Goal: Task Accomplishment & Management: Manage account settings

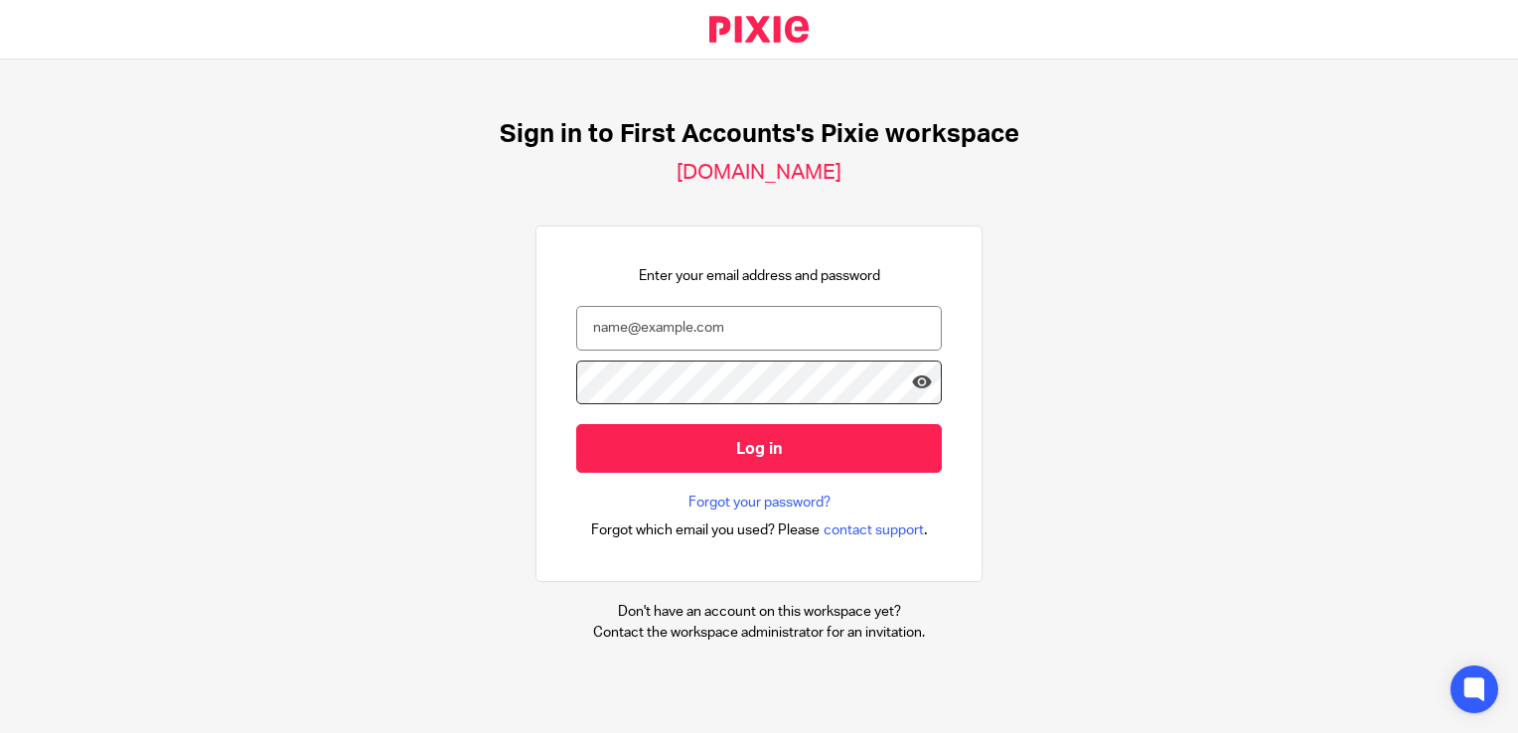
drag, startPoint x: 1107, startPoint y: 629, endPoint x: 655, endPoint y: 556, distance: 457.9
click at [686, 574] on div "Sign in to First Accounts's Pixie workspace first-accounts.usepixie.net Enter y…" at bounding box center [759, 381] width 1518 height 643
drag, startPoint x: 655, startPoint y: 556, endPoint x: 409, endPoint y: 379, distance: 303.1
click at [413, 380] on div "Sign in to First Accounts's Pixie workspace first-accounts.usepixie.net Enter y…" at bounding box center [759, 381] width 1518 height 643
click at [648, 316] on input "email" at bounding box center [759, 328] width 366 height 45
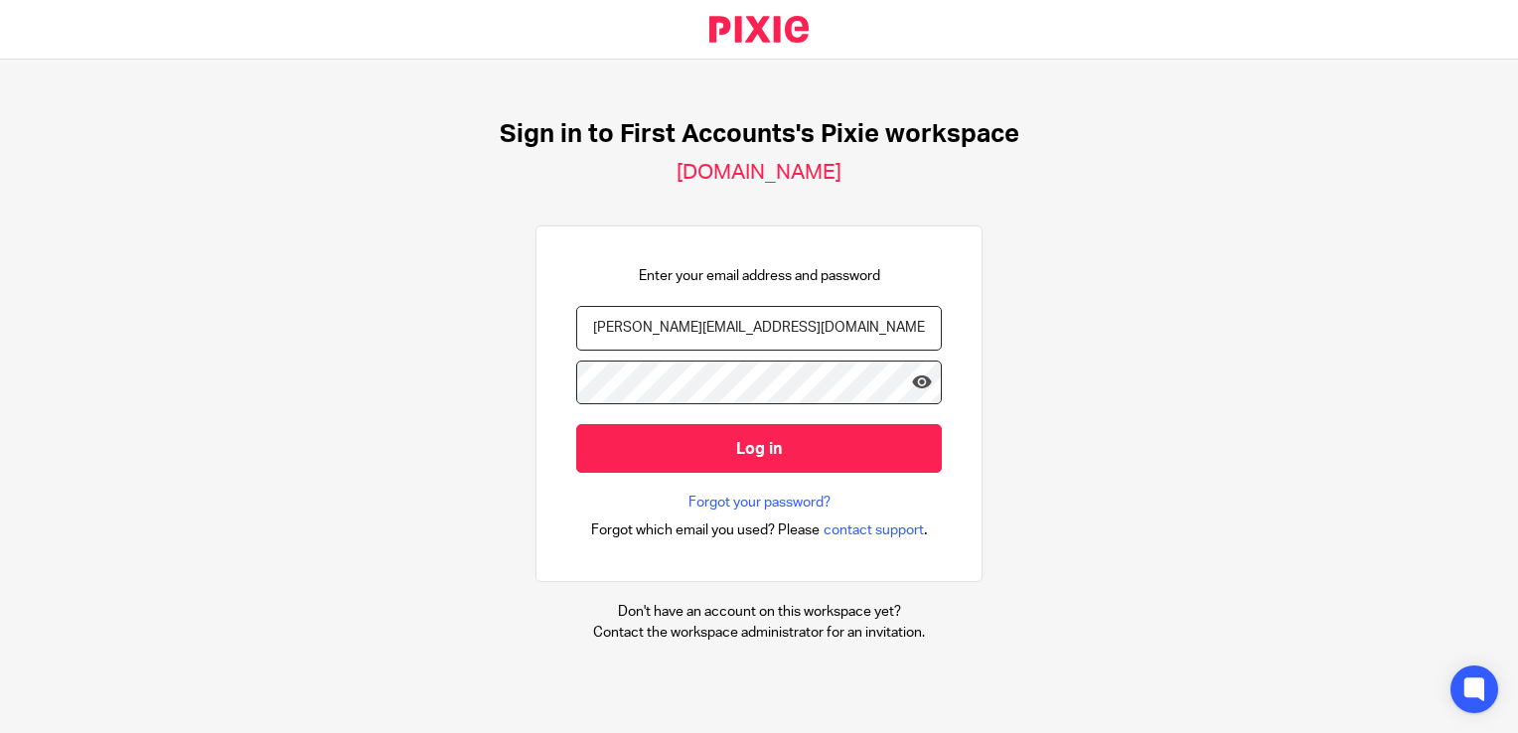
type input "ernie@firstaccounts.ie"
click at [912, 376] on icon at bounding box center [922, 383] width 20 height 20
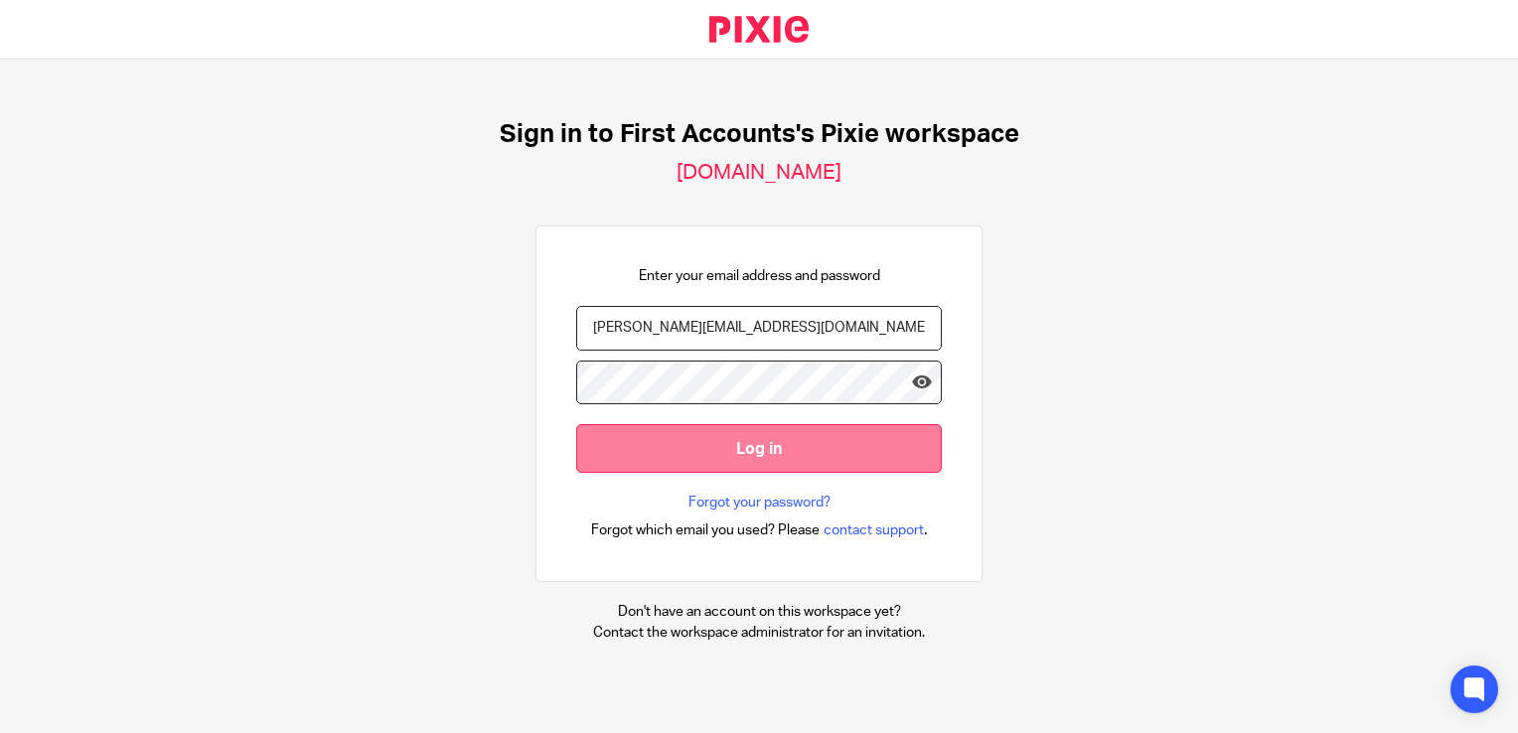
click at [732, 448] on input "Log in" at bounding box center [759, 448] width 366 height 49
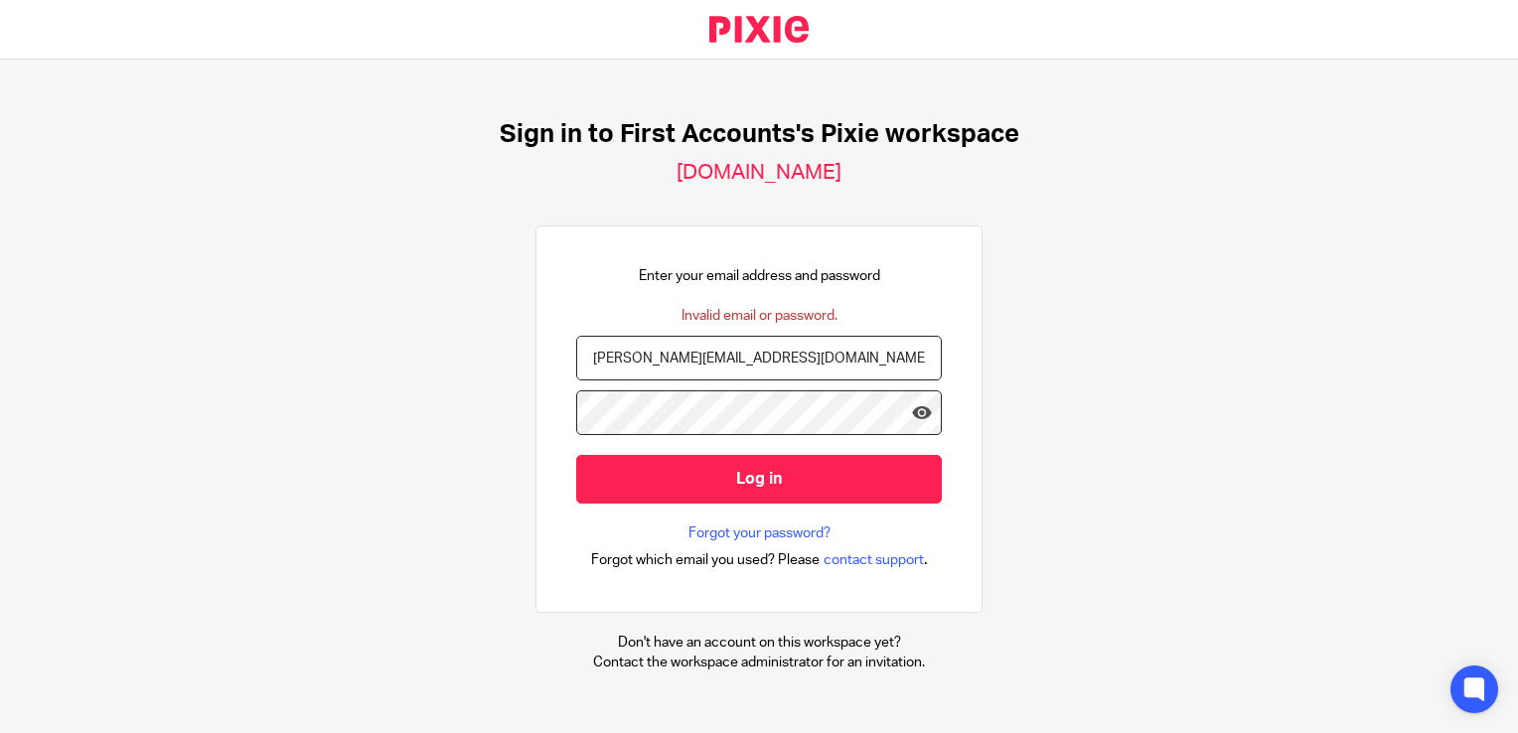
drag, startPoint x: 627, startPoint y: 451, endPoint x: 767, endPoint y: 436, distance: 140.9
click at [767, 436] on div "Enter your email address and password Invalid email or password. ernie@firstacc…" at bounding box center [759, 420] width 447 height 388
click at [847, 350] on input "ernie@firstaccounts.ie" at bounding box center [759, 358] width 366 height 45
click at [912, 415] on icon at bounding box center [922, 412] width 20 height 20
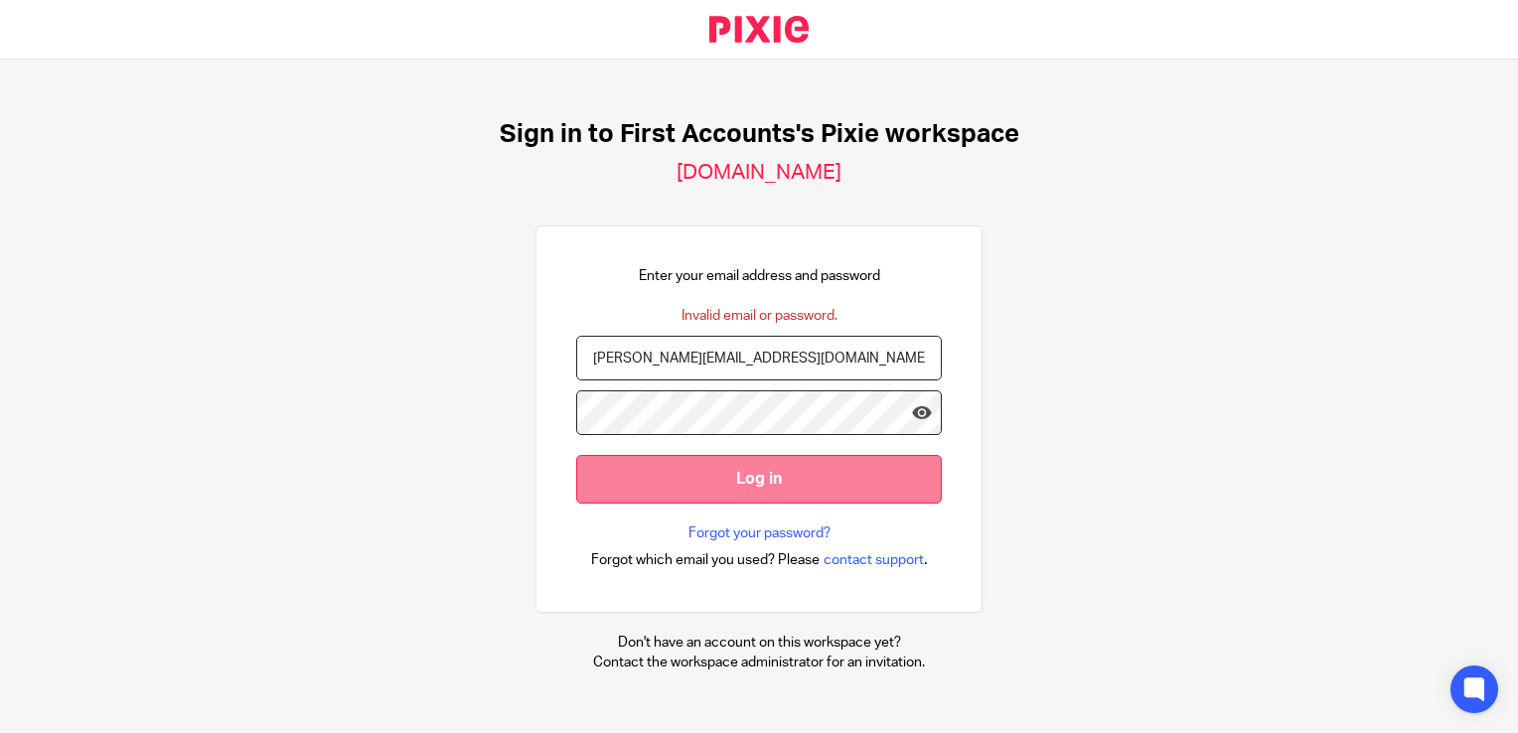
click at [751, 467] on input "Log in" at bounding box center [759, 479] width 366 height 49
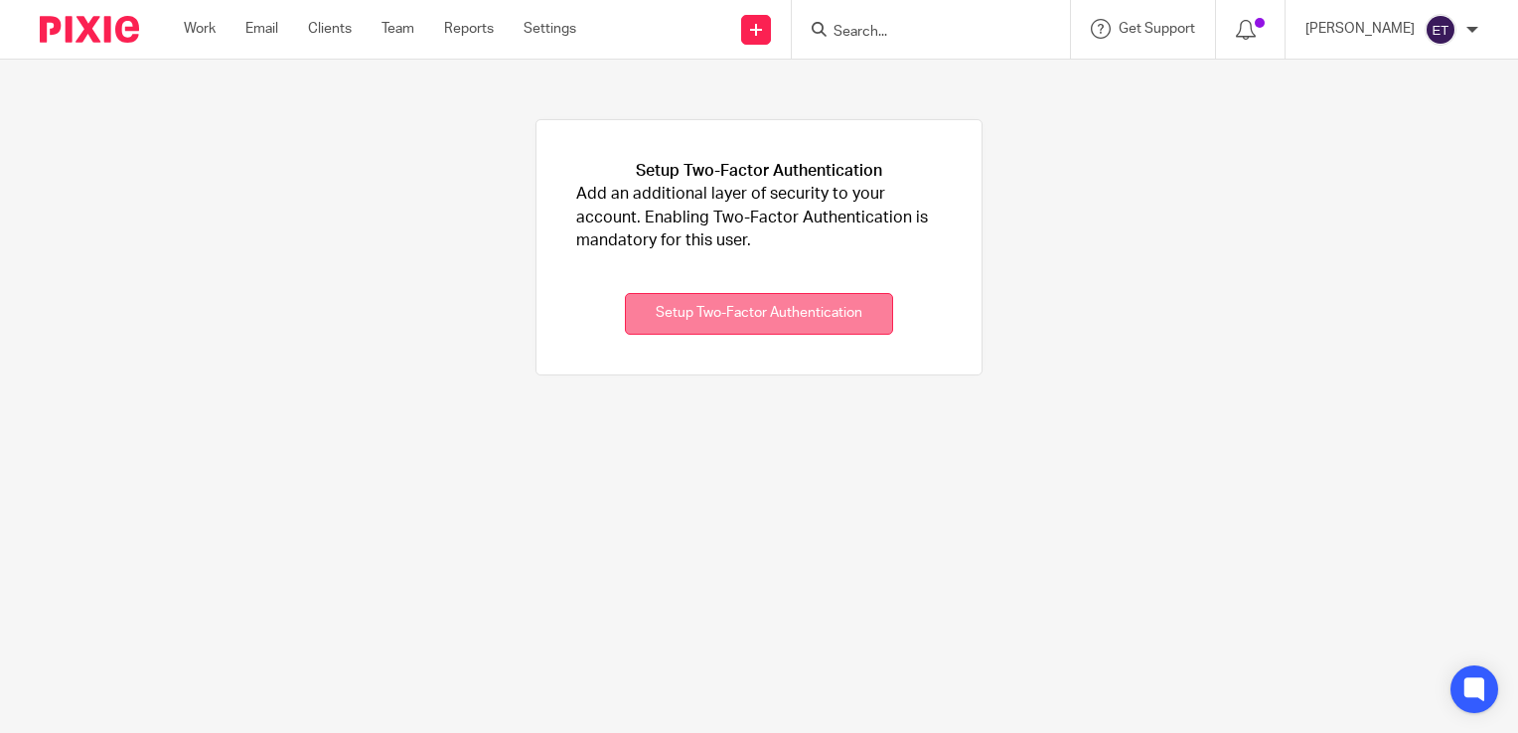
click at [747, 316] on button "Setup Two-Factor Authentication" at bounding box center [759, 314] width 268 height 43
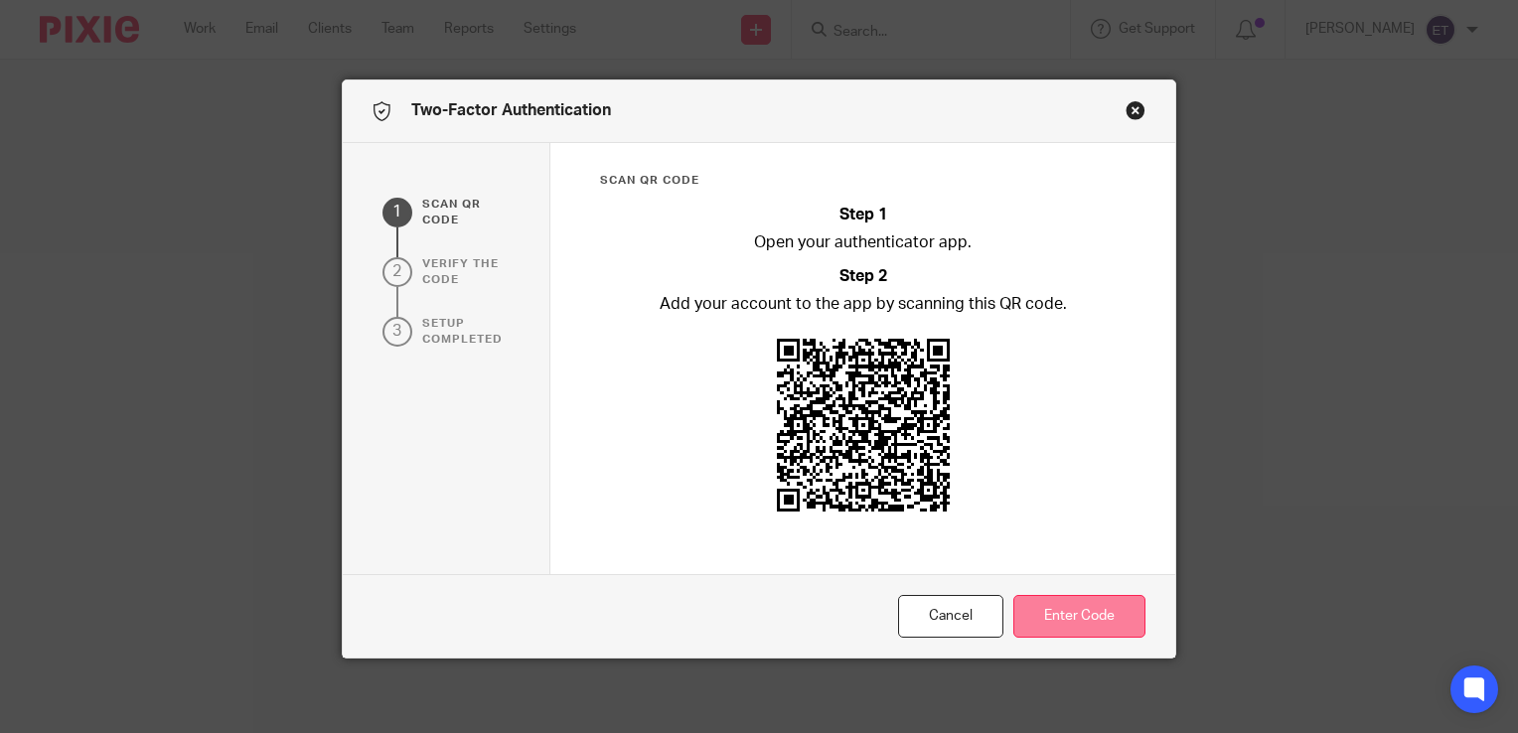
click at [1105, 613] on button "Enter Code" at bounding box center [1080, 616] width 132 height 43
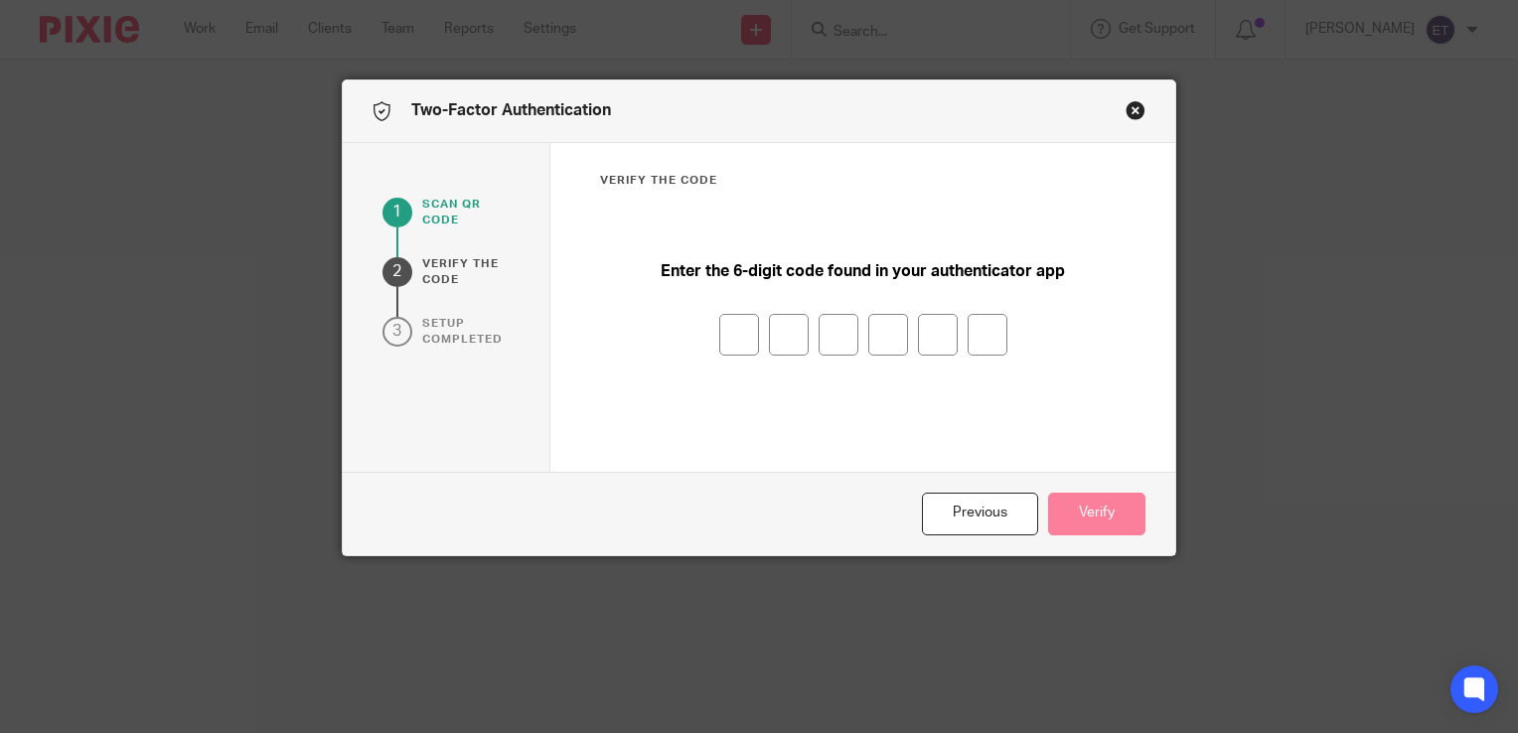
click at [726, 327] on input "number" at bounding box center [739, 335] width 40 height 42
type input "9"
type input "8"
type input "2"
type input "7"
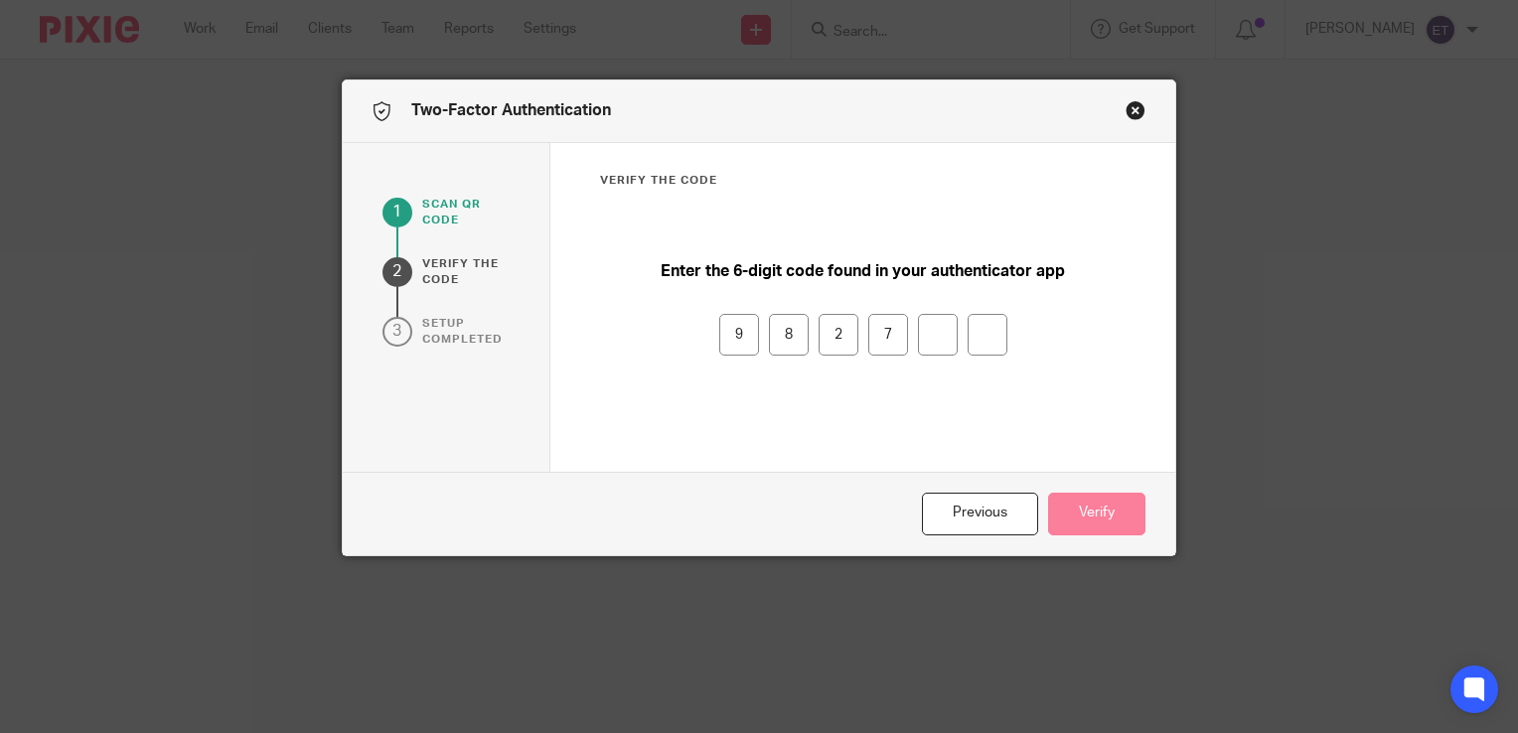
type input "3"
type input "8"
click at [723, 336] on input "9" at bounding box center [739, 335] width 40 height 42
type input "4"
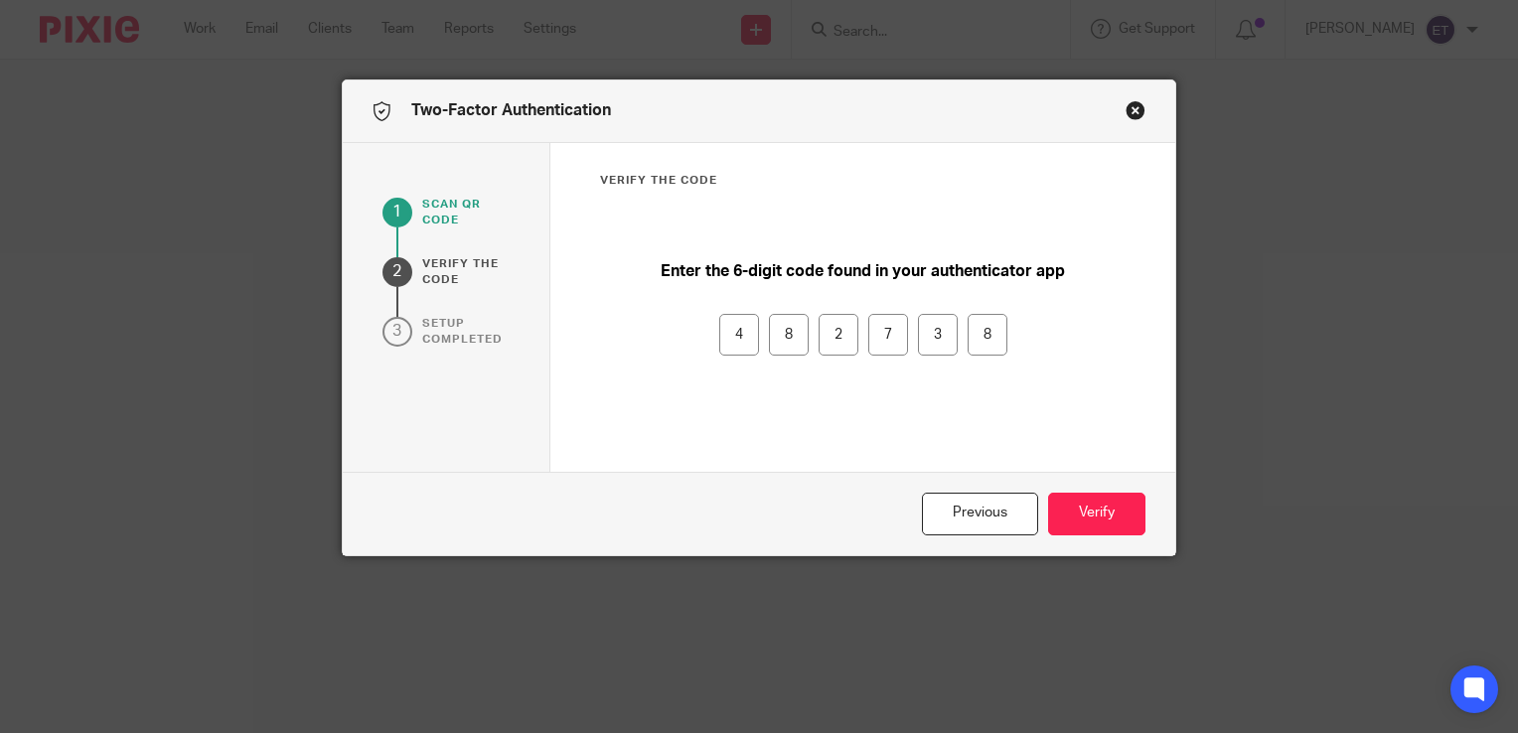
click at [772, 330] on input "8" at bounding box center [789, 335] width 40 height 42
type input "5"
type input "2"
type input "5"
type input "6"
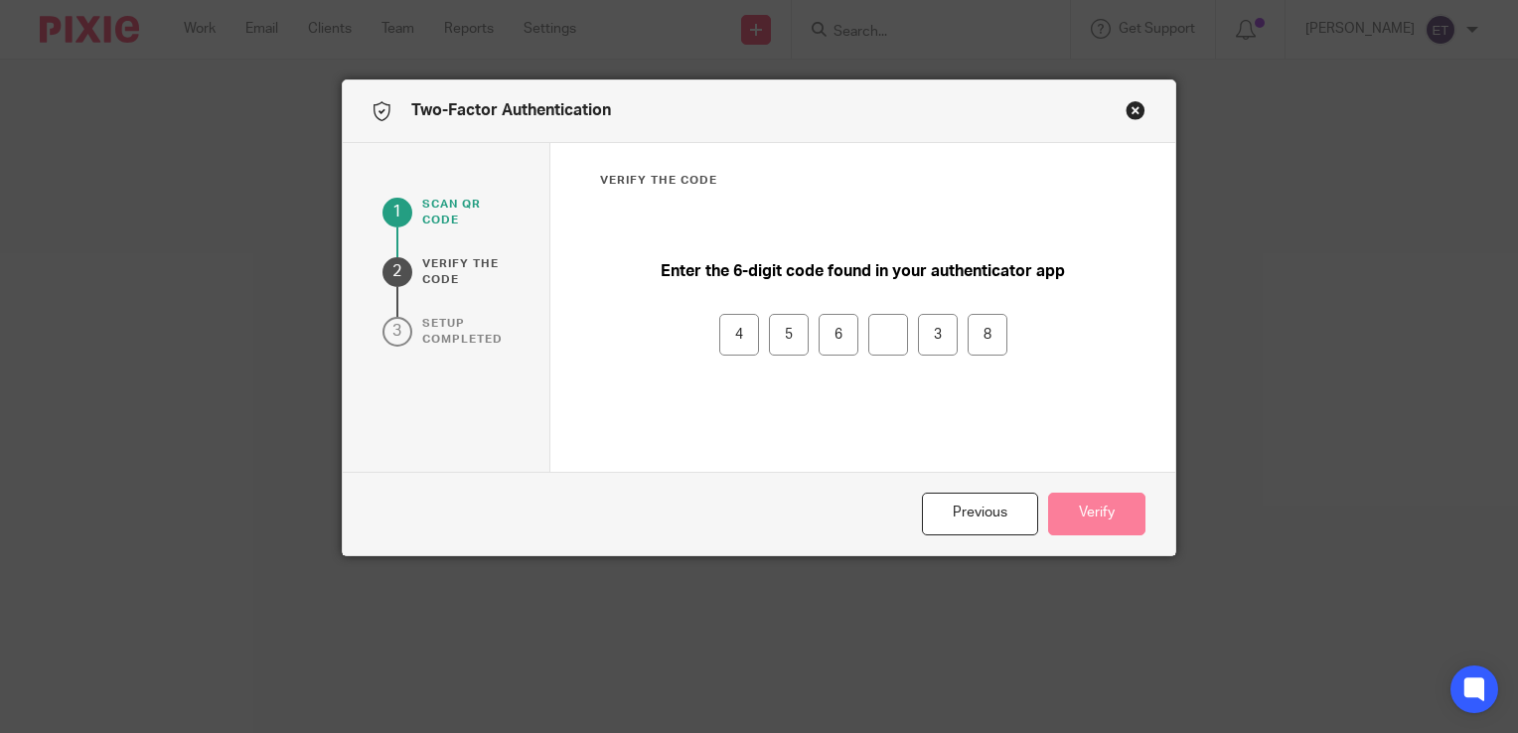
type input "5"
type input "4"
type input "3"
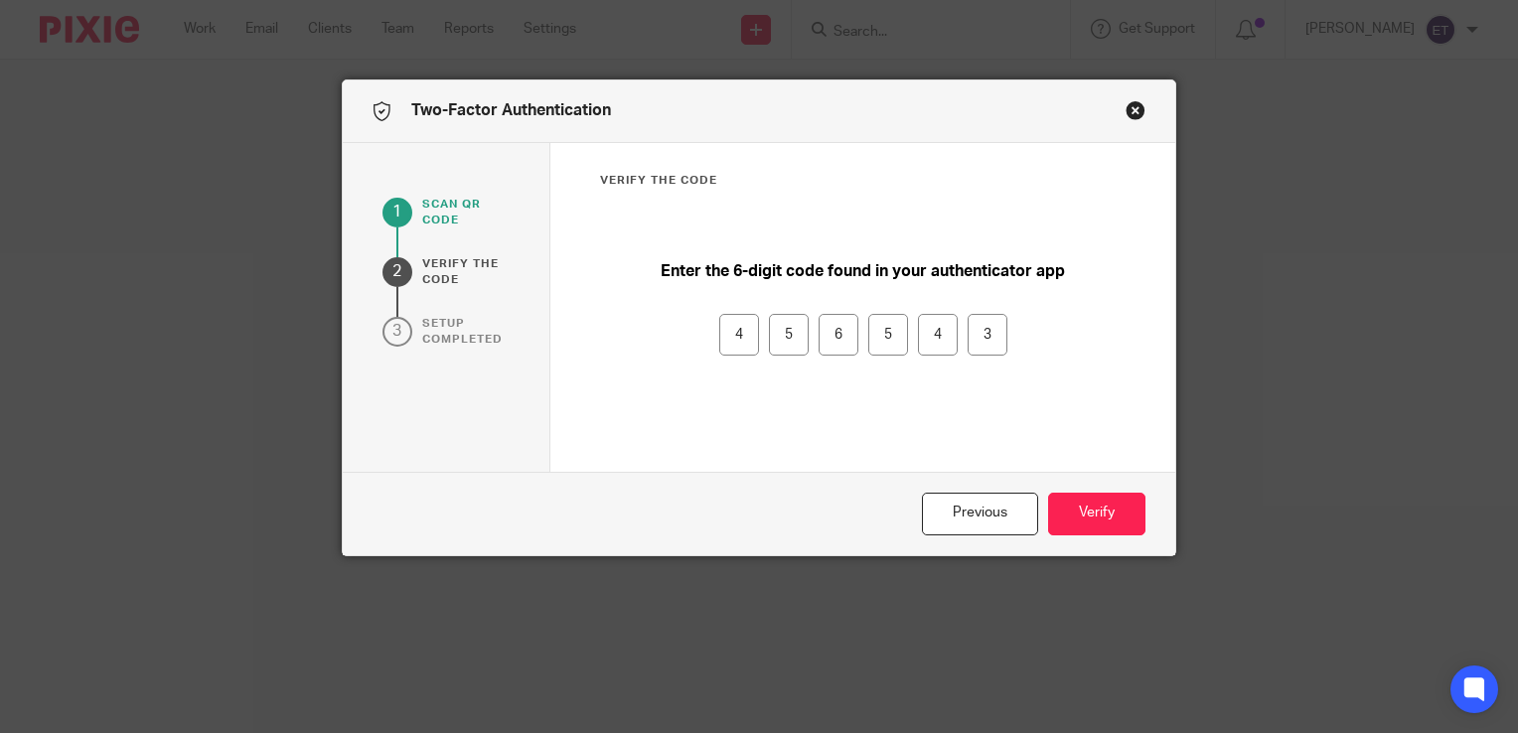
drag, startPoint x: 1169, startPoint y: 530, endPoint x: 1154, endPoint y: 527, distance: 15.2
click at [1157, 527] on div "Two-Factor Authentication 1 Scan qr code 2 verify the code 3 Setup completed ve…" at bounding box center [759, 317] width 835 height 477
click at [1105, 521] on button "Verify" at bounding box center [1096, 514] width 97 height 43
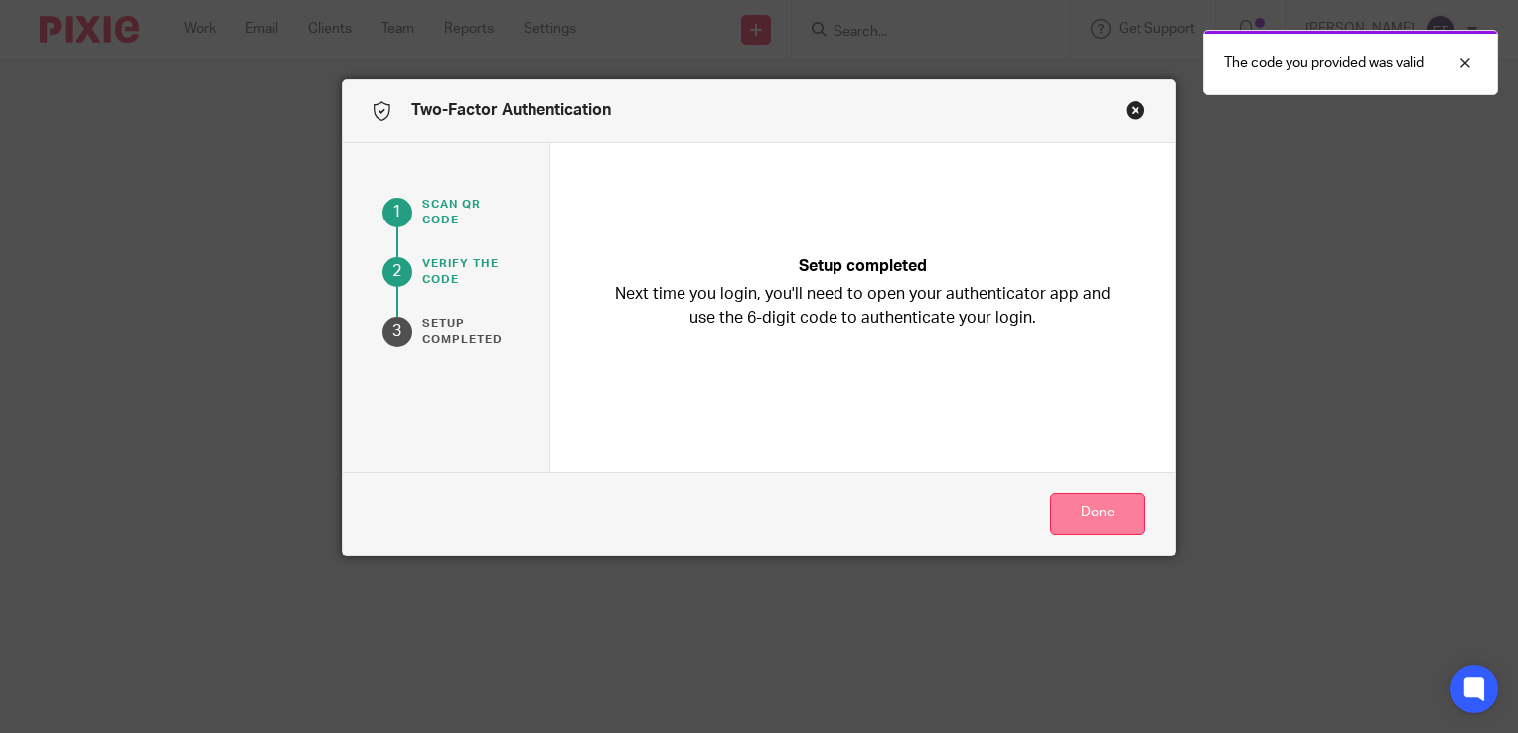
click at [1077, 515] on button "Done" at bounding box center [1097, 514] width 95 height 43
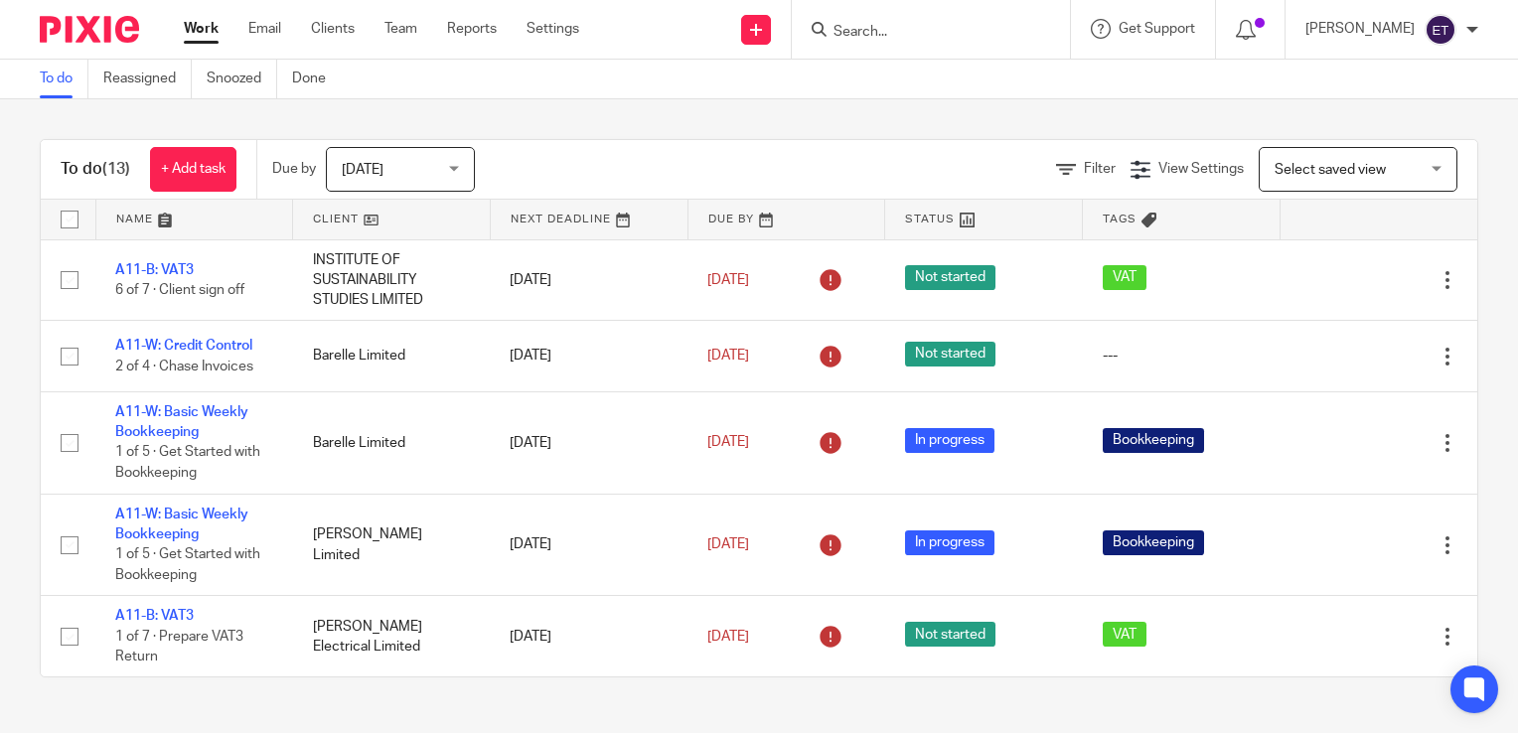
click at [196, 37] on link "Work" at bounding box center [201, 29] width 35 height 20
click at [328, 33] on link "Clients" at bounding box center [333, 29] width 44 height 20
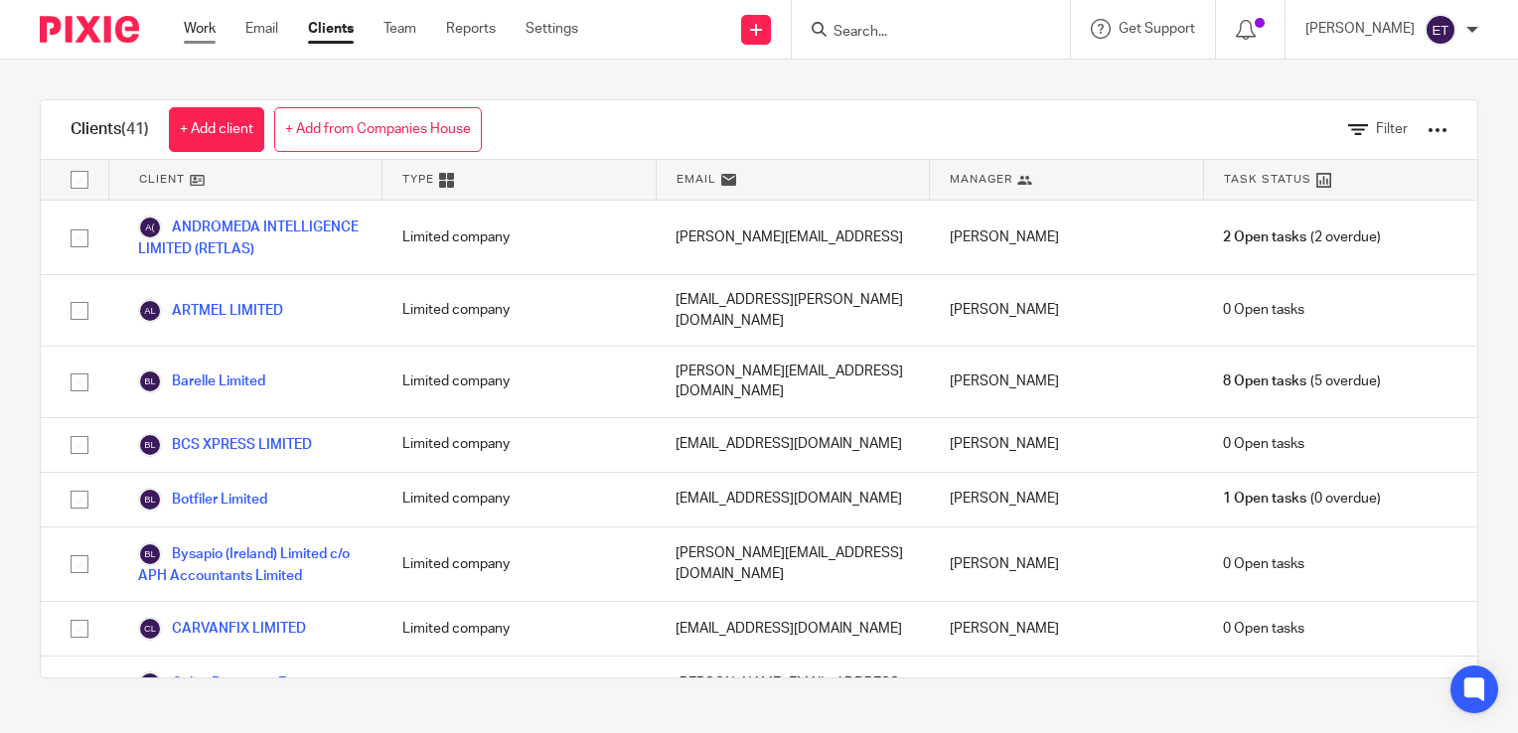
click at [204, 33] on link "Work" at bounding box center [200, 29] width 32 height 20
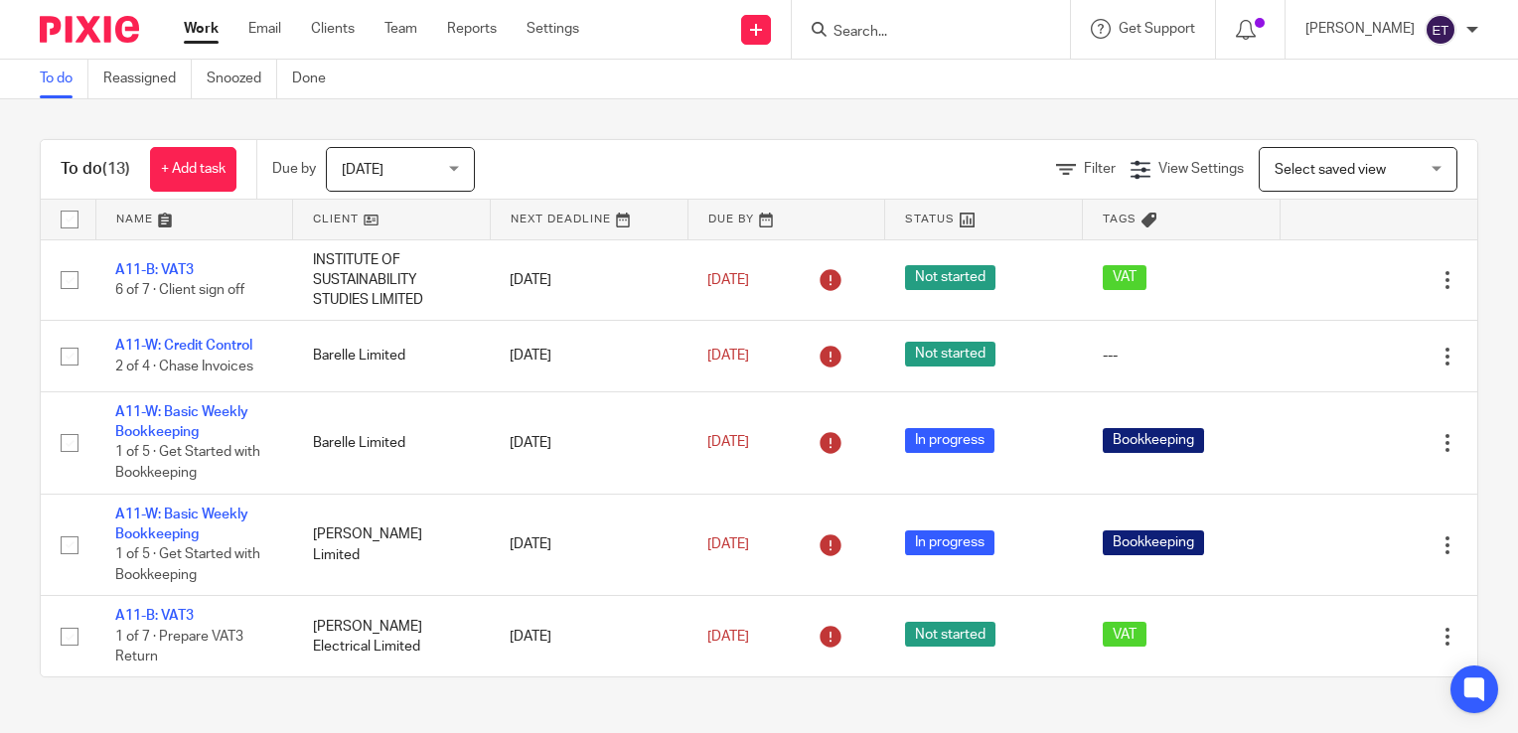
click at [219, 119] on div "To do (13) + Add task Due by Today Today Today Tomorrow This week Next week Thi…" at bounding box center [759, 408] width 1518 height 618
click at [154, 72] on link "Reassigned" at bounding box center [147, 79] width 88 height 39
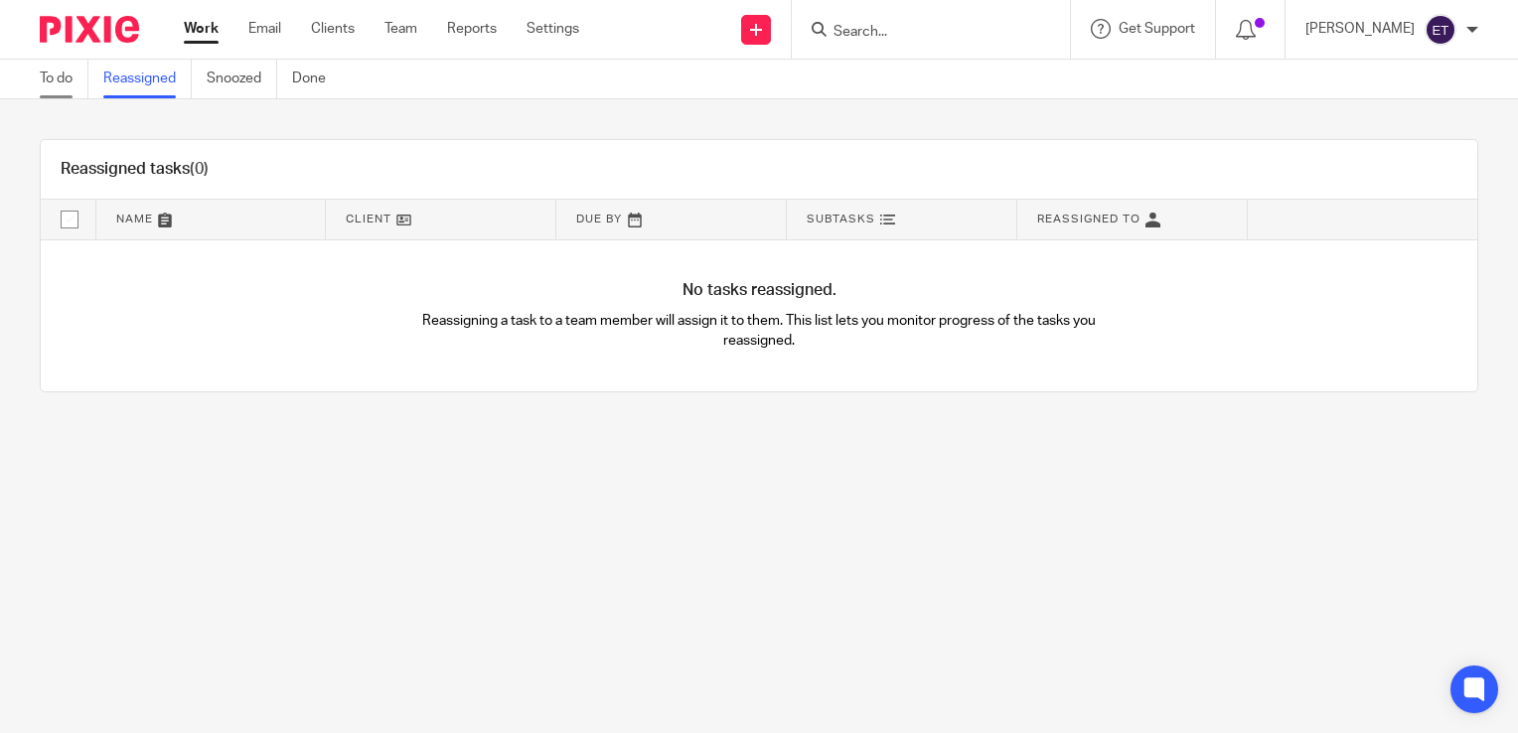
click at [53, 74] on link "To do" at bounding box center [64, 79] width 49 height 39
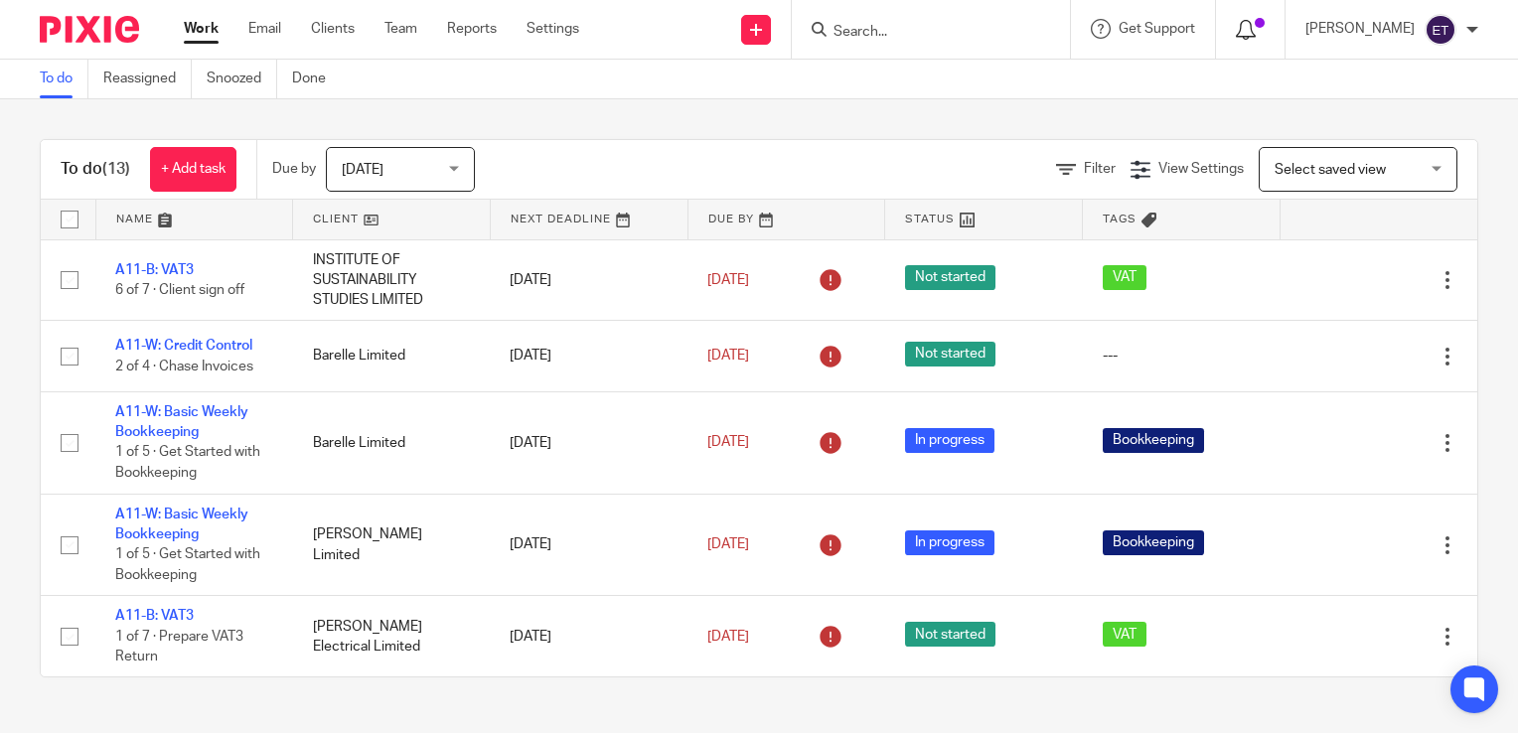
click at [1265, 27] on span at bounding box center [1260, 23] width 10 height 10
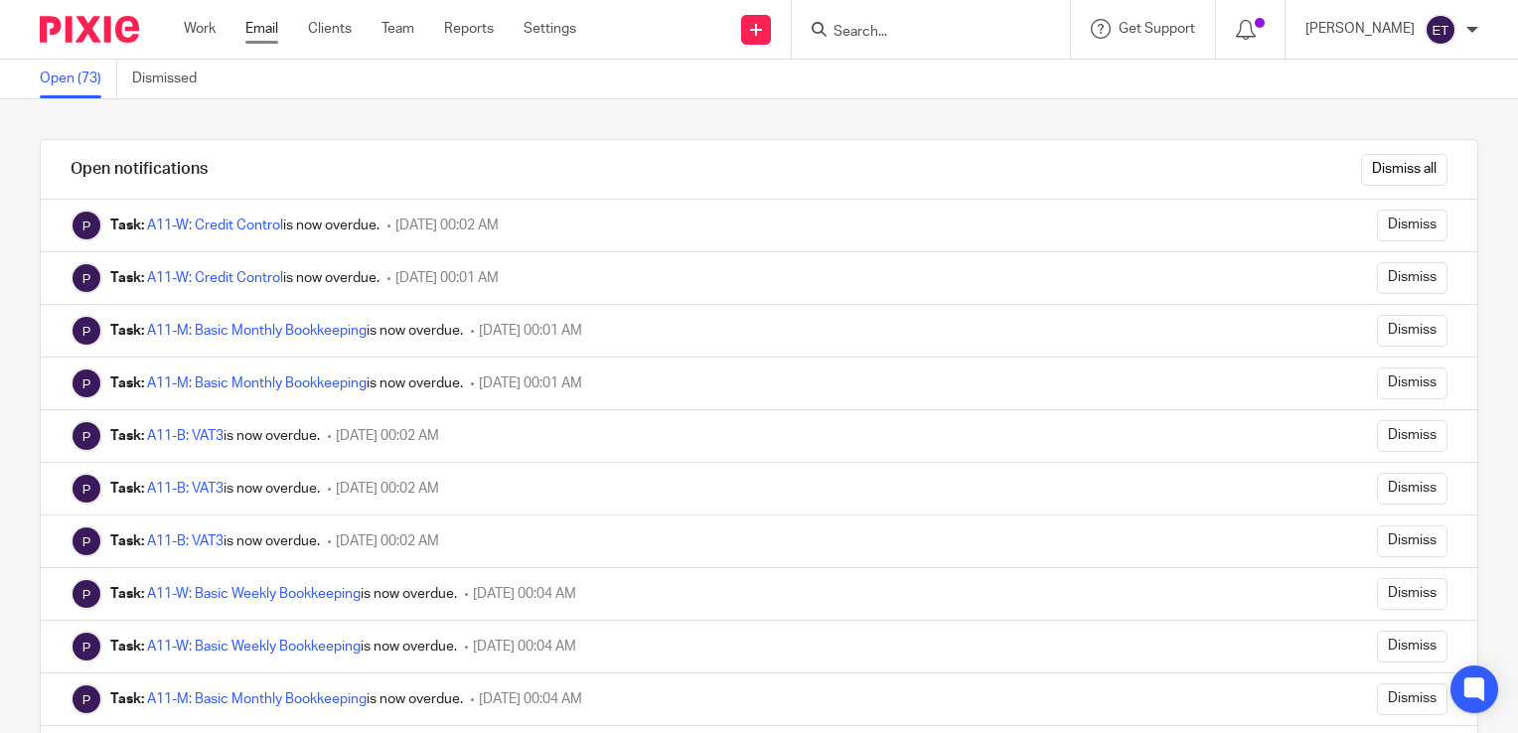
click at [255, 30] on link "Email" at bounding box center [261, 29] width 33 height 20
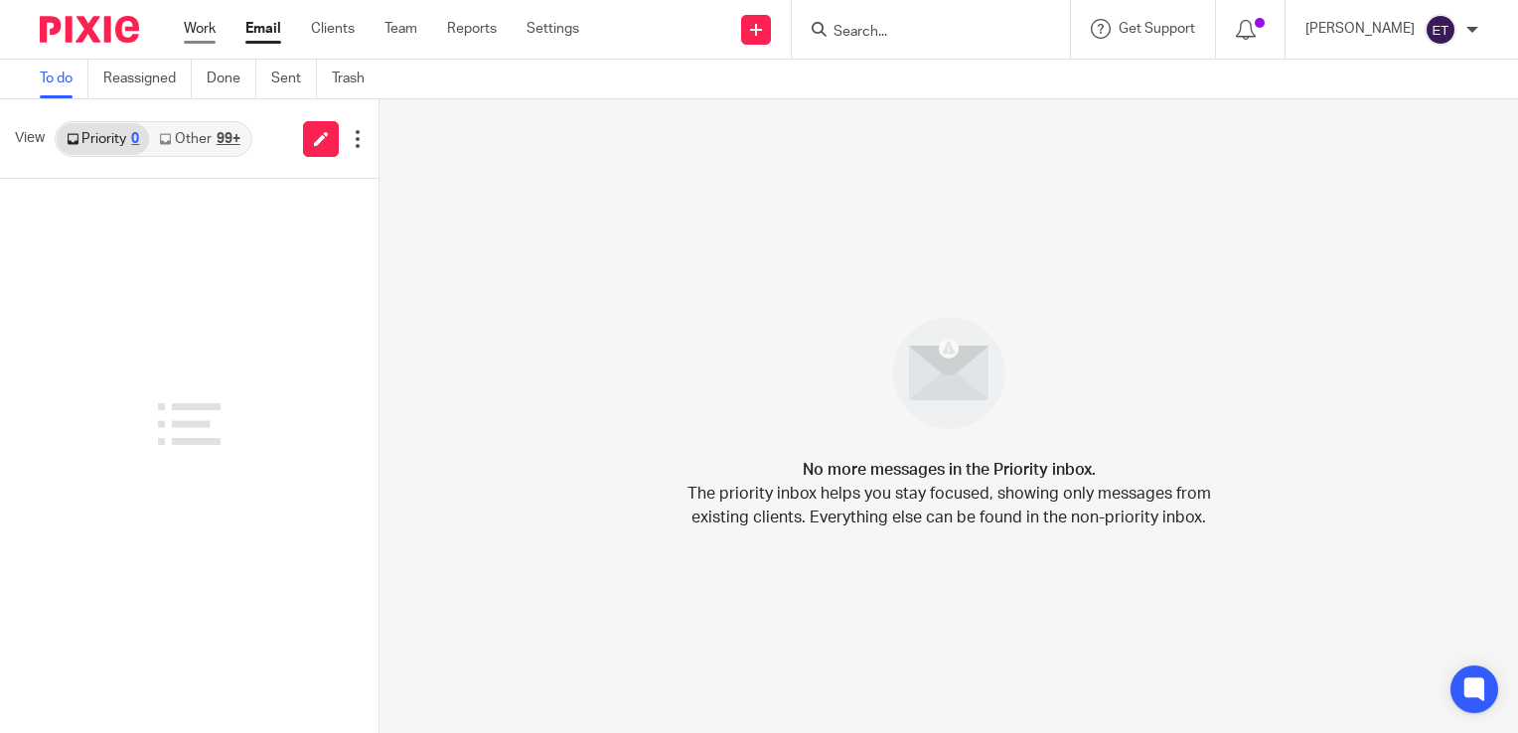
click at [215, 33] on link "Work" at bounding box center [200, 29] width 32 height 20
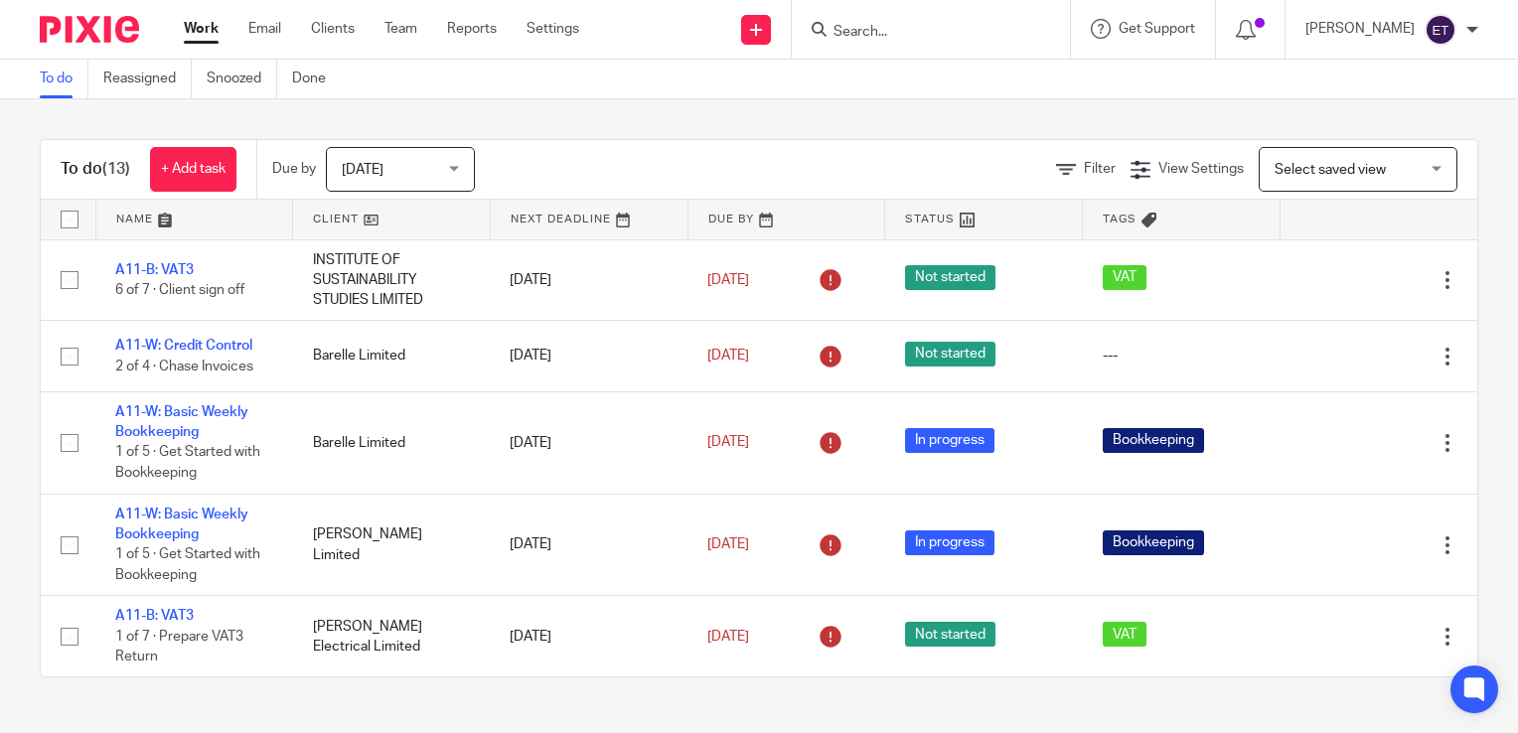
click at [473, 177] on div "Today Today" at bounding box center [400, 169] width 149 height 45
click at [548, 149] on div "Filter View Settings View Settings Manage saved views Select saved view Select …" at bounding box center [994, 169] width 968 height 45
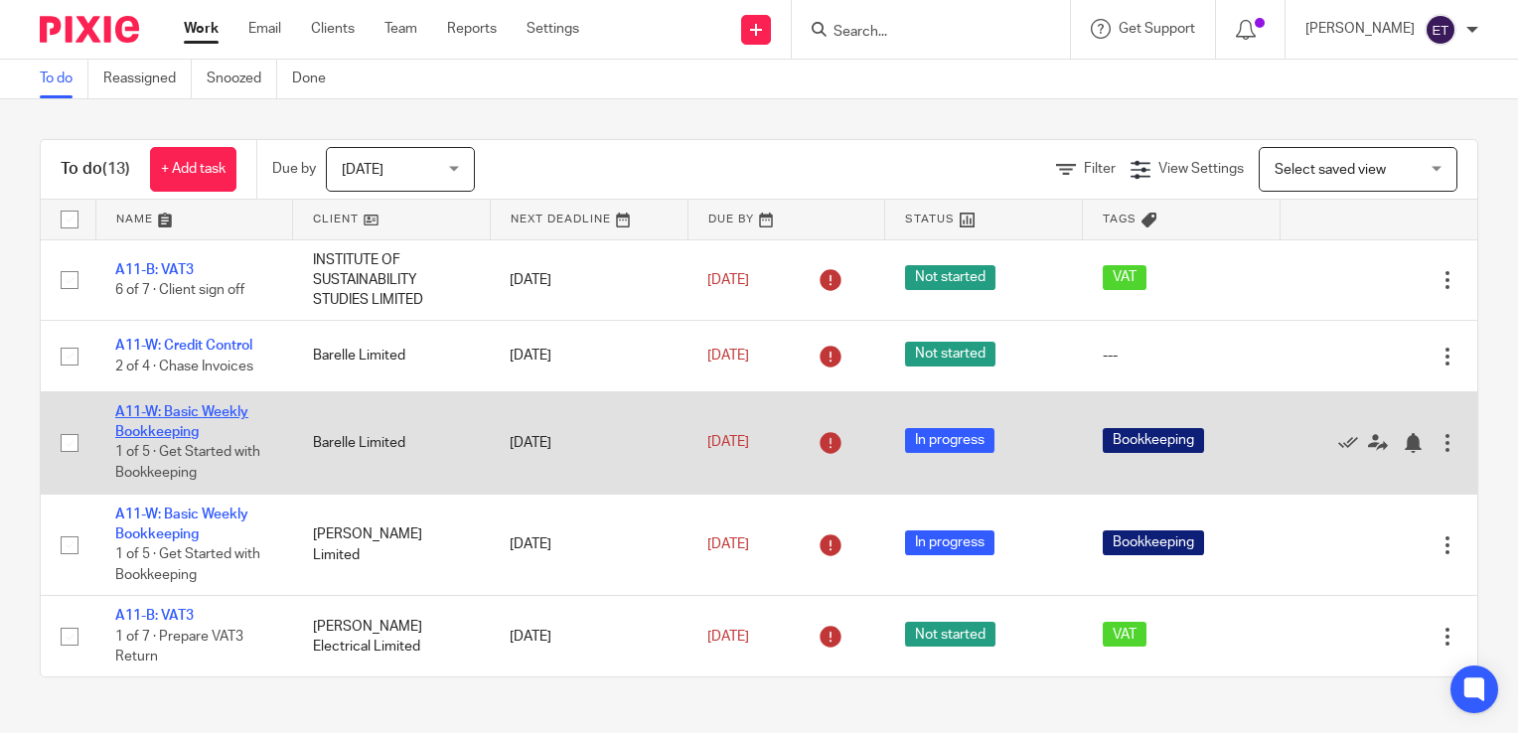
click at [173, 415] on link "A11-W: Basic Weekly Bookkeeping" at bounding box center [181, 422] width 133 height 34
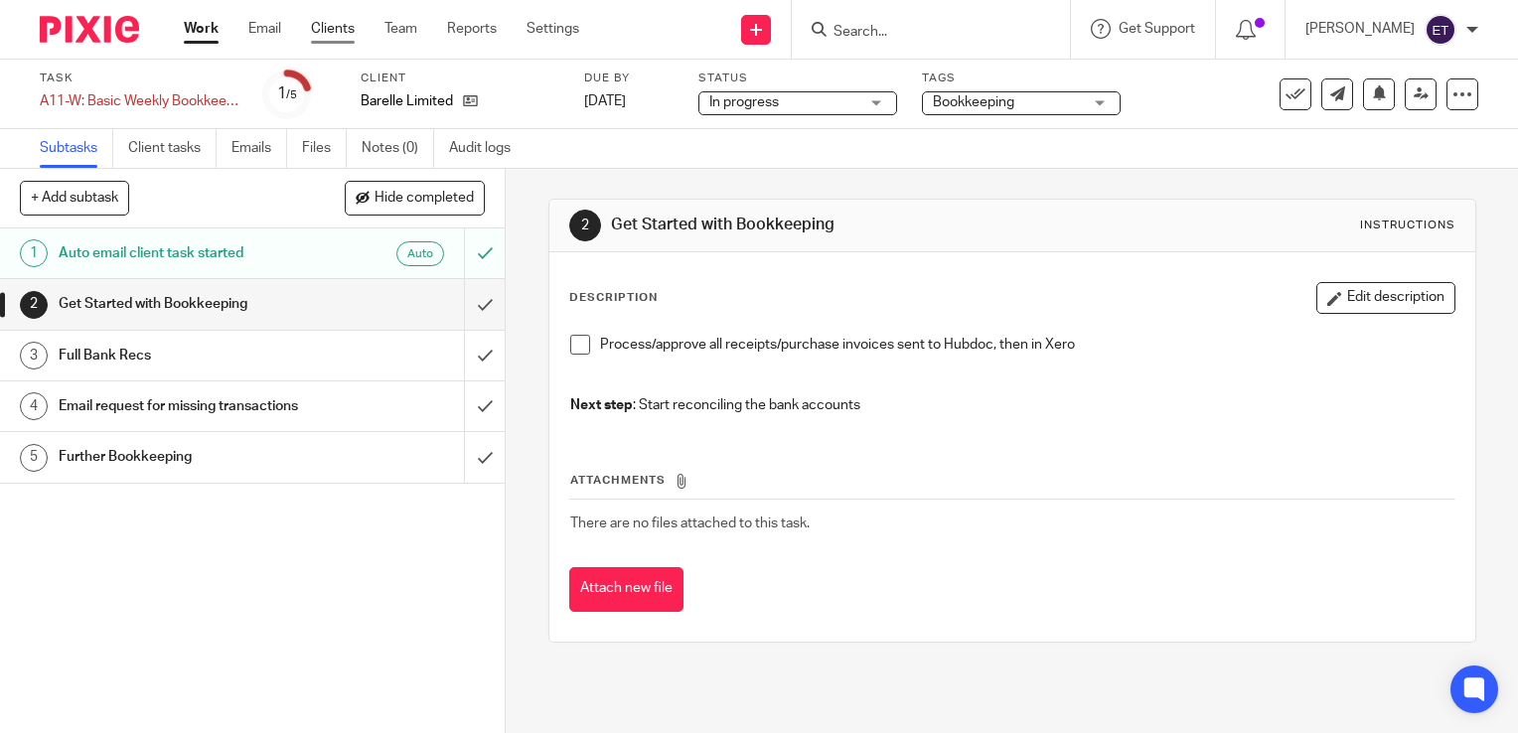
click at [340, 30] on link "Clients" at bounding box center [333, 29] width 44 height 20
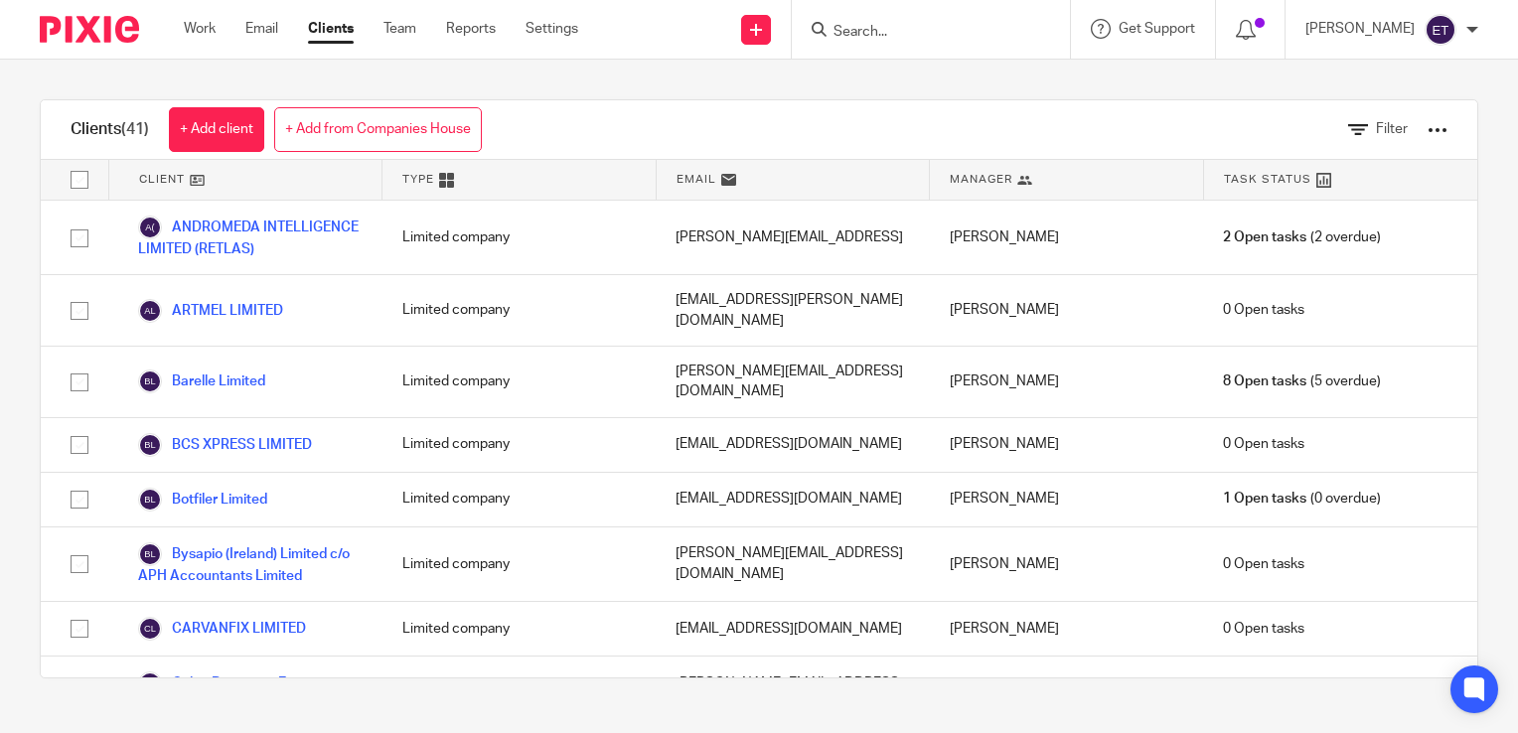
drag, startPoint x: 148, startPoint y: 81, endPoint x: 195, endPoint y: 59, distance: 52.0
click at [150, 81] on div "Clients (41) + Add client + Add from Companies House Filter Client Type Email M…" at bounding box center [759, 389] width 1518 height 659
click at [203, 34] on link "Work" at bounding box center [200, 29] width 32 height 20
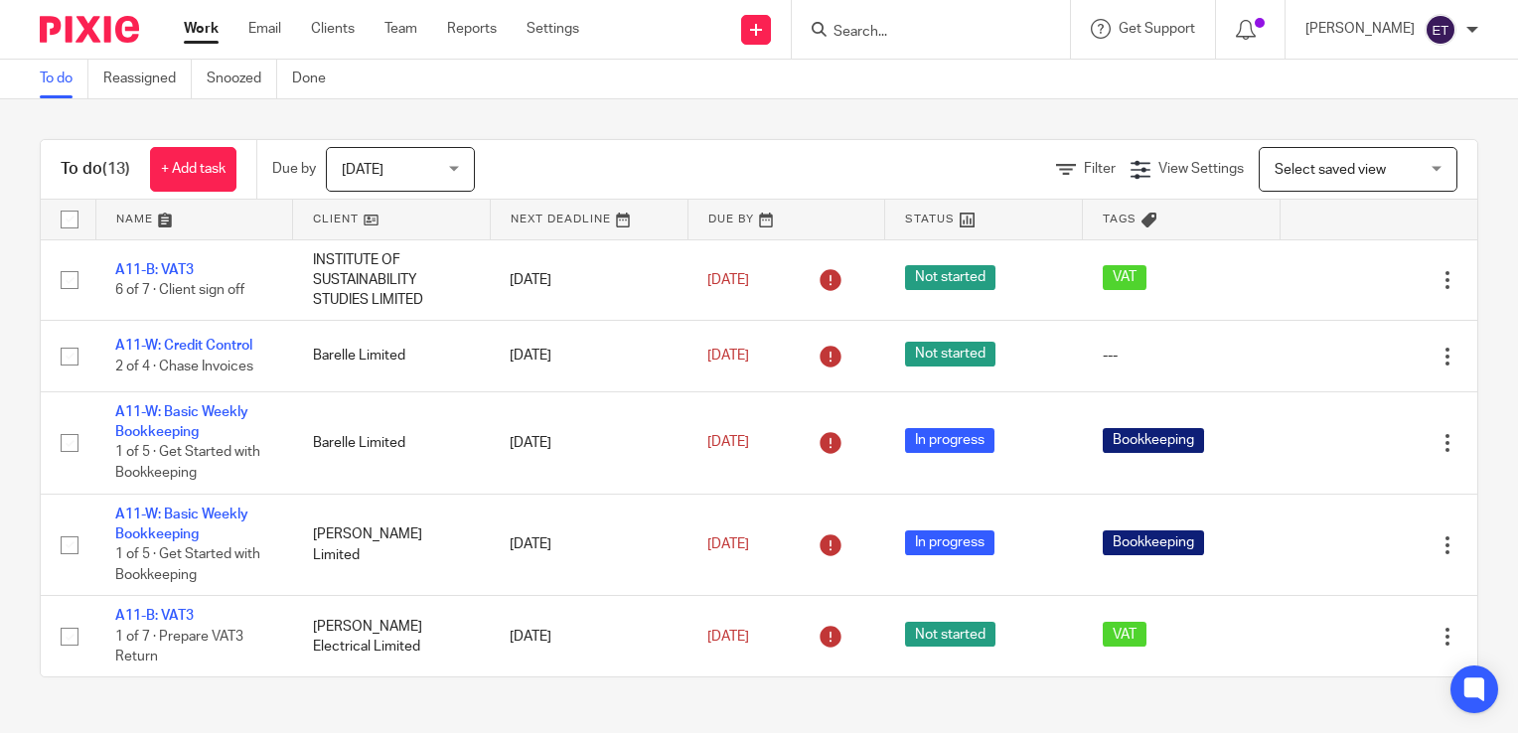
click at [86, 33] on img at bounding box center [89, 29] width 99 height 27
click at [202, 33] on link "Work" at bounding box center [201, 29] width 35 height 20
click at [343, 34] on link "Clients" at bounding box center [333, 29] width 44 height 20
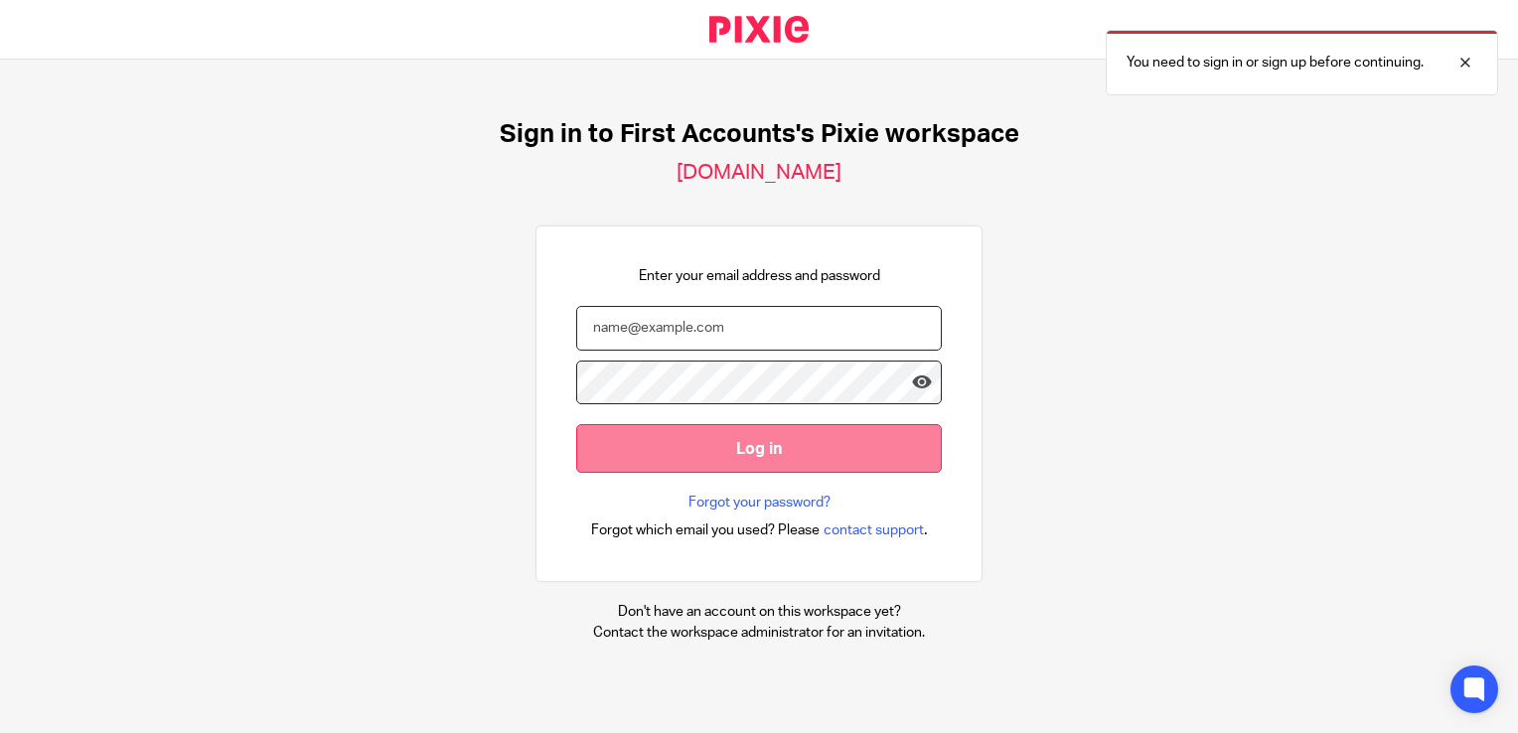
type input "ernie@firstaccounts.ie"
click at [718, 429] on input "Log in" at bounding box center [759, 448] width 366 height 49
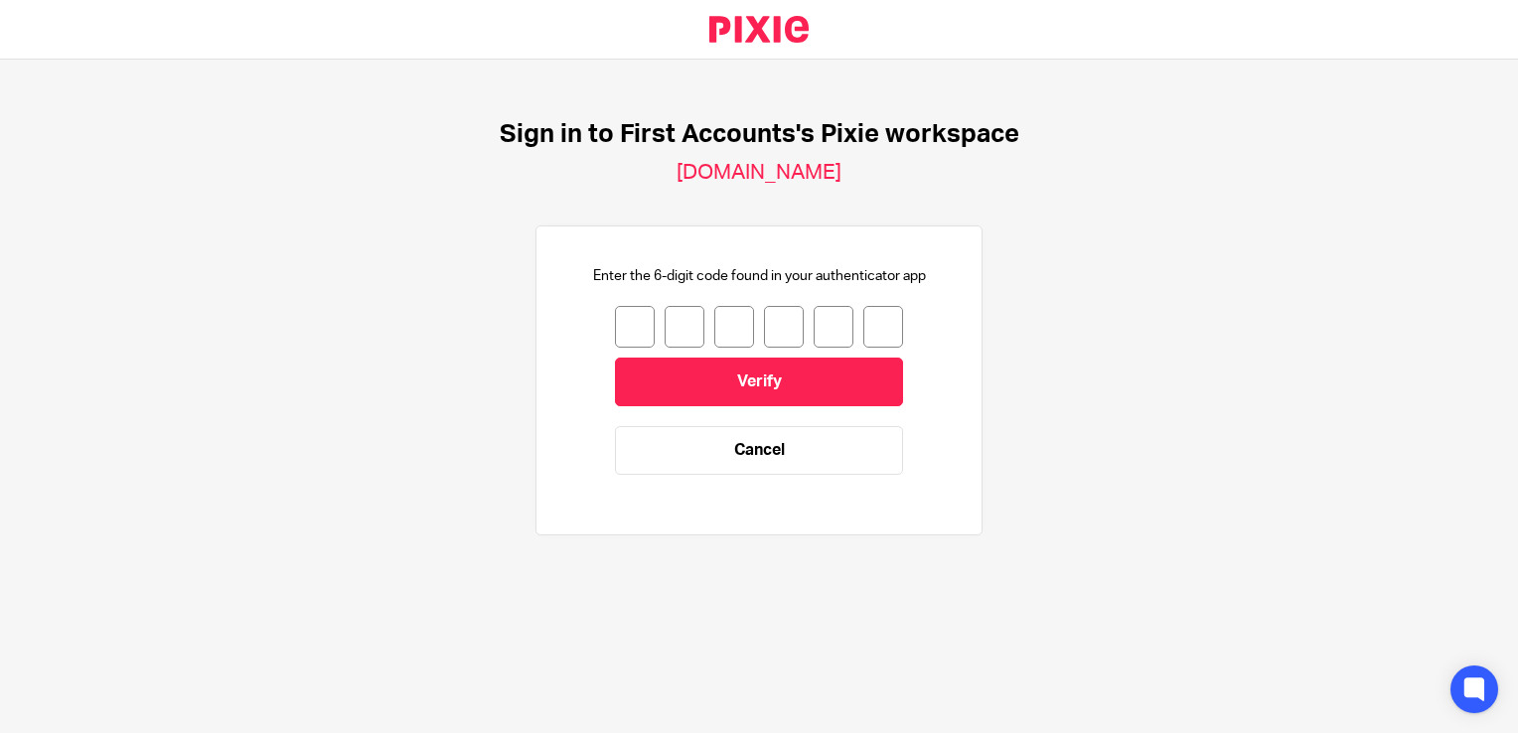
click at [615, 324] on input "number" at bounding box center [635, 327] width 40 height 42
type input "0"
type input "7"
type input "5"
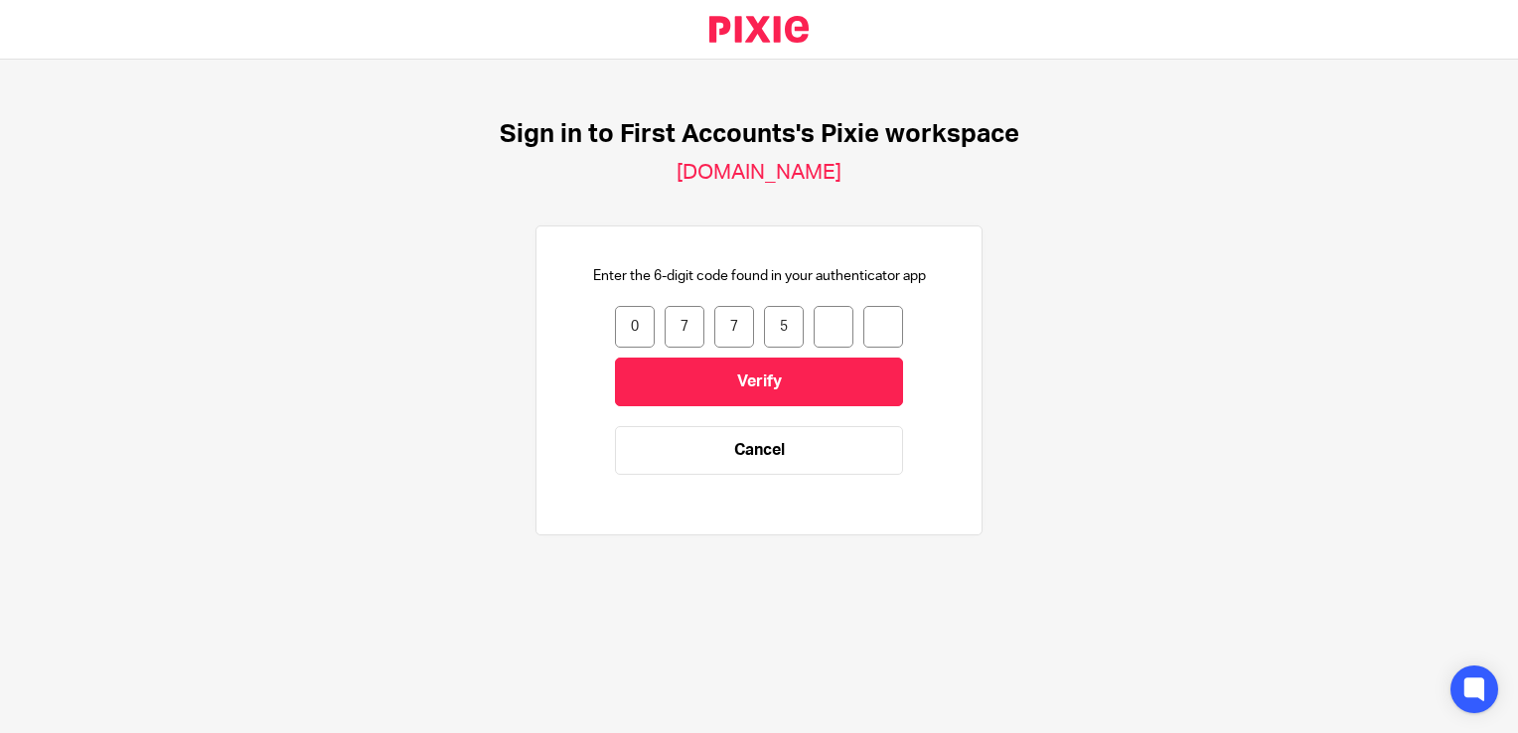
type input "3"
type input "2"
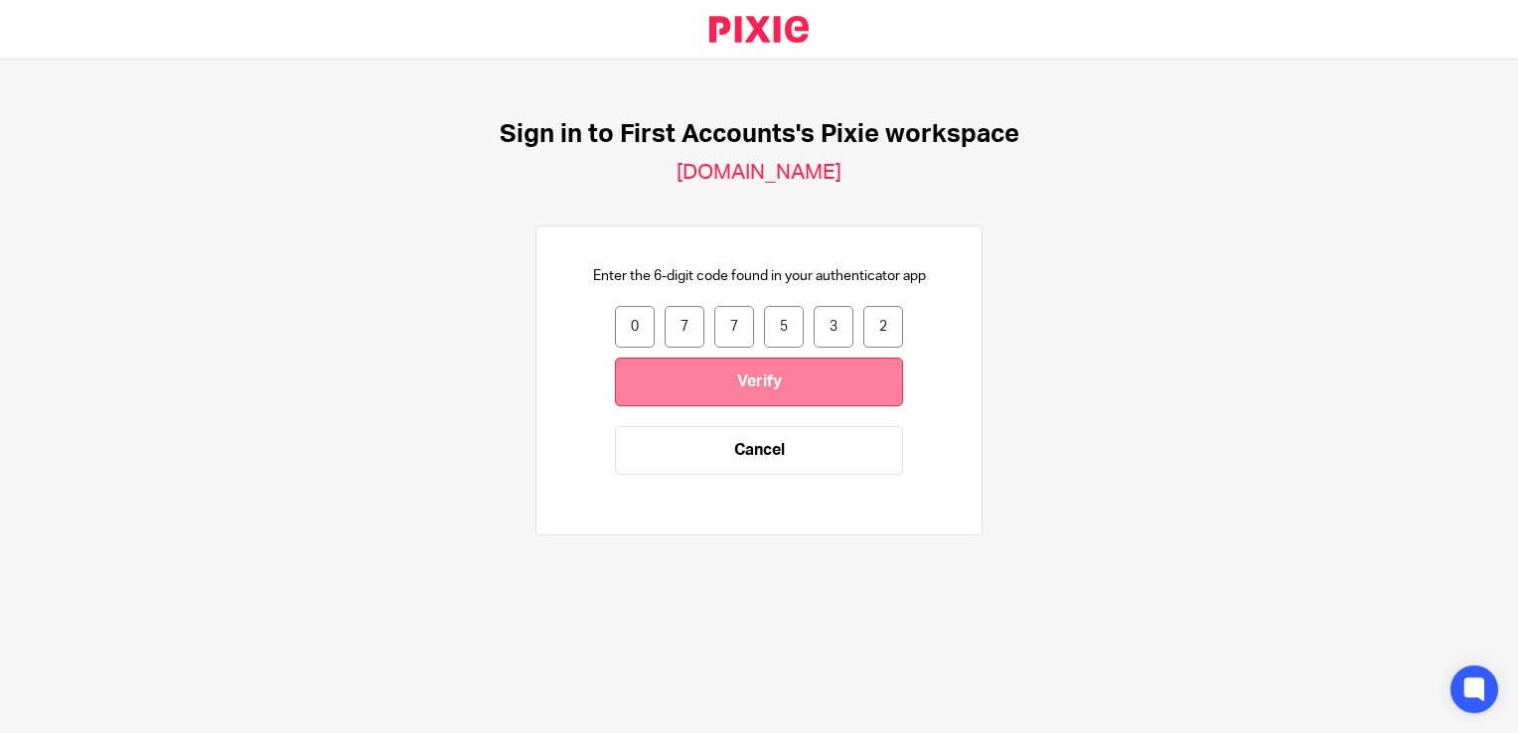
click at [679, 372] on input "Verify" at bounding box center [759, 382] width 288 height 49
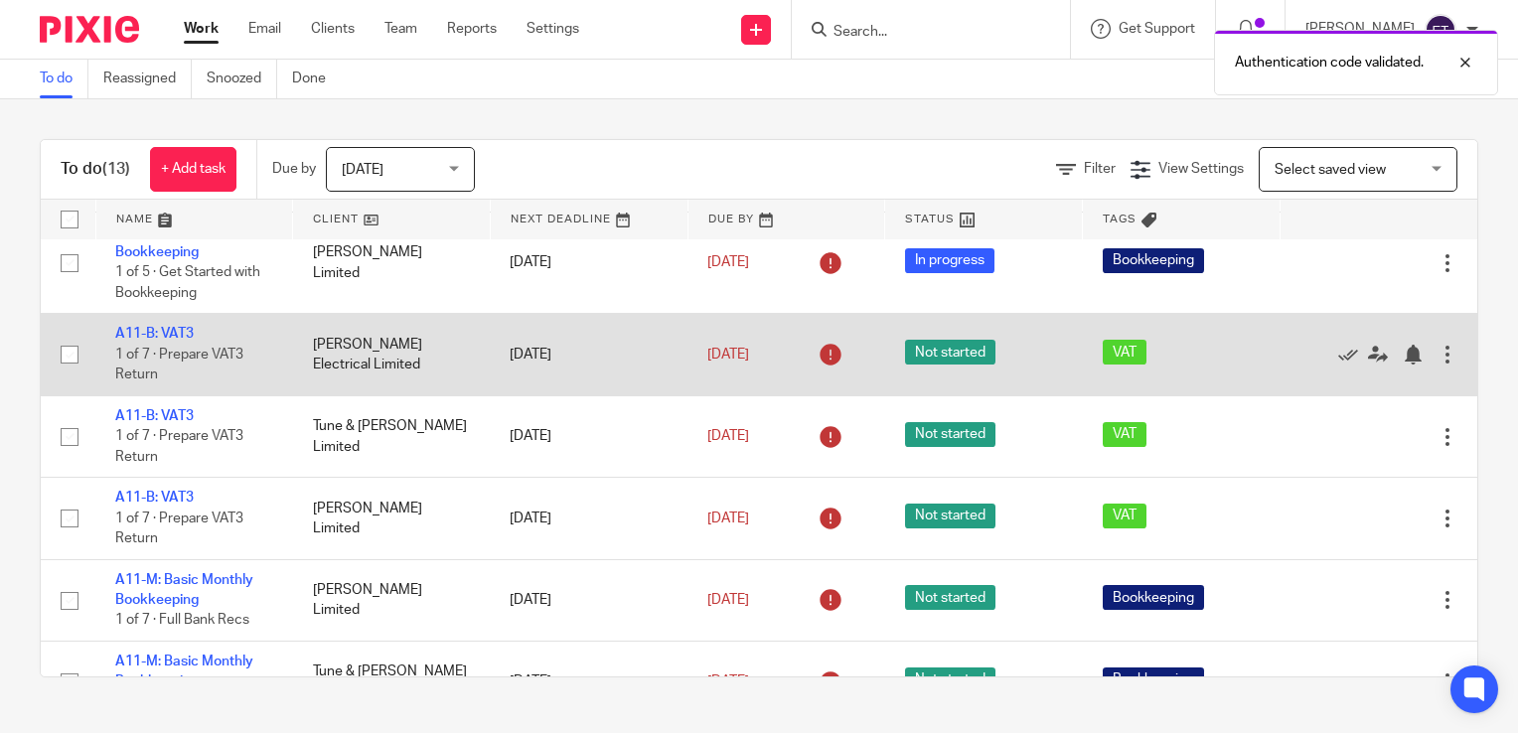
scroll to position [298, 0]
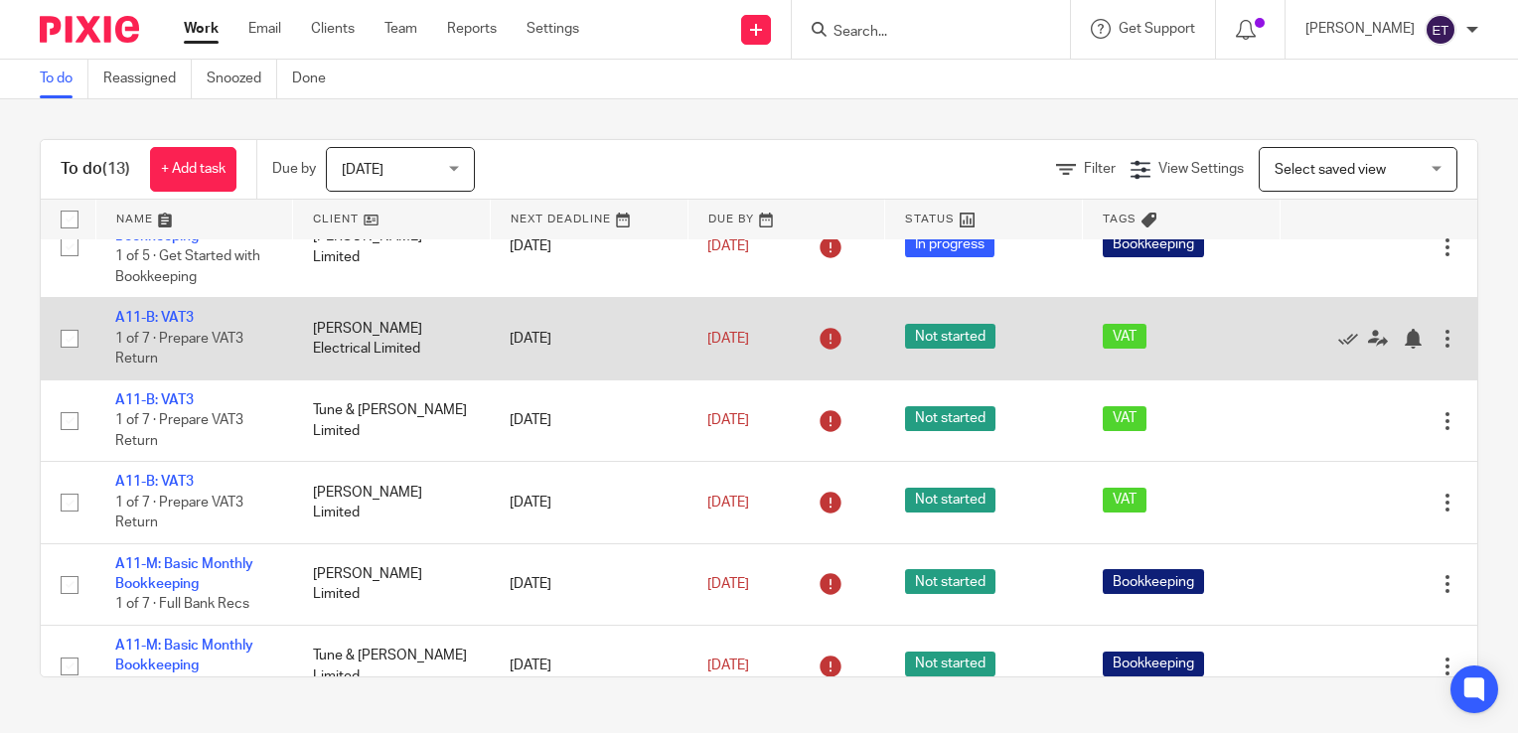
click at [342, 334] on td "[PERSON_NAME] Electrical Limited" at bounding box center [392, 338] width 198 height 81
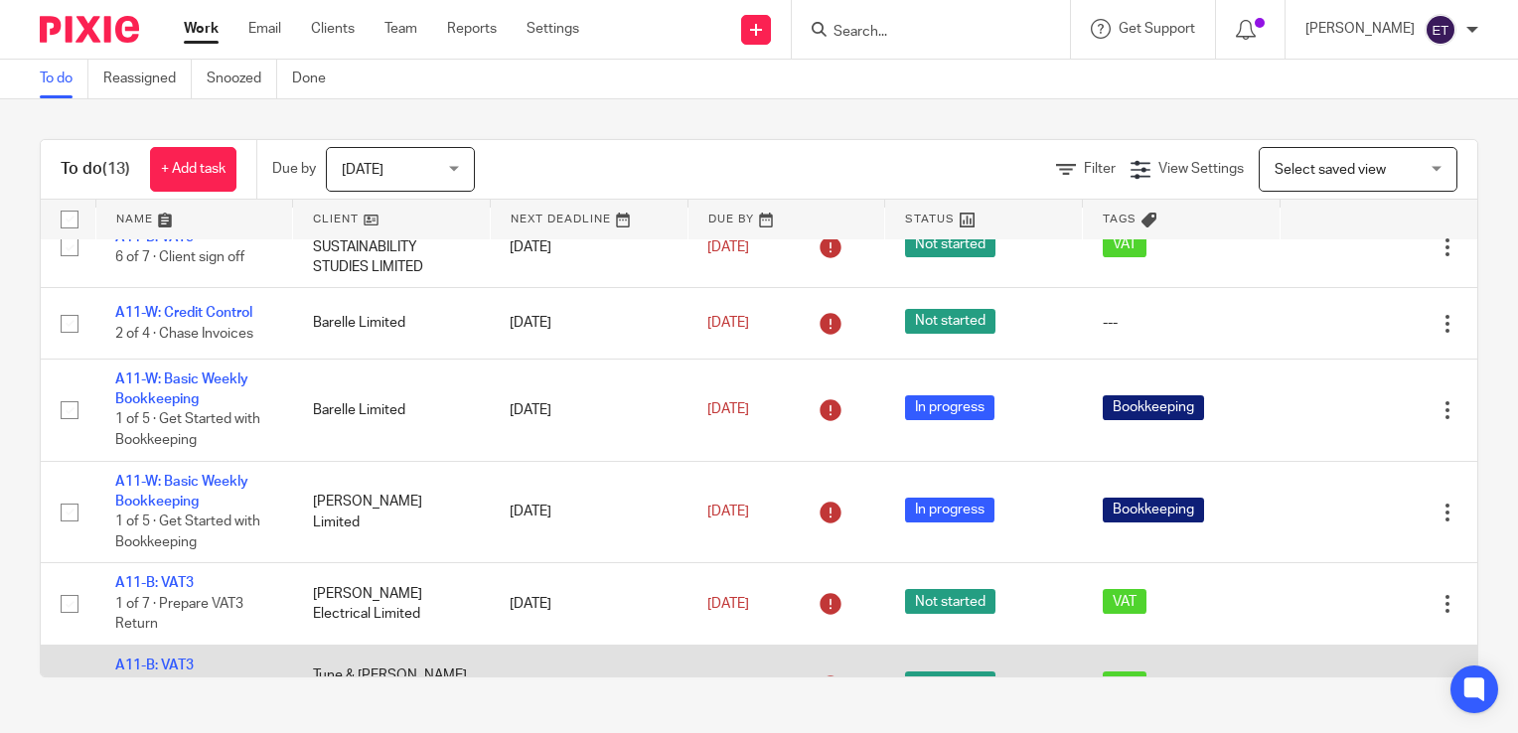
scroll to position [0, 0]
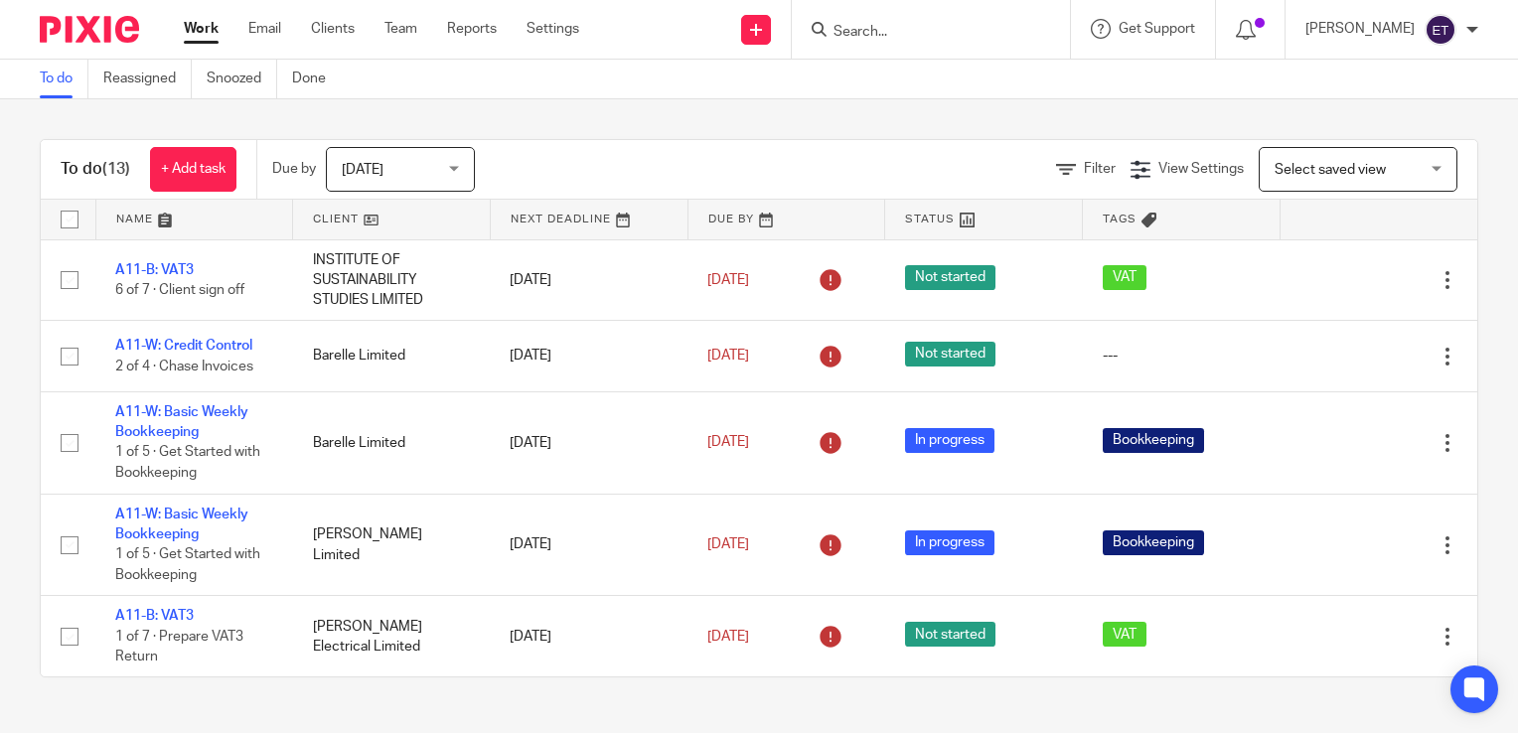
click at [455, 163] on div "Today Today" at bounding box center [400, 169] width 149 height 45
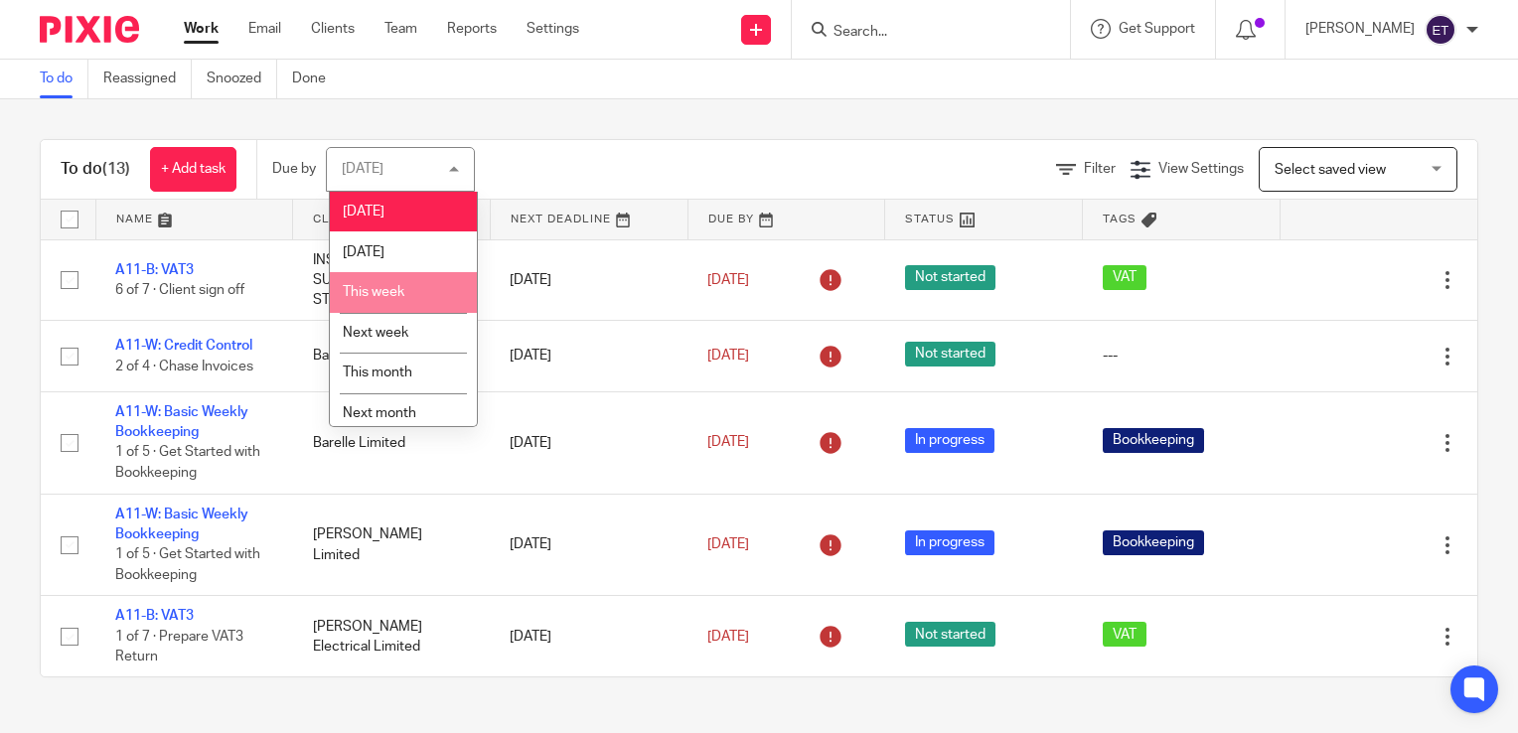
scroll to position [51, 0]
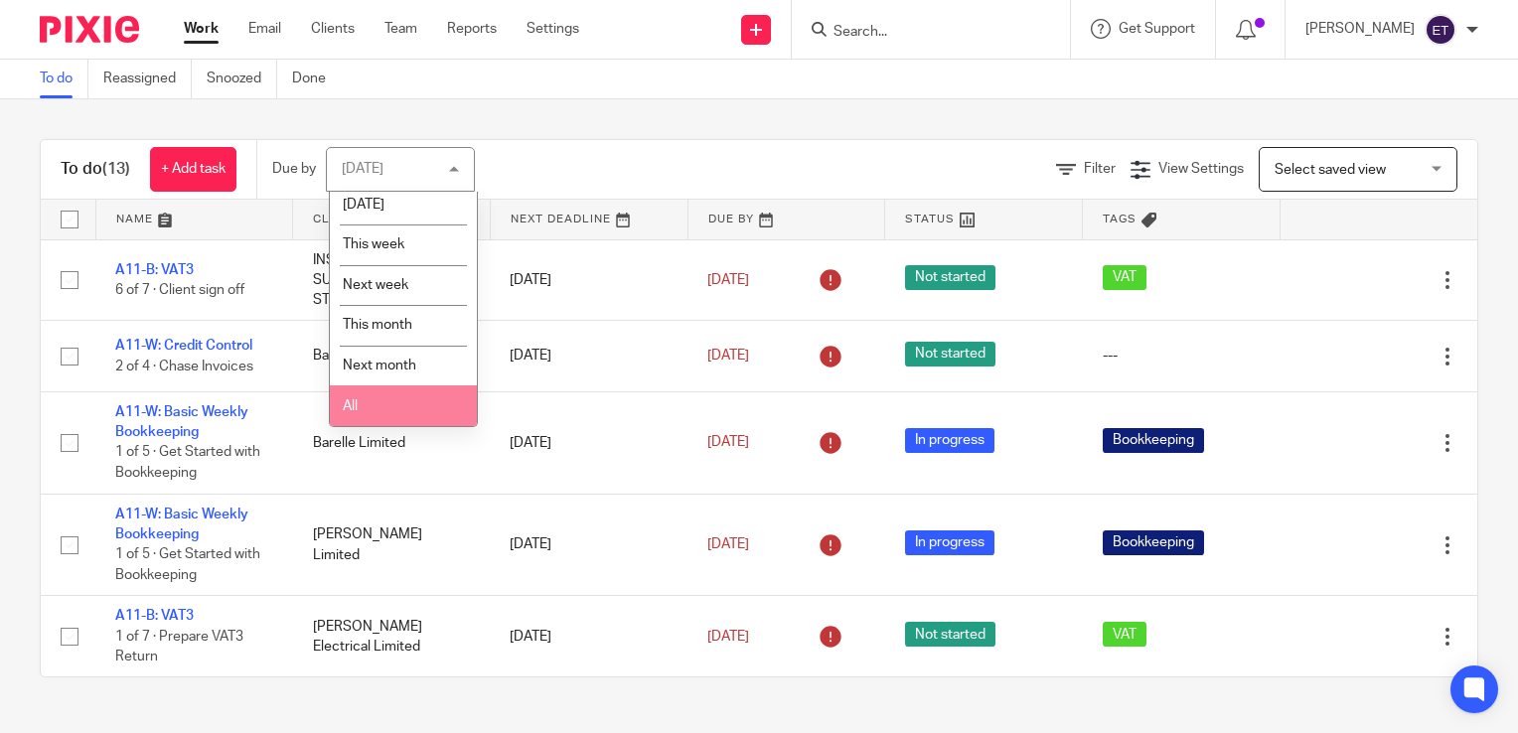
click at [362, 406] on li "All" at bounding box center [403, 406] width 147 height 41
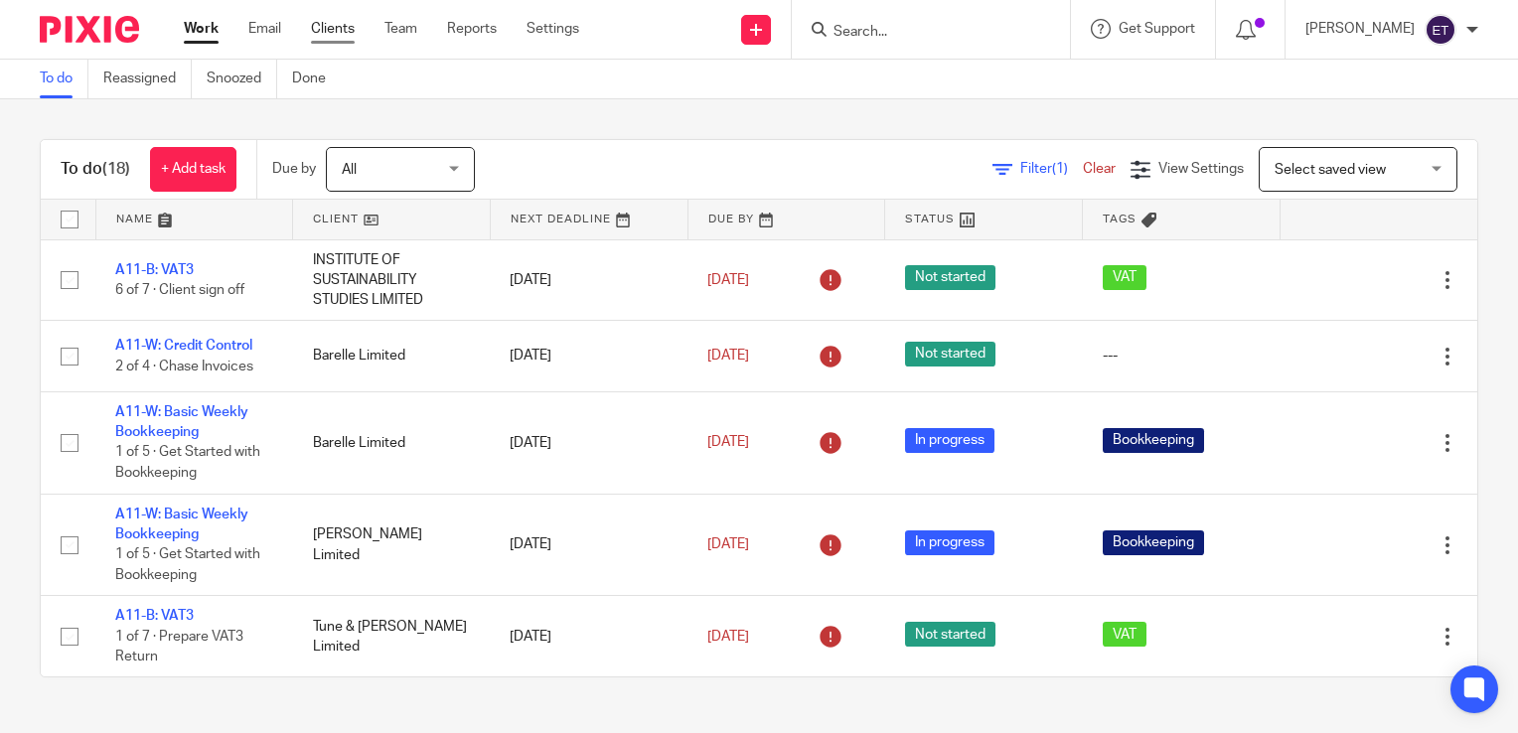
click at [330, 23] on link "Clients" at bounding box center [333, 29] width 44 height 20
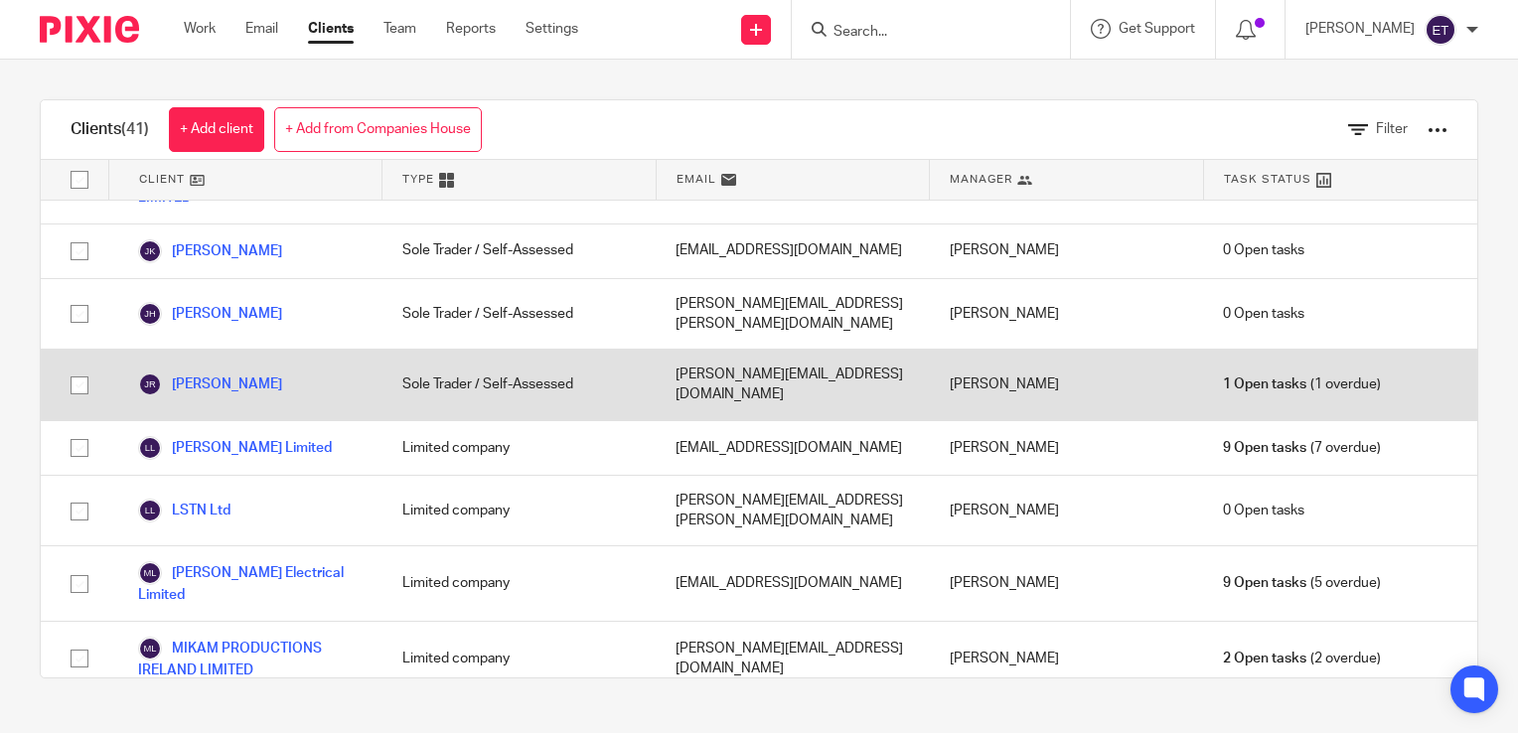
scroll to position [1590, 0]
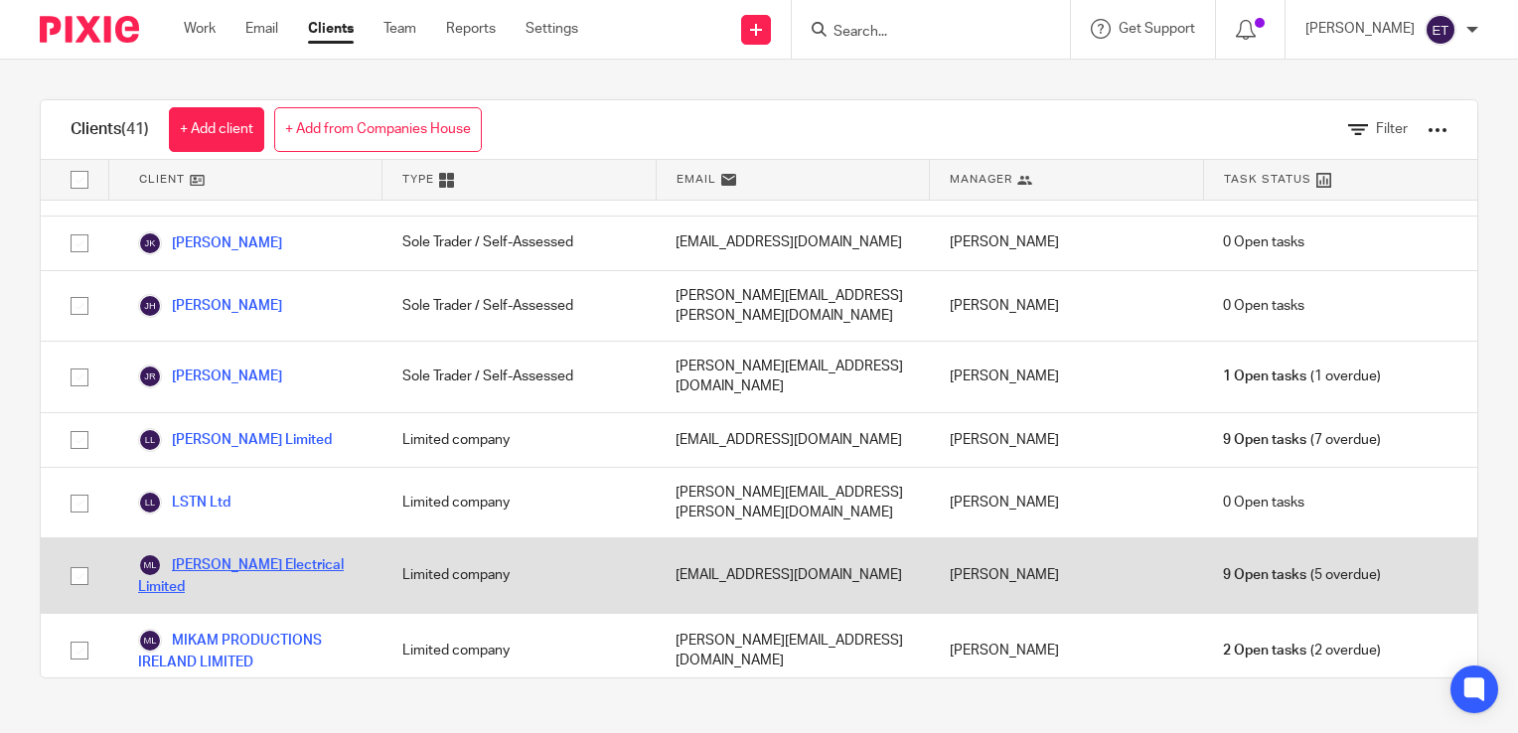
click at [247, 553] on link "[PERSON_NAME] Electrical Limited" at bounding box center [250, 575] width 225 height 44
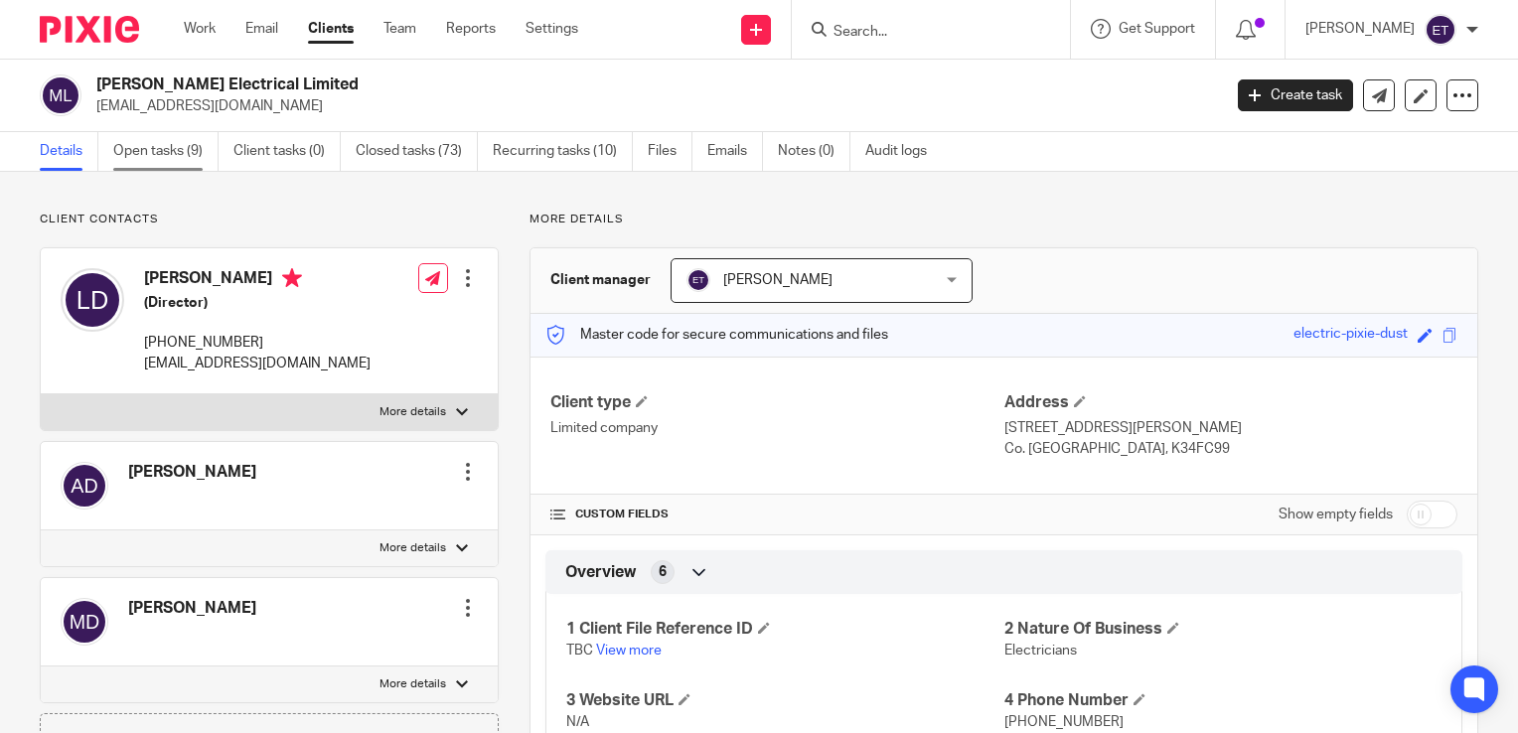
click at [144, 156] on link "Open tasks (9)" at bounding box center [165, 151] width 105 height 39
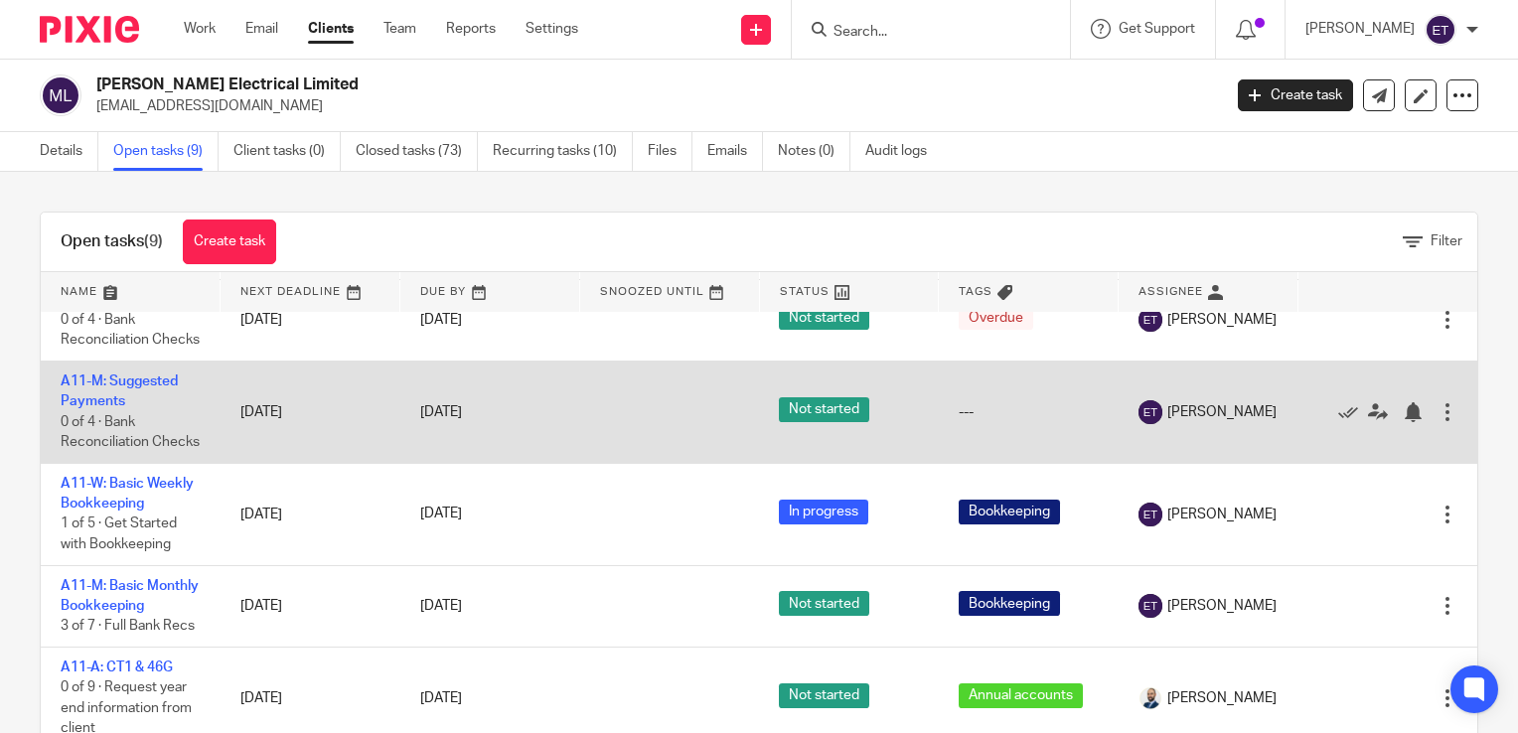
scroll to position [570, 0]
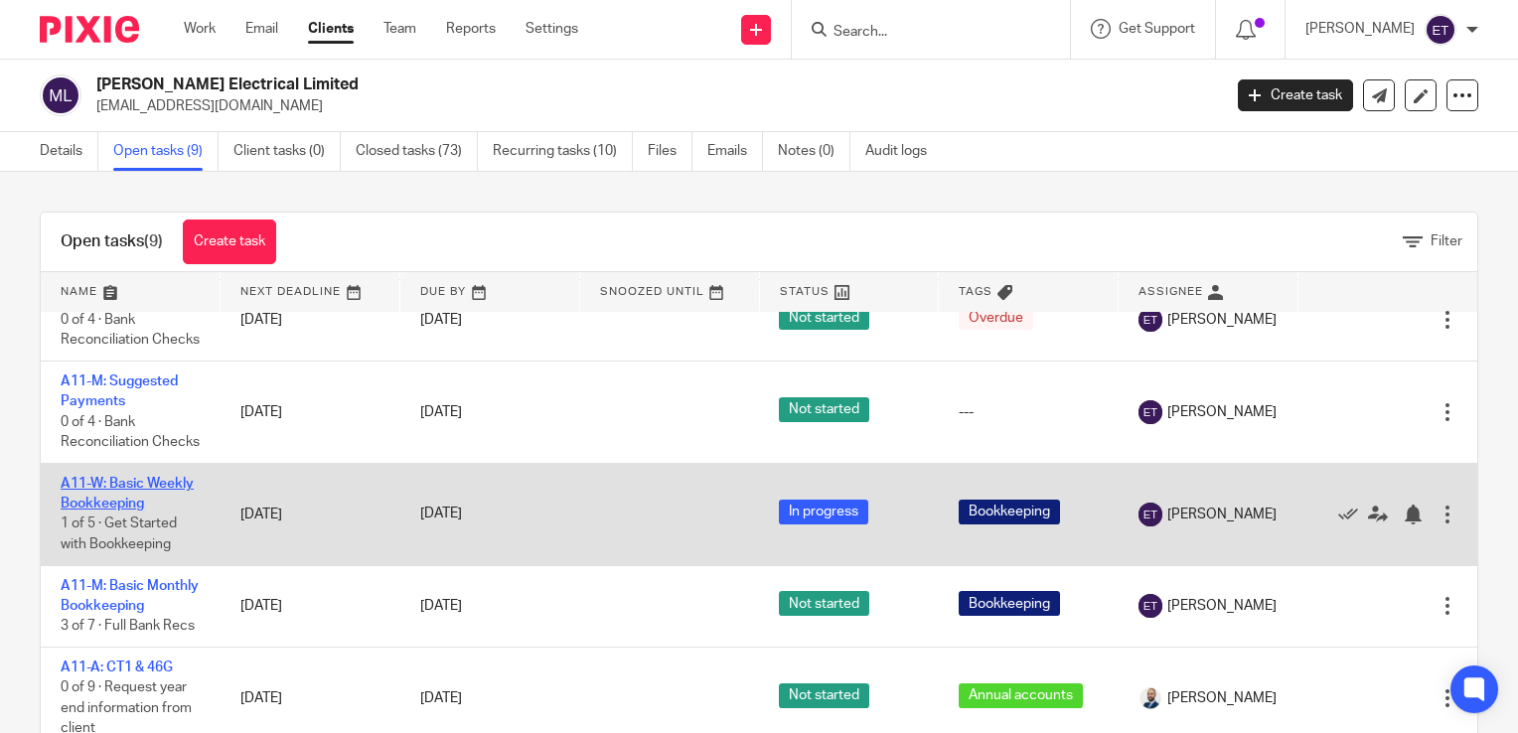
click at [79, 477] on link "A11-W: Basic Weekly Bookkeeping" at bounding box center [127, 494] width 133 height 34
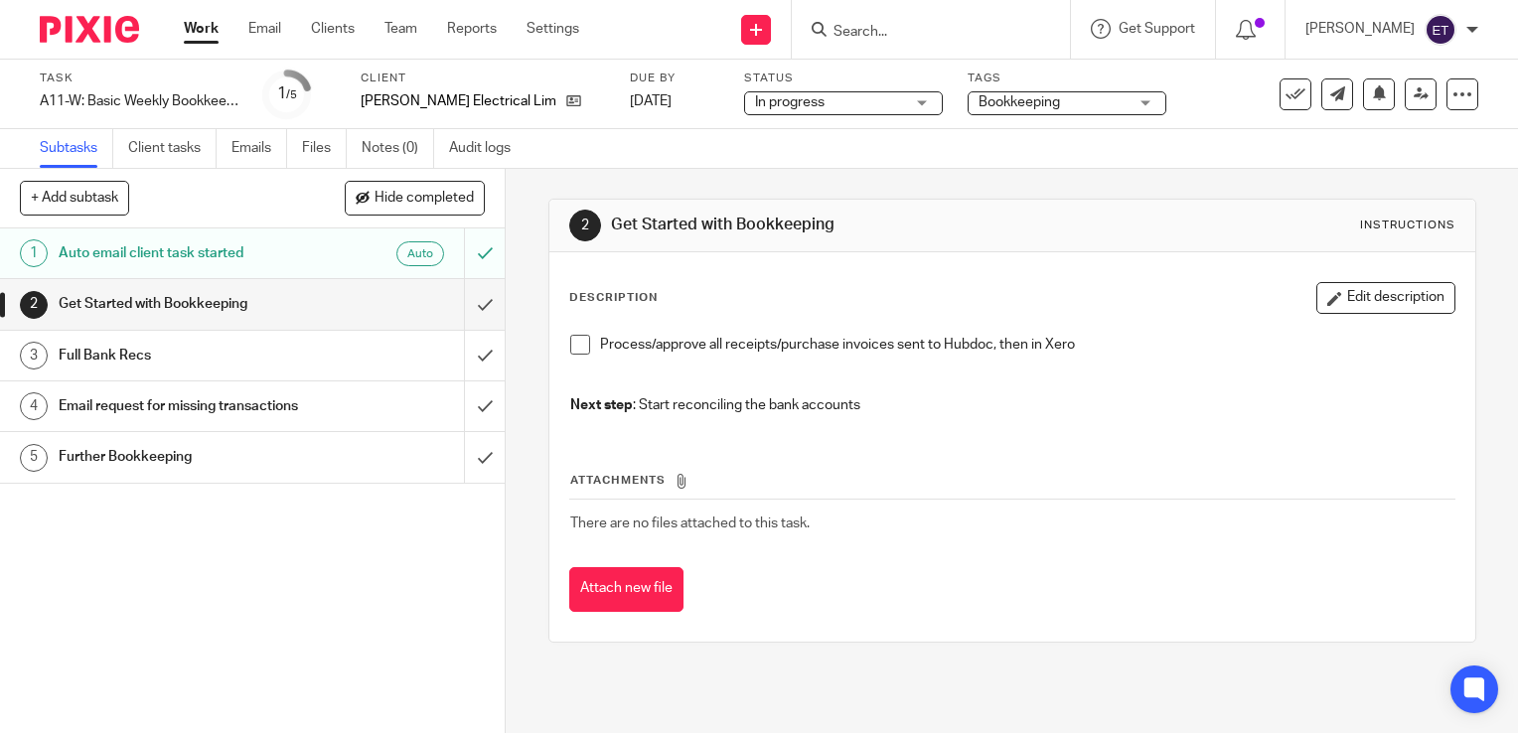
click at [221, 256] on h1 "Auto email client task started" at bounding box center [187, 253] width 257 height 30
click at [211, 300] on h1 "Get Started with Bookkeeping" at bounding box center [187, 304] width 257 height 30
click at [207, 352] on h1 "Full Bank Recs" at bounding box center [187, 356] width 257 height 30
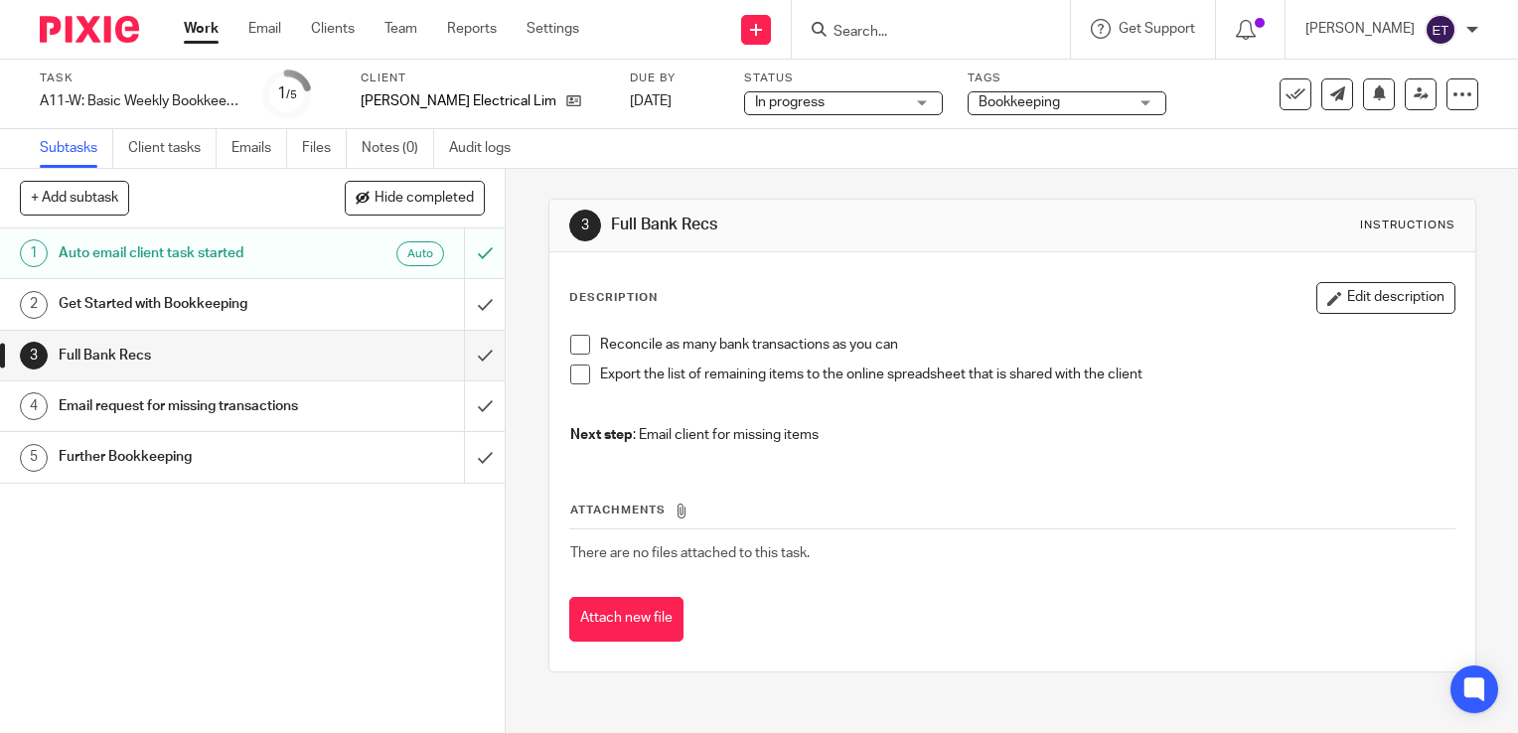
drag, startPoint x: 572, startPoint y: 344, endPoint x: 570, endPoint y: 358, distance: 14.1
click at [571, 344] on span at bounding box center [580, 345] width 20 height 20
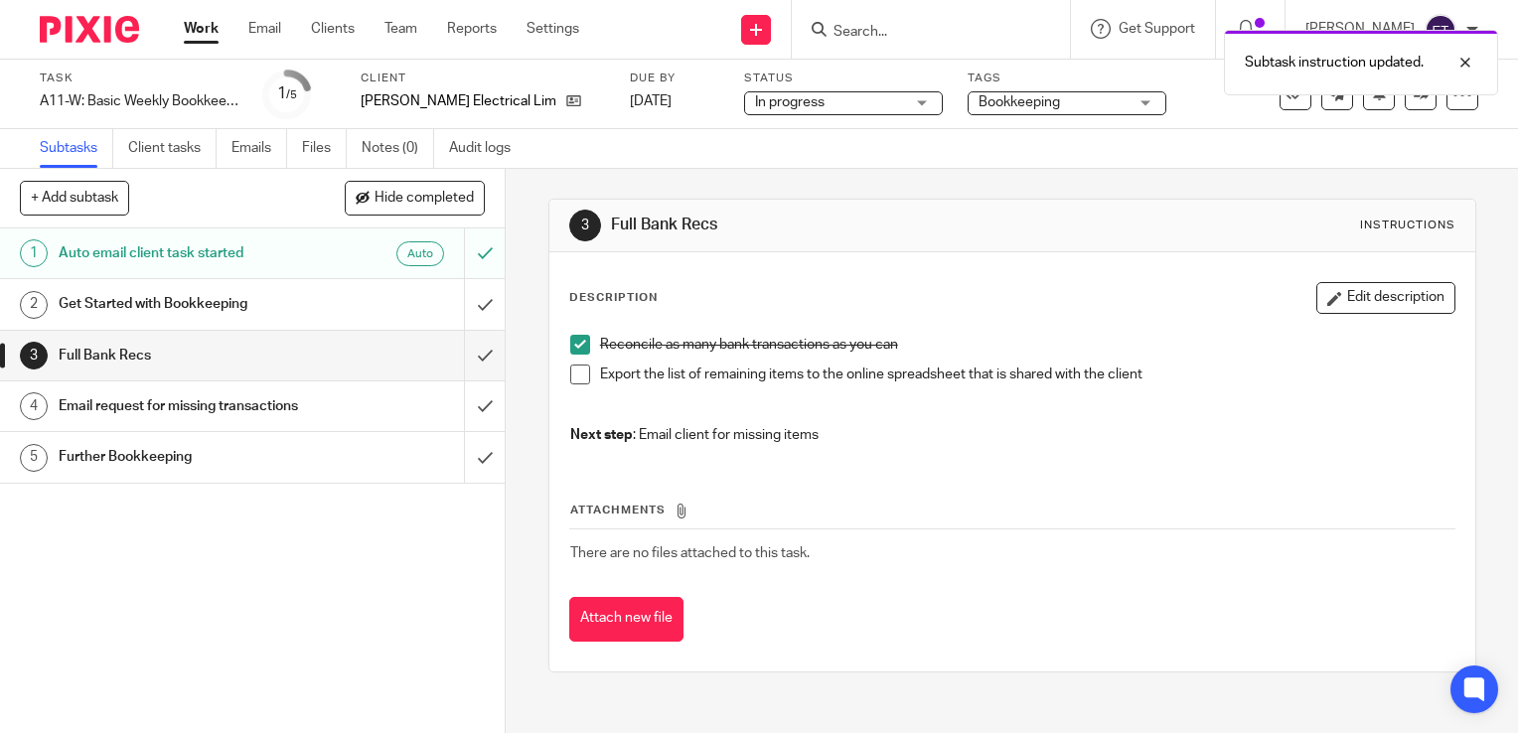
drag, startPoint x: 568, startPoint y: 374, endPoint x: 533, endPoint y: 383, distance: 36.9
click at [570, 375] on span at bounding box center [580, 375] width 20 height 20
click at [179, 298] on h1 "Get Started with Bookkeeping" at bounding box center [187, 304] width 257 height 30
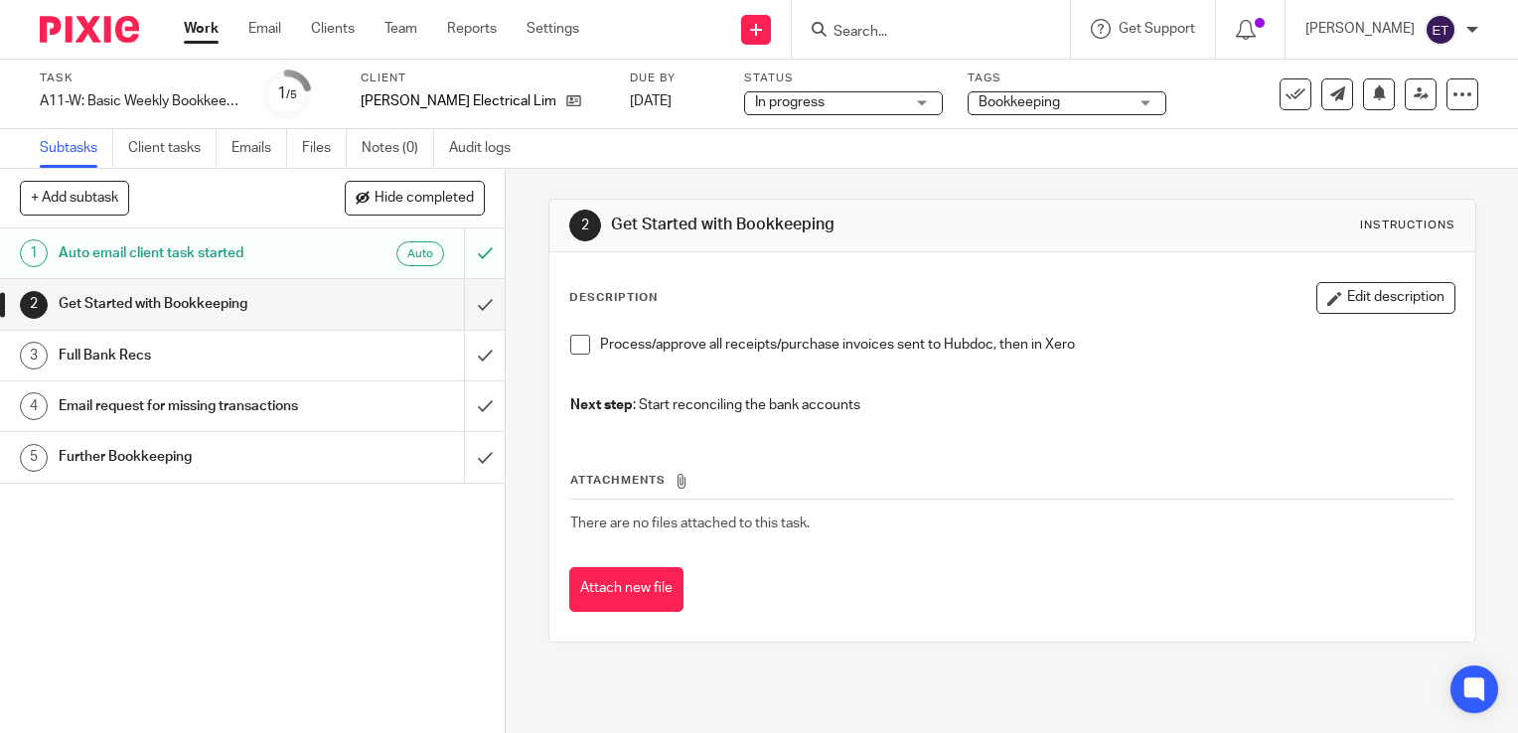
drag, startPoint x: 318, startPoint y: 22, endPoint x: 341, endPoint y: 89, distance: 71.3
click at [319, 24] on link "Clients" at bounding box center [333, 29] width 44 height 20
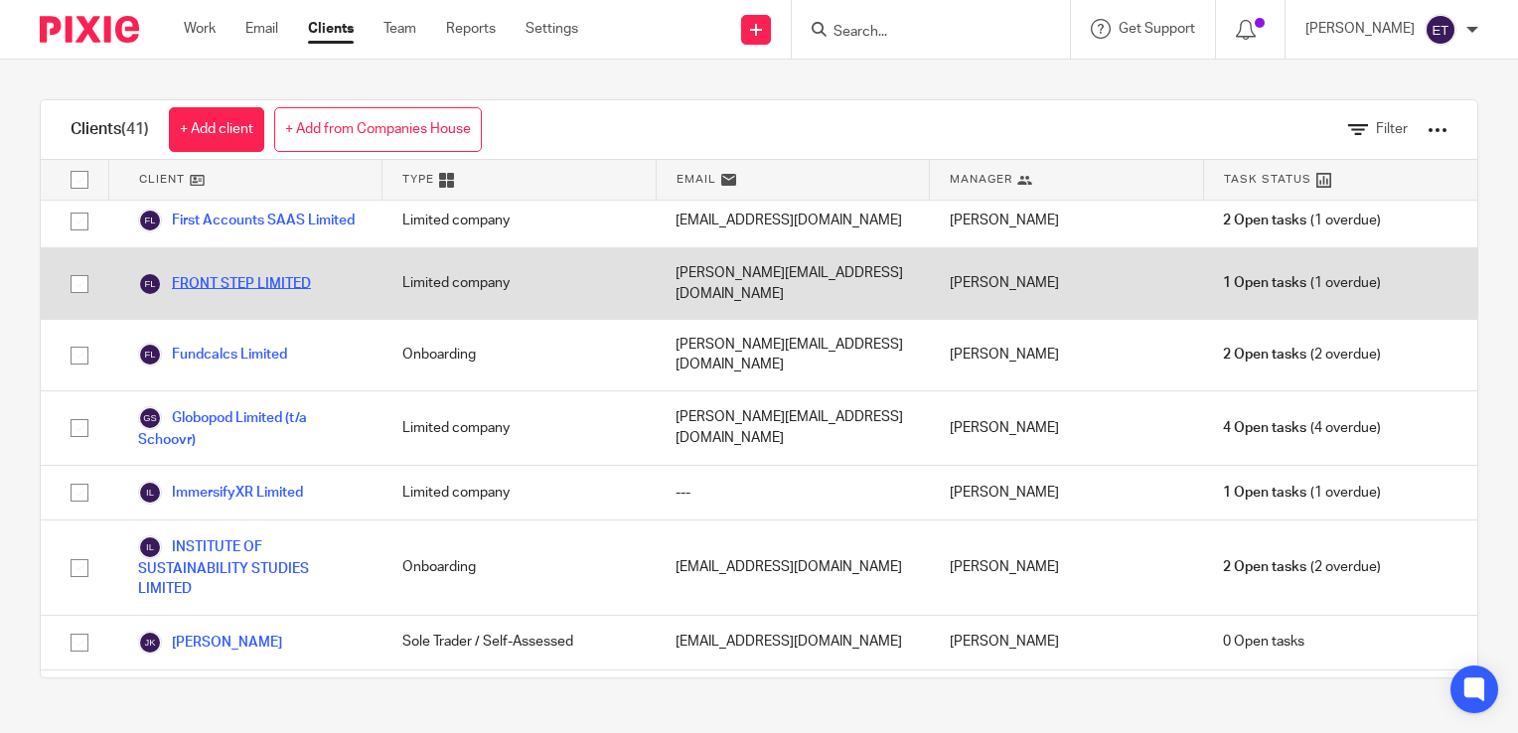
scroll to position [1192, 0]
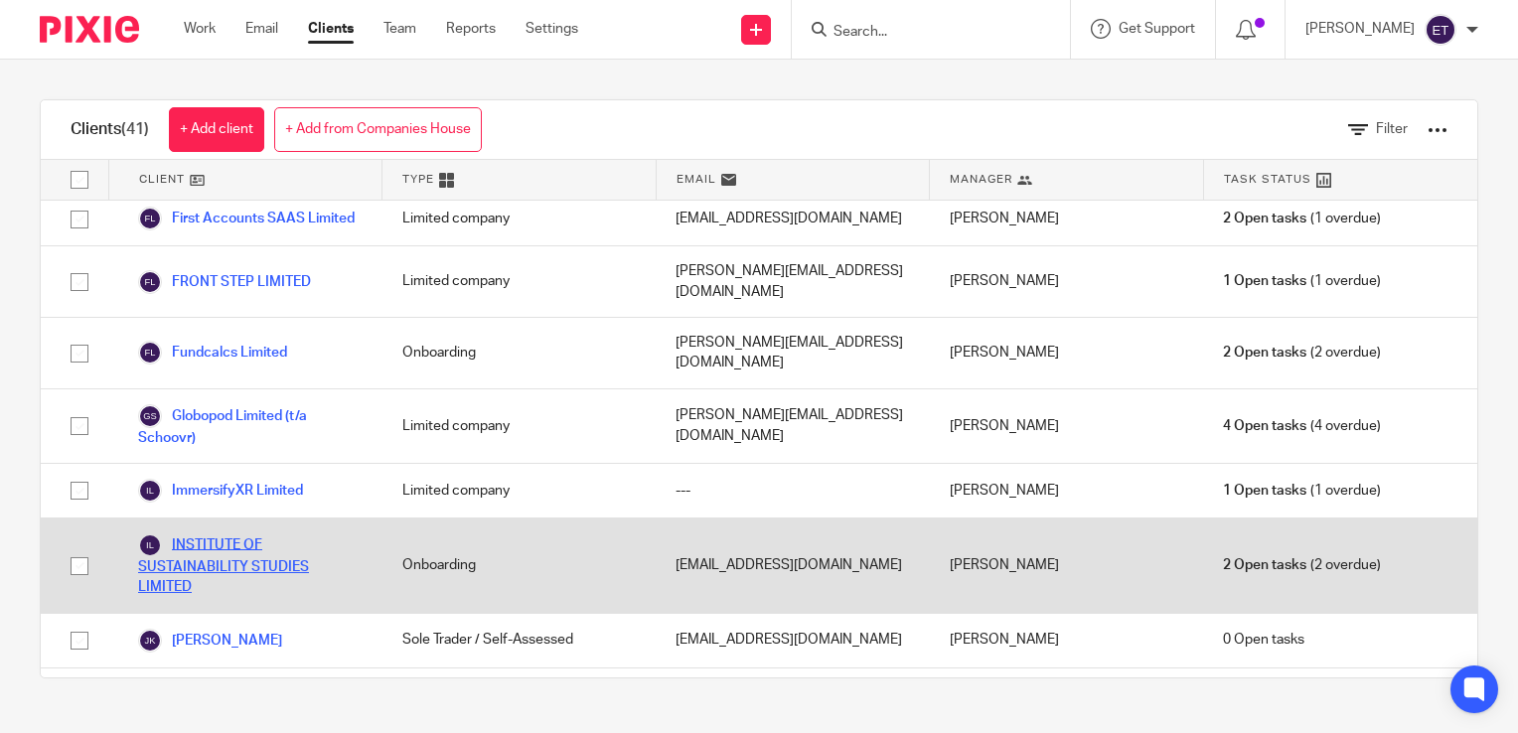
click at [215, 534] on link "INSTITUTE OF SUSTAINABILITY STUDIES LIMITED" at bounding box center [250, 566] width 225 height 65
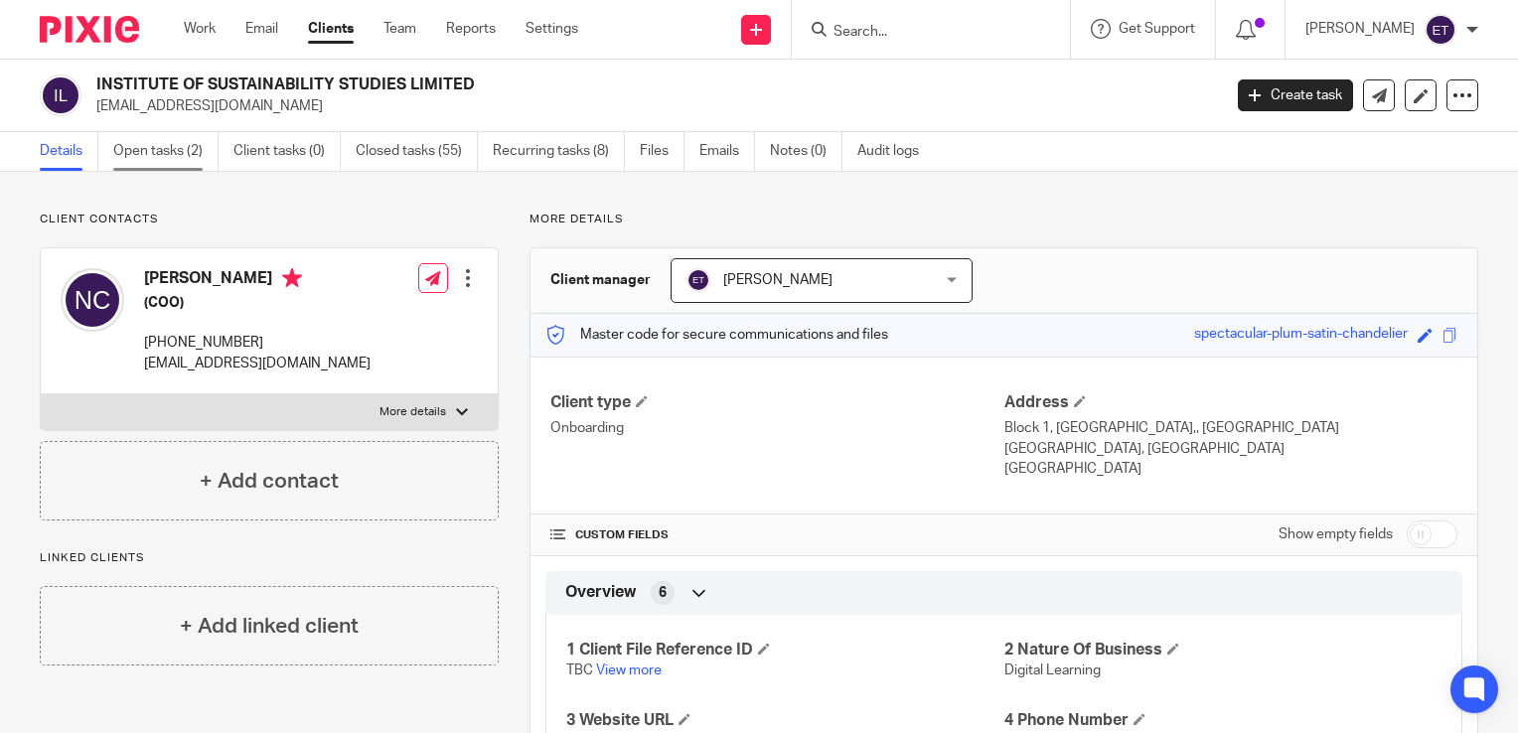
click at [167, 151] on link "Open tasks (2)" at bounding box center [165, 151] width 105 height 39
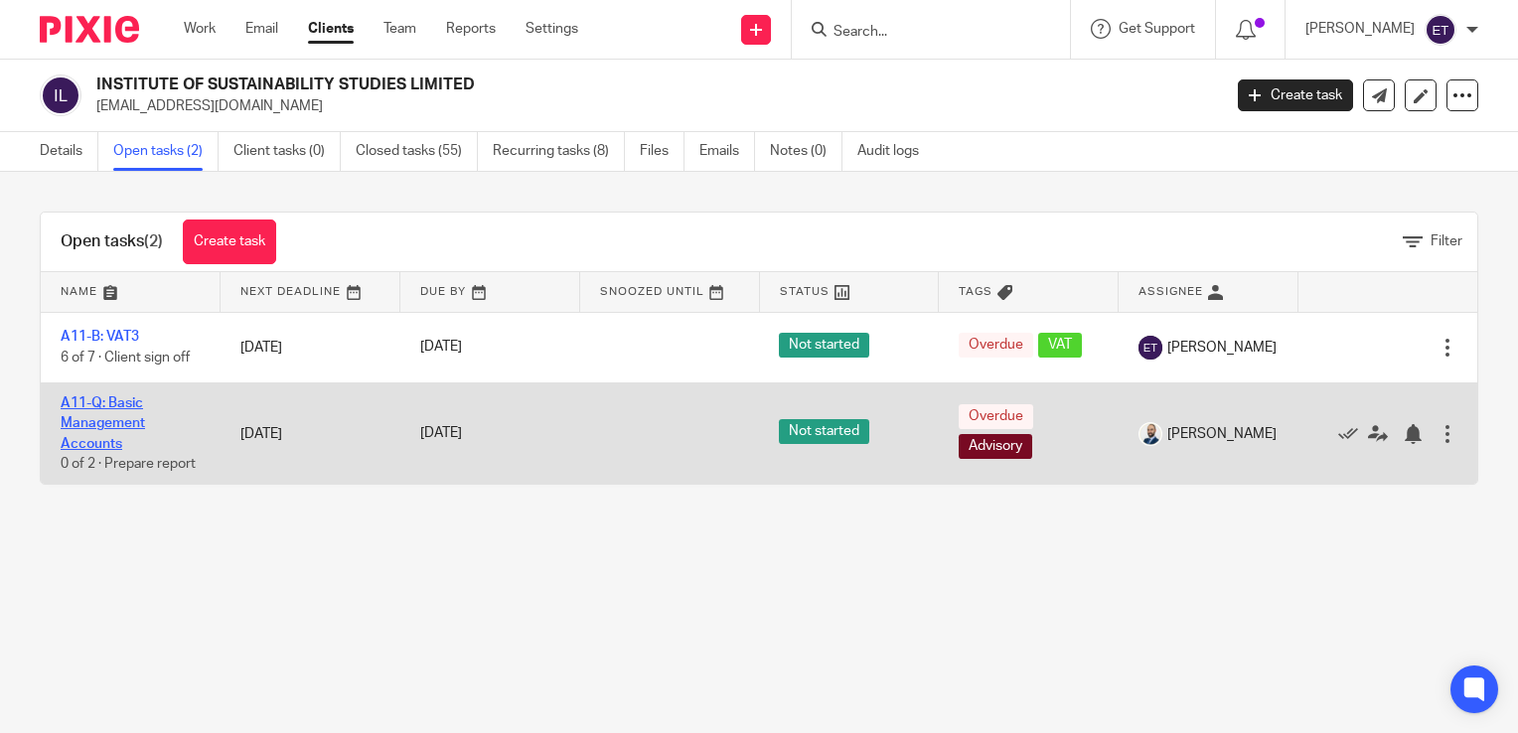
click at [106, 423] on link "A11-Q: Basic Management Accounts" at bounding box center [103, 423] width 84 height 55
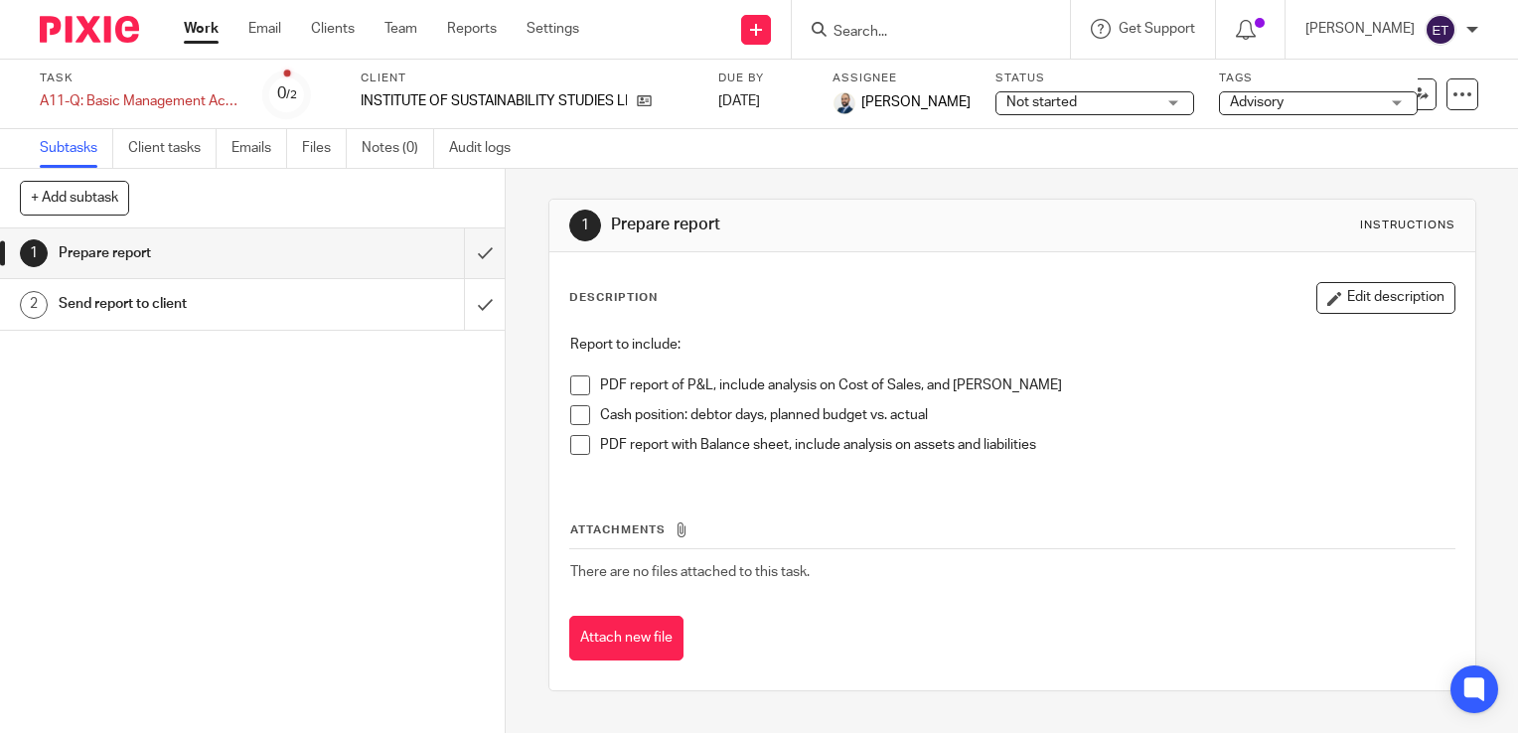
click at [223, 304] on h1 "Send report to client" at bounding box center [187, 304] width 257 height 30
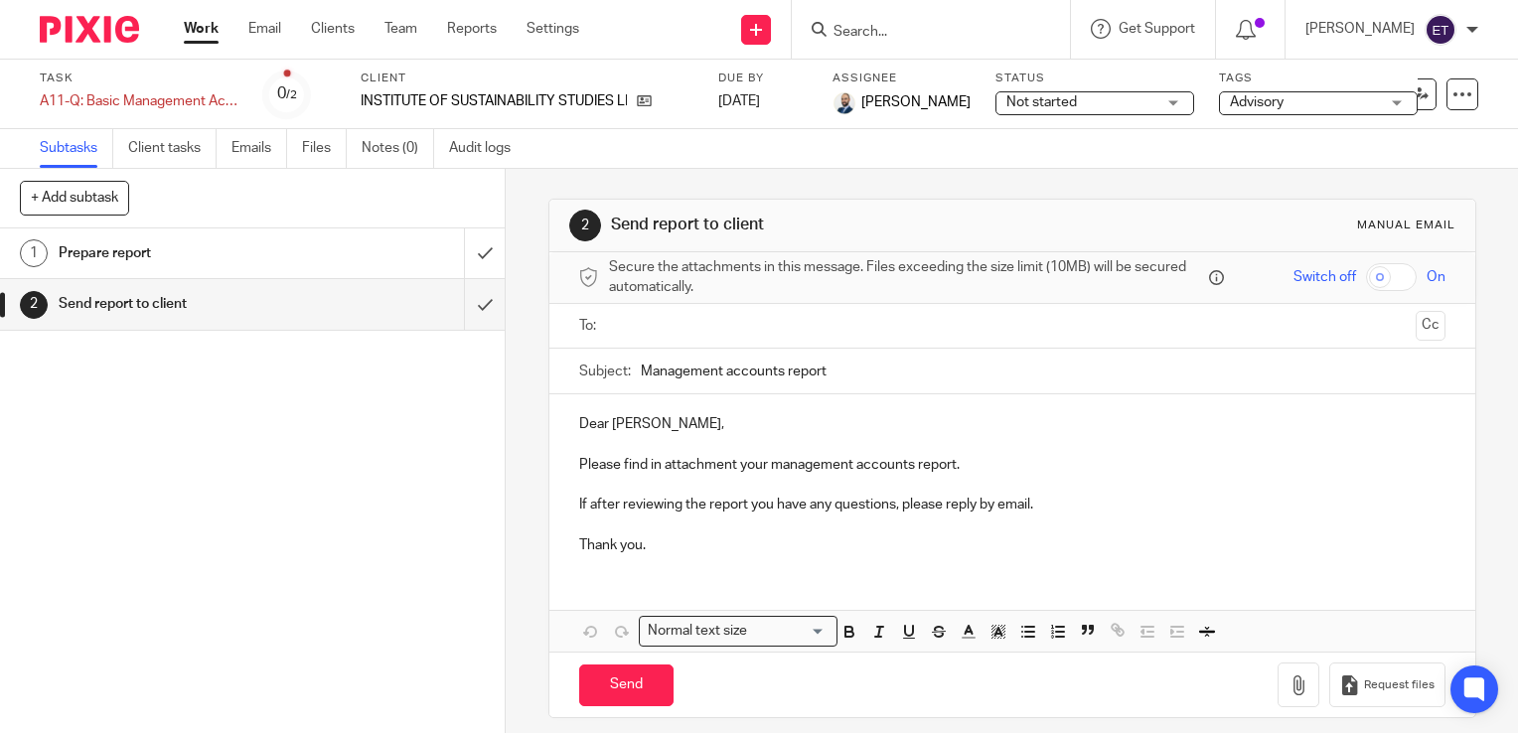
click at [238, 260] on h1 "Prepare report" at bounding box center [187, 253] width 257 height 30
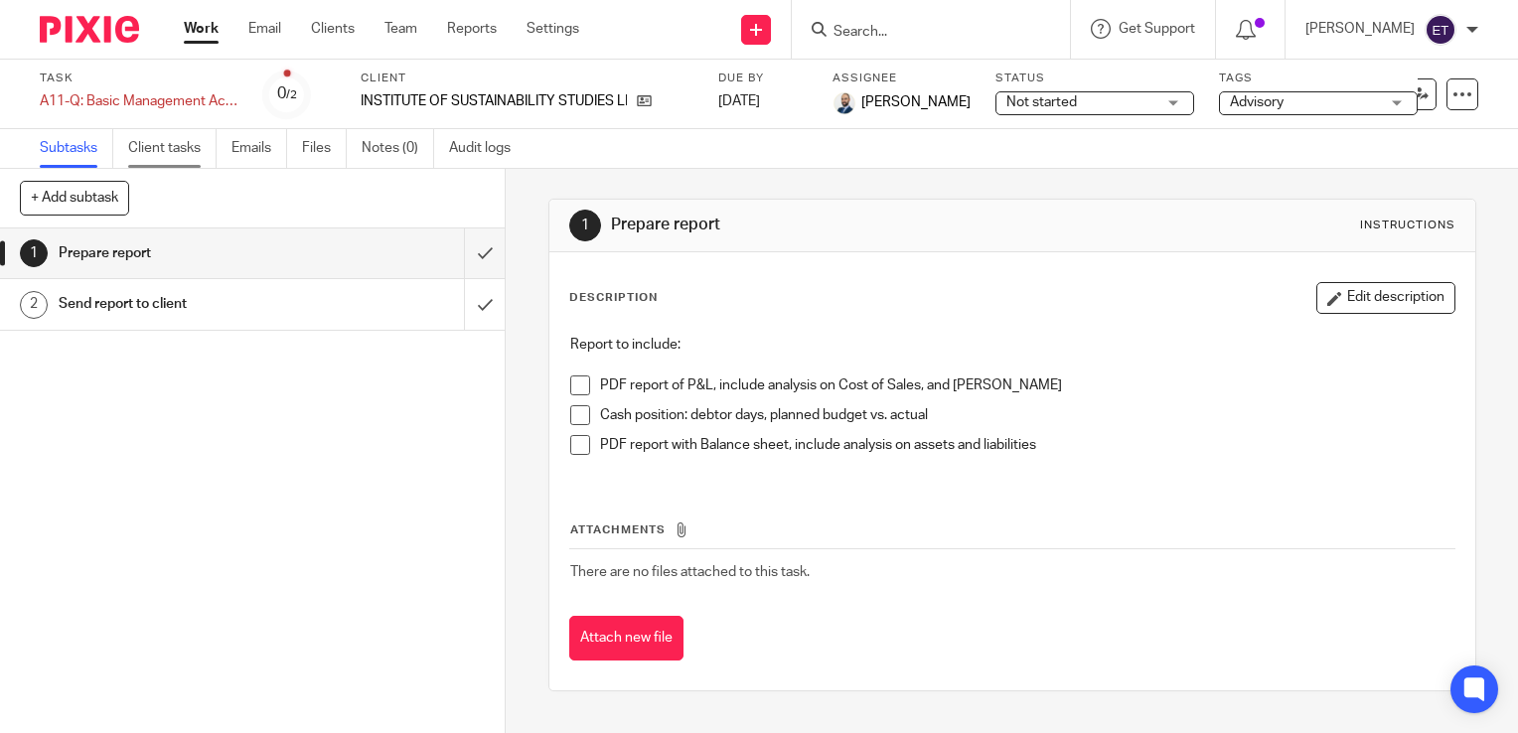
click at [155, 149] on link "Client tasks" at bounding box center [172, 148] width 88 height 39
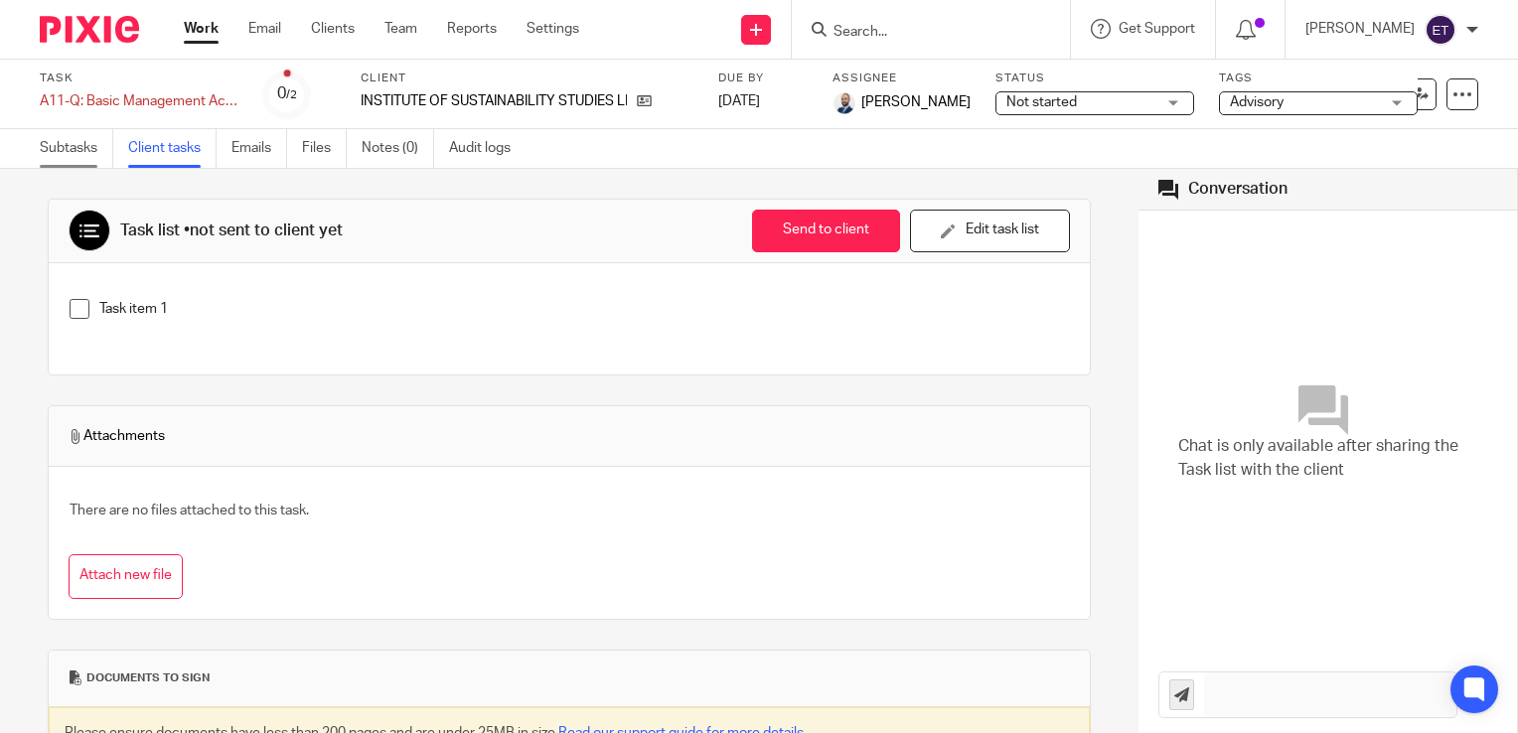
click at [95, 153] on link "Subtasks" at bounding box center [77, 148] width 74 height 39
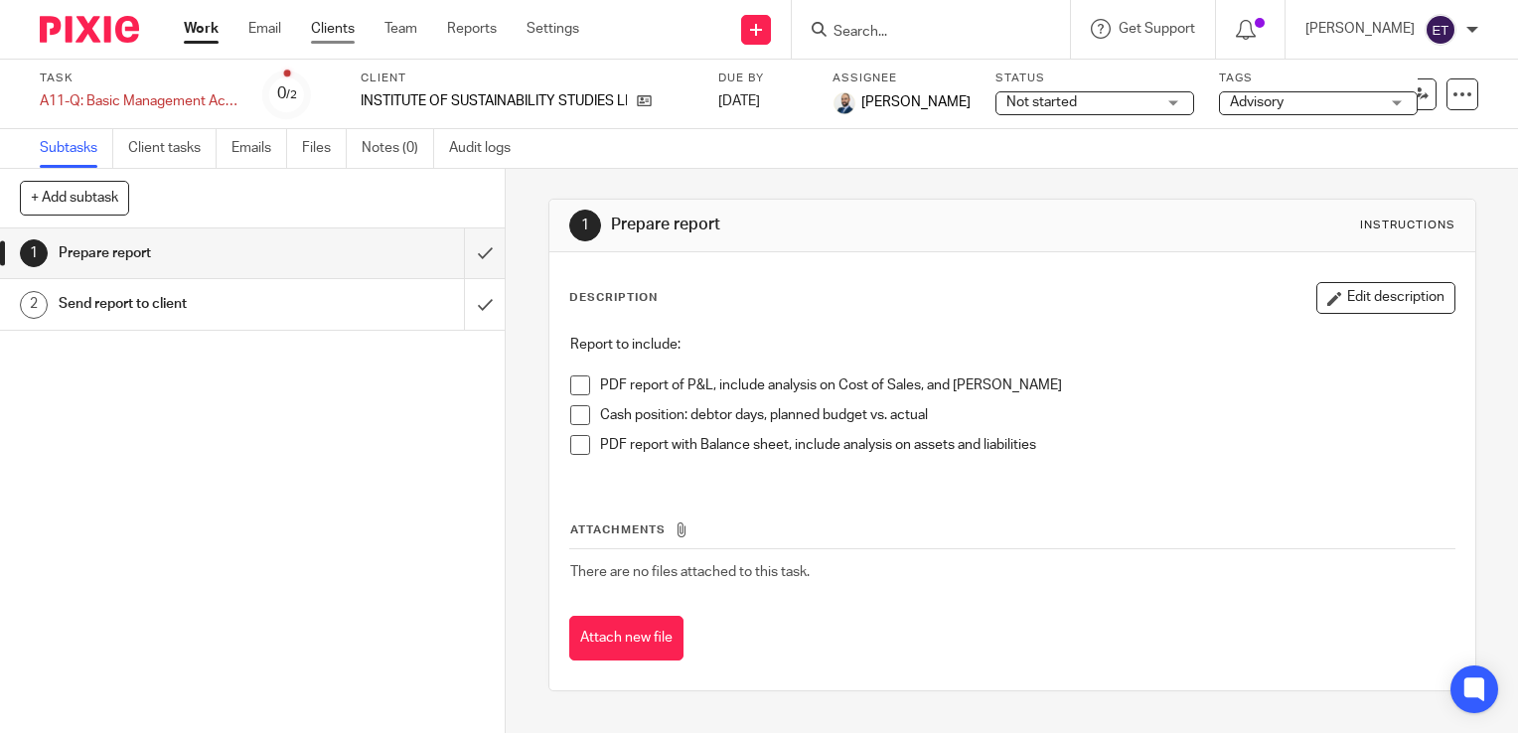
click at [334, 33] on link "Clients" at bounding box center [333, 29] width 44 height 20
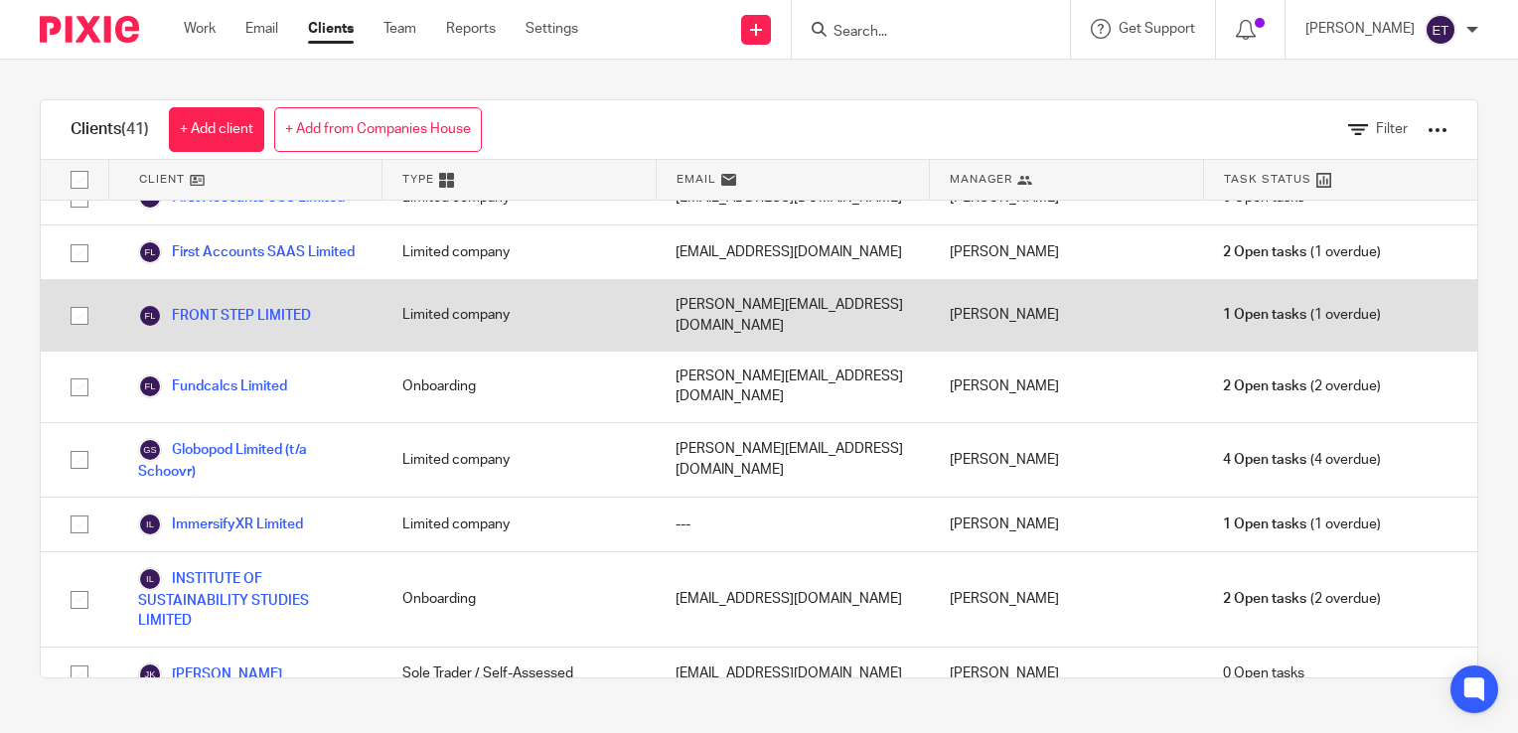
scroll to position [1192, 0]
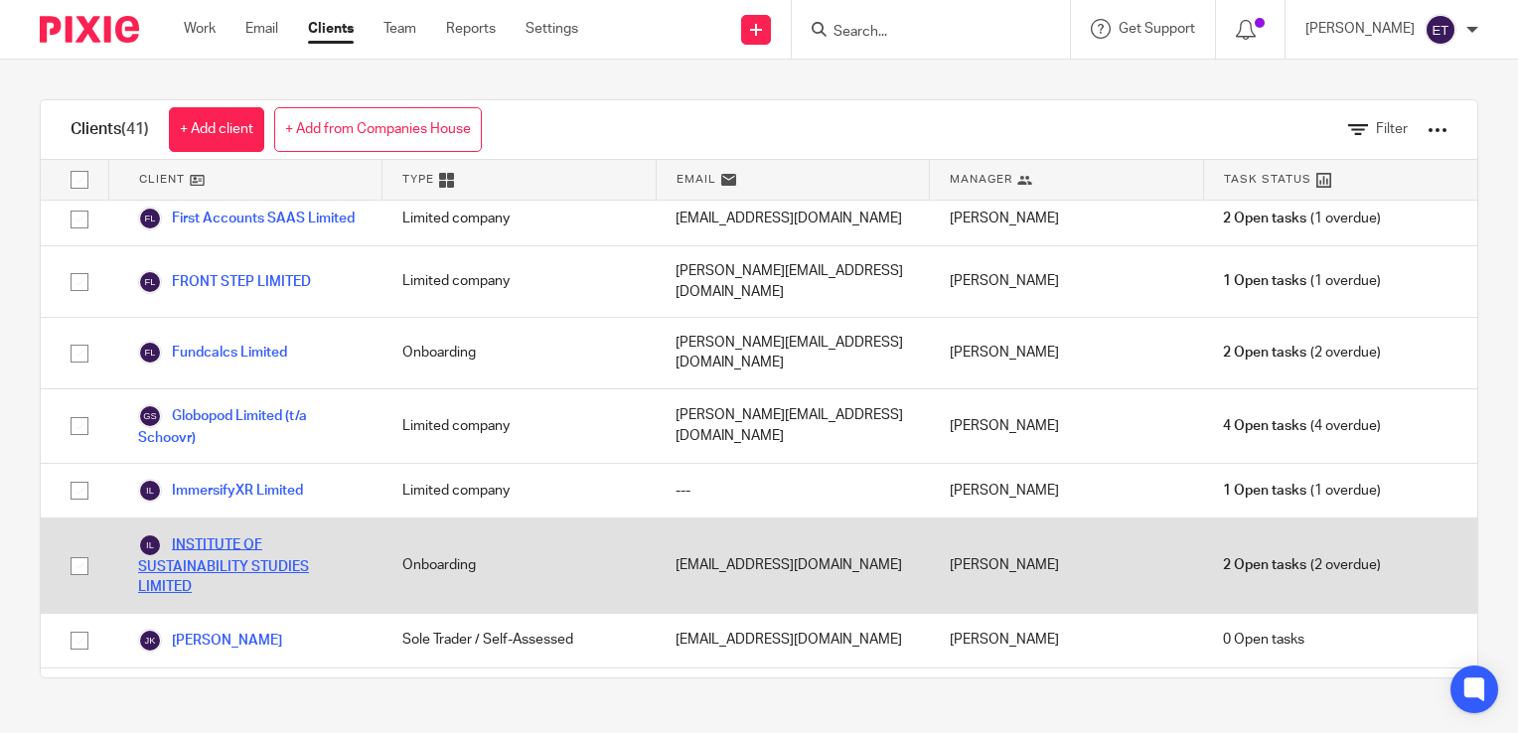
click at [218, 534] on link "INSTITUTE OF SUSTAINABILITY STUDIES LIMITED" at bounding box center [250, 566] width 225 height 65
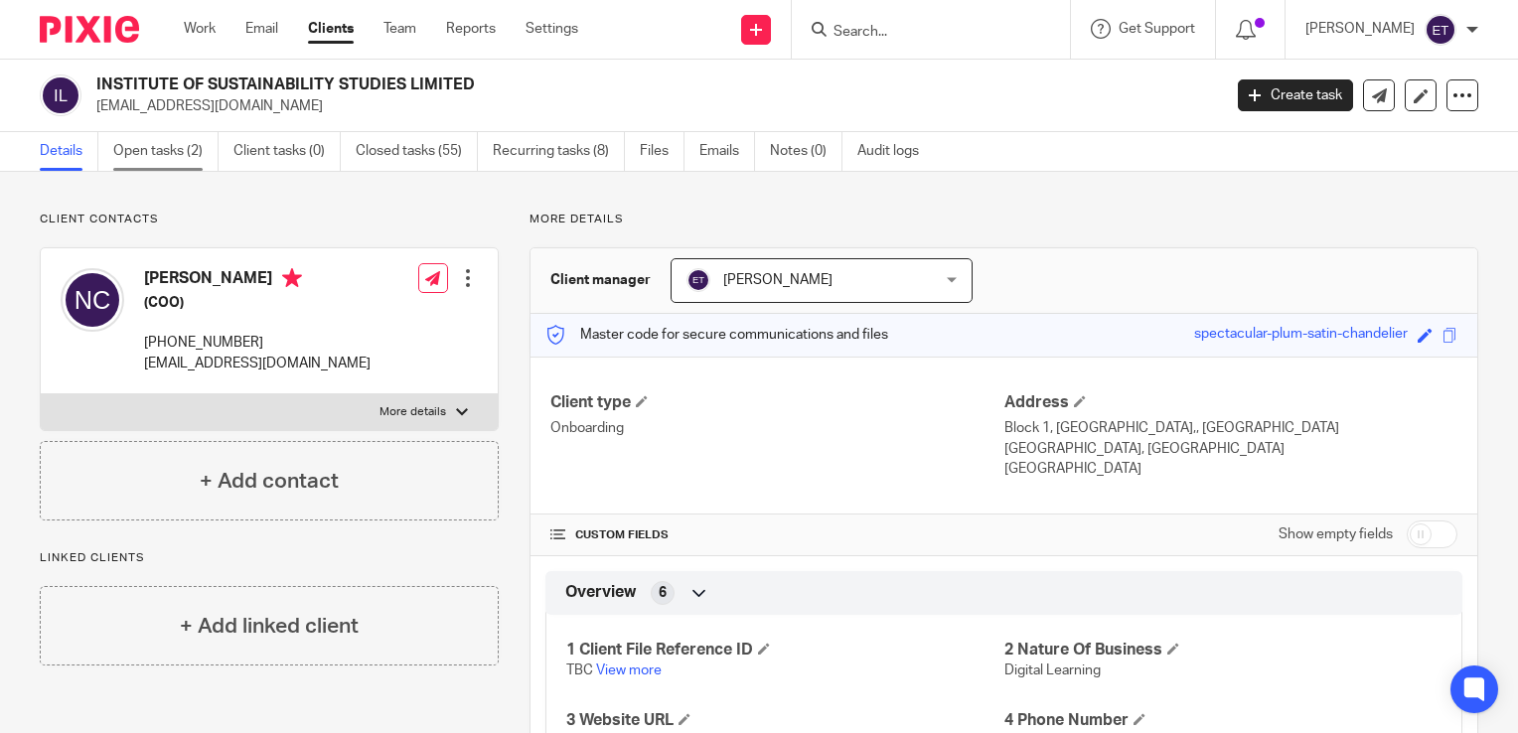
click at [151, 162] on link "Open tasks (2)" at bounding box center [165, 151] width 105 height 39
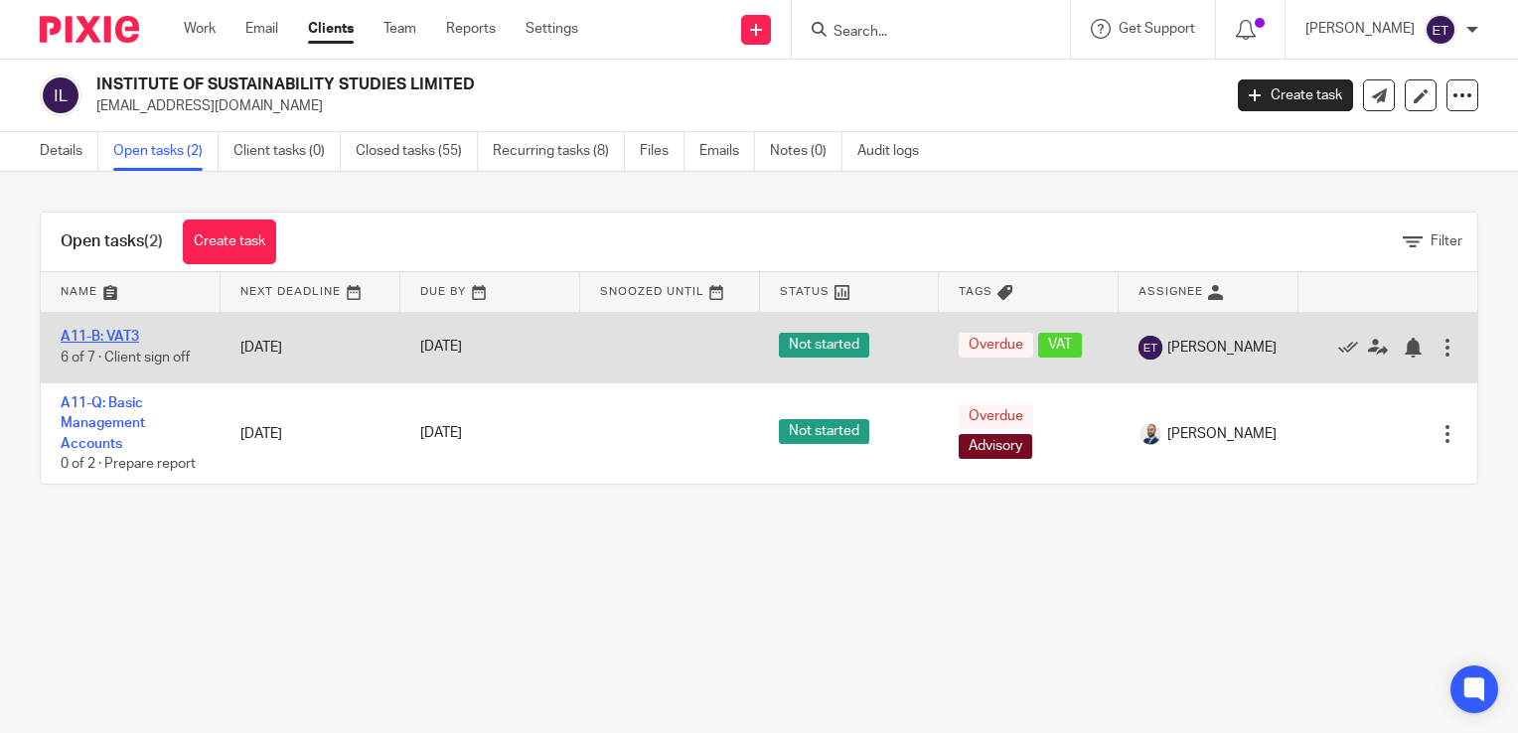
click at [82, 337] on link "A11-B: VAT3" at bounding box center [100, 337] width 78 height 14
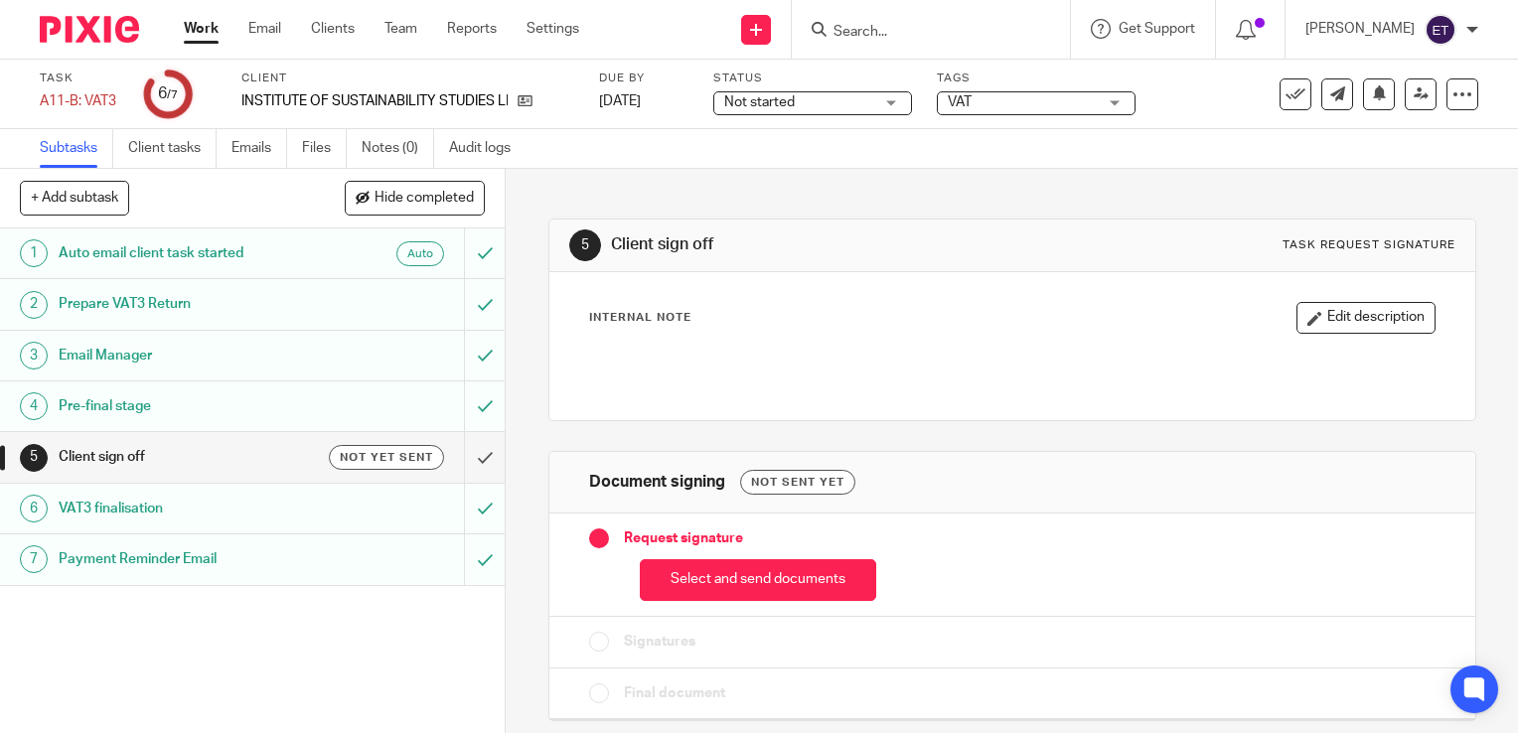
click at [204, 34] on link "Work" at bounding box center [201, 29] width 35 height 20
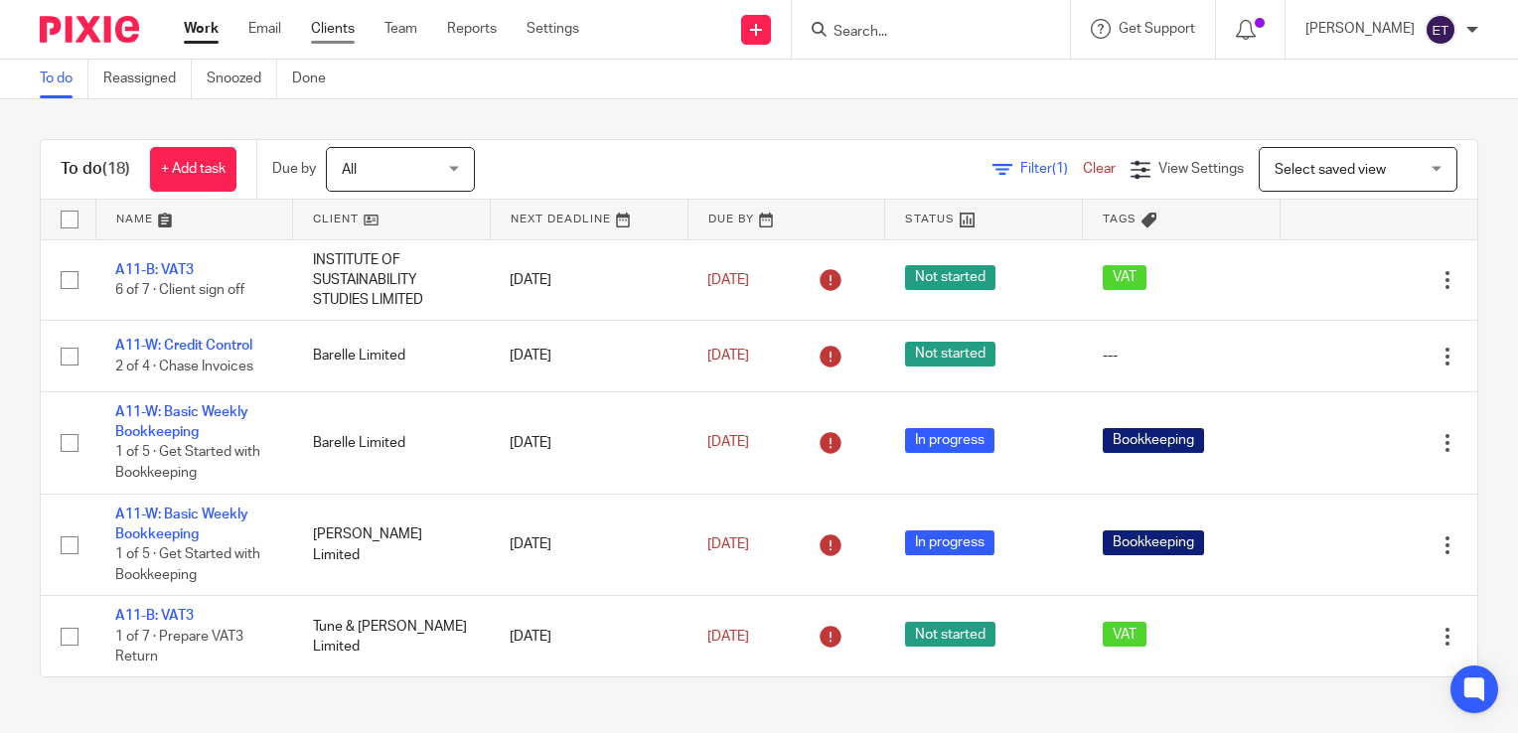
click at [335, 36] on link "Clients" at bounding box center [333, 29] width 44 height 20
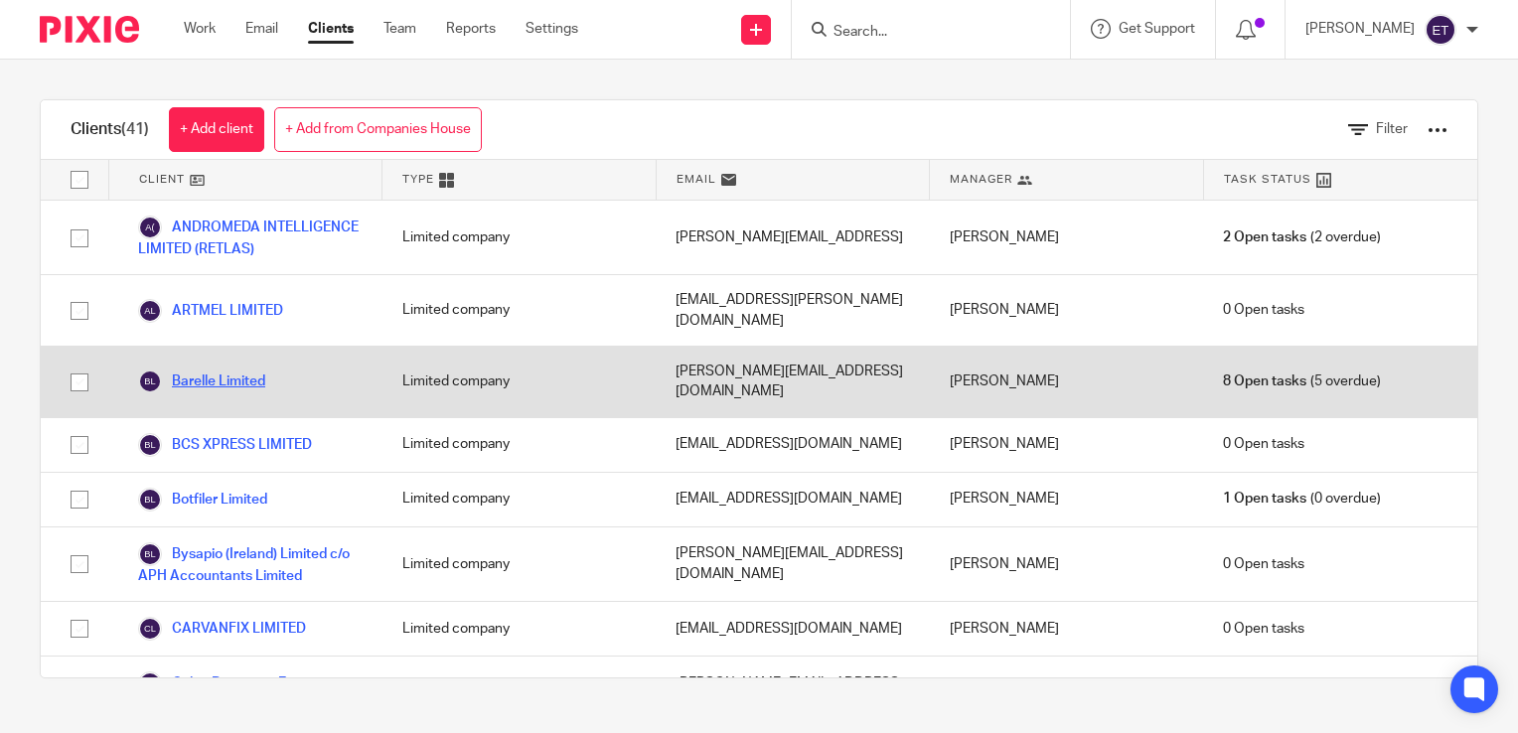
click at [194, 372] on link "Barelle Limited" at bounding box center [201, 382] width 127 height 24
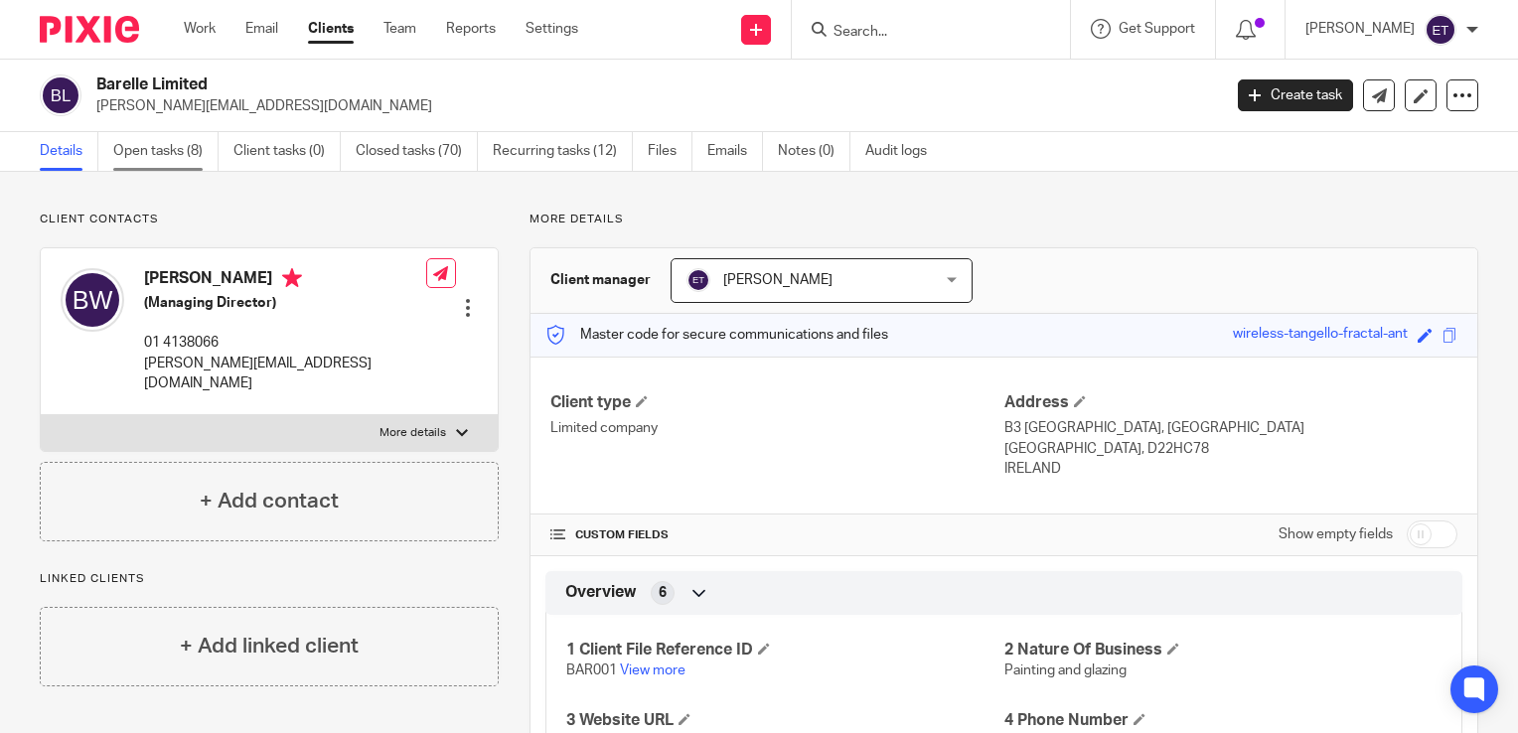
click at [172, 157] on link "Open tasks (8)" at bounding box center [165, 151] width 105 height 39
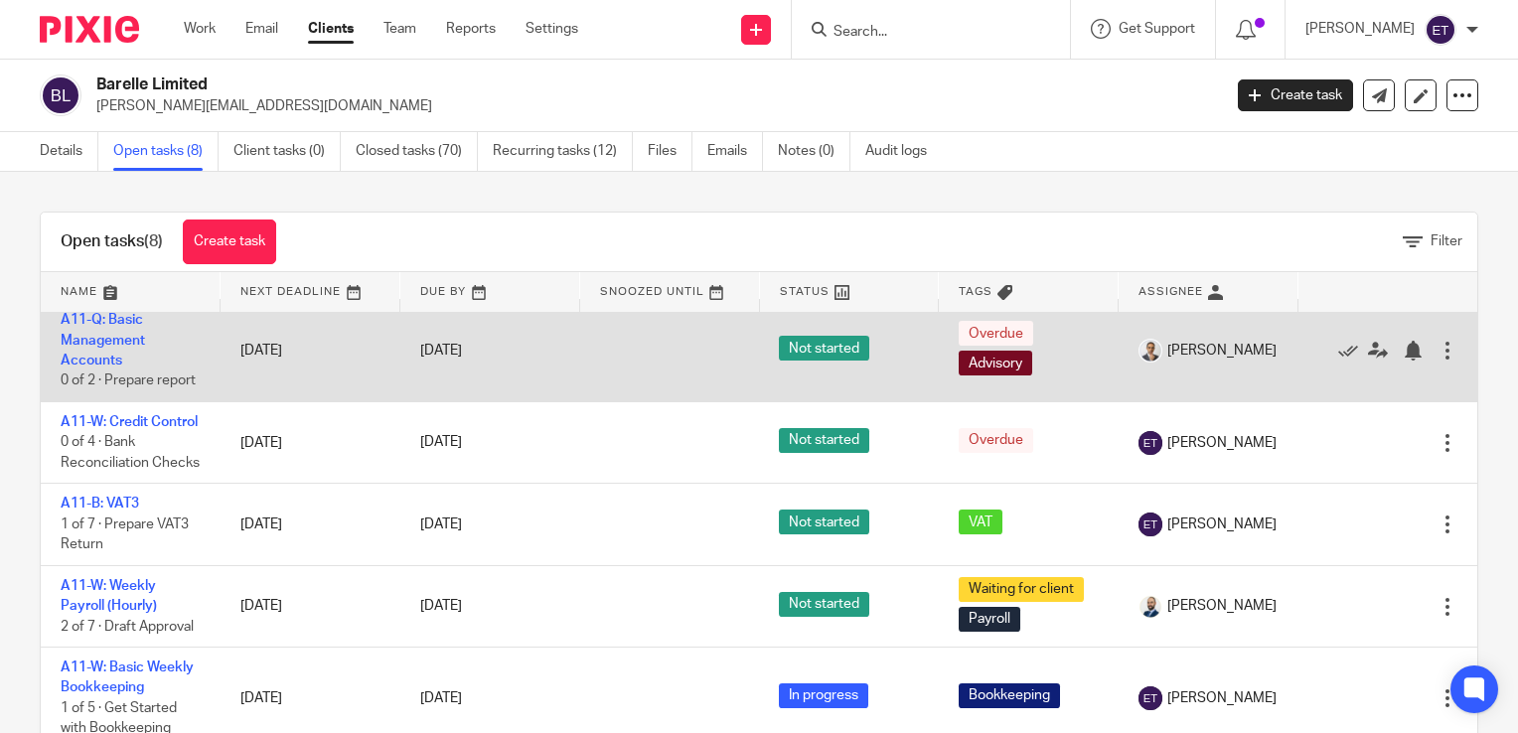
scroll to position [397, 0]
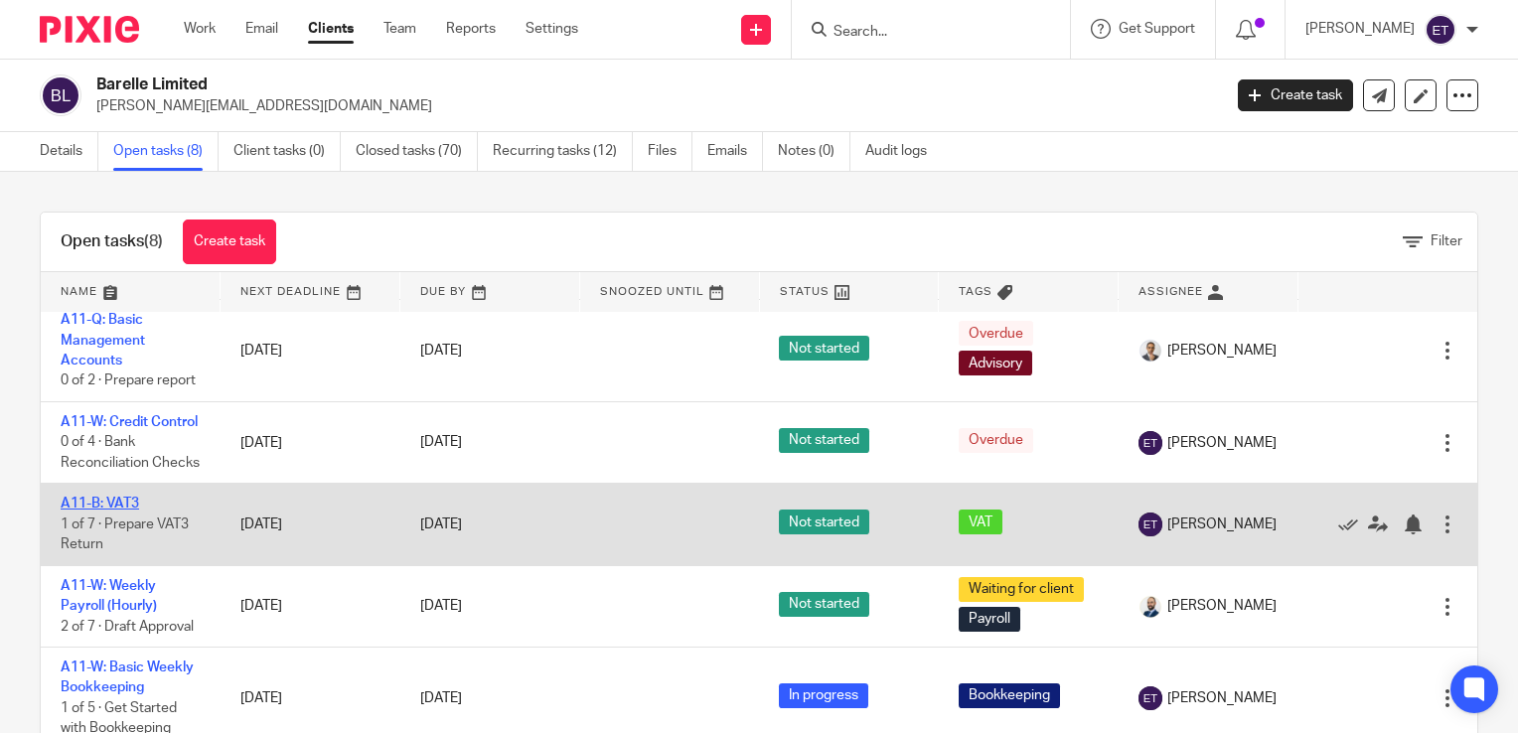
click at [111, 511] on link "A11-B: VAT3" at bounding box center [100, 504] width 78 height 14
